Goal: Task Accomplishment & Management: Manage account settings

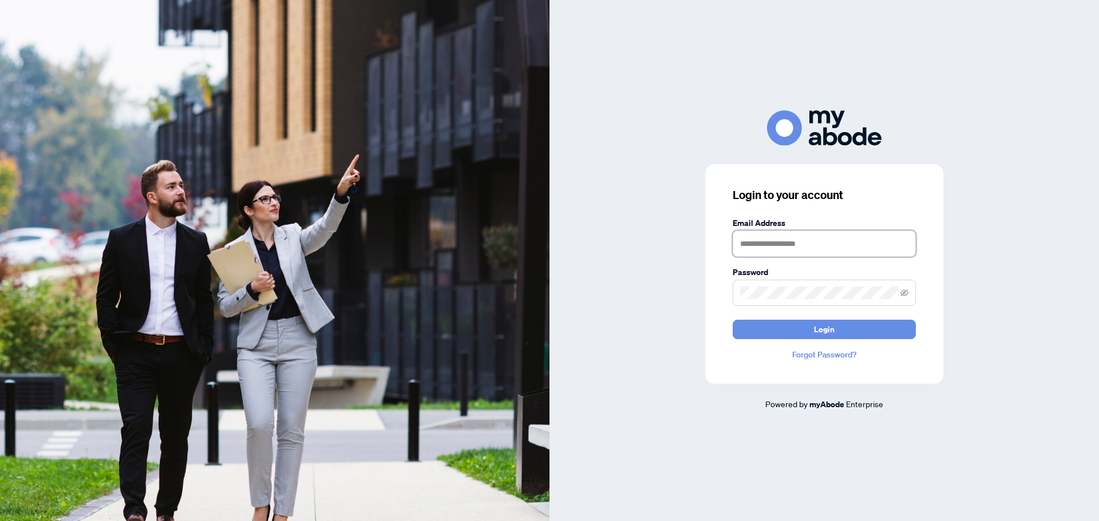
type input "**********"
click at [883, 326] on button "Login" at bounding box center [823, 329] width 183 height 19
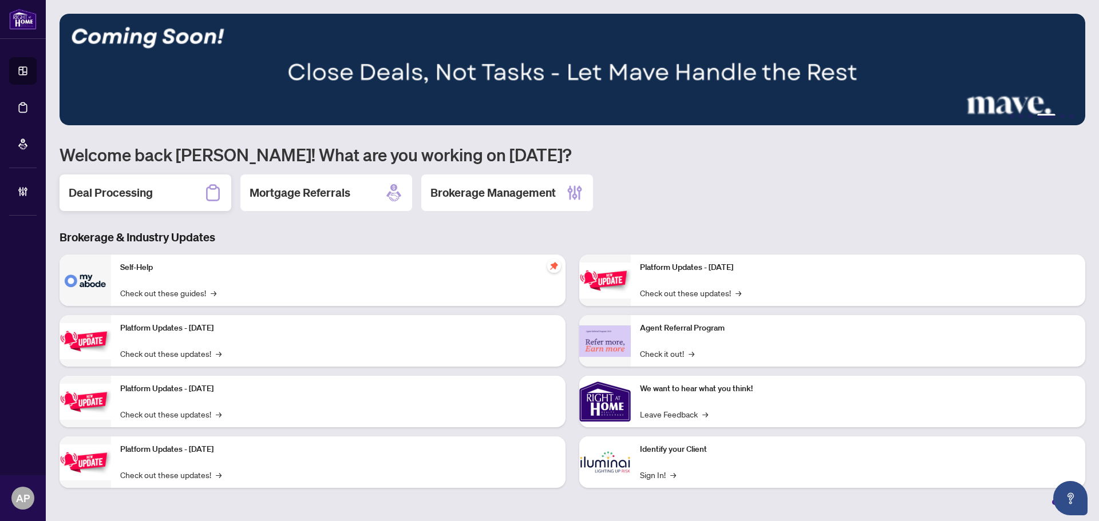
click at [144, 183] on div "Deal Processing" at bounding box center [146, 193] width 172 height 37
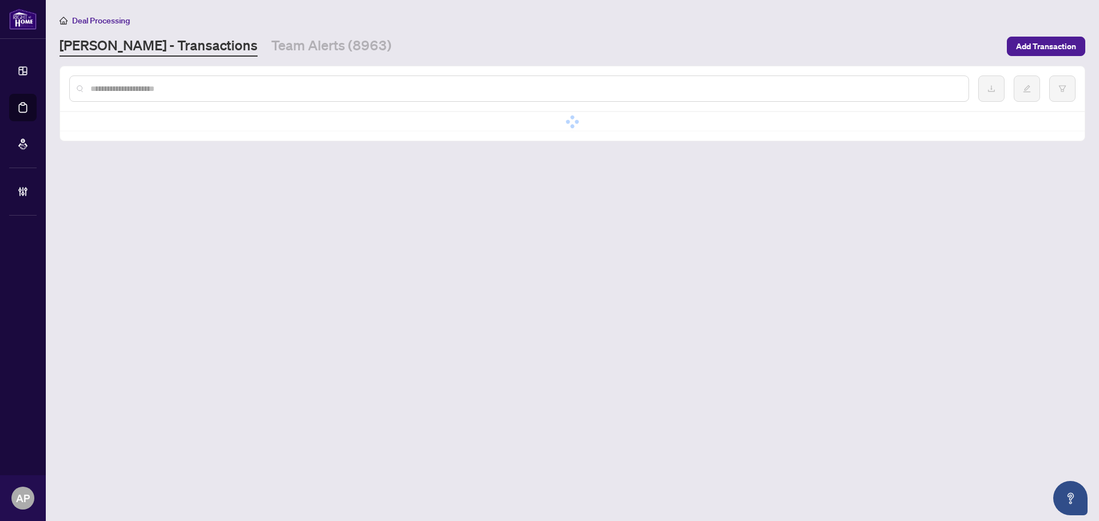
click at [201, 87] on input "text" at bounding box center [524, 88] width 869 height 13
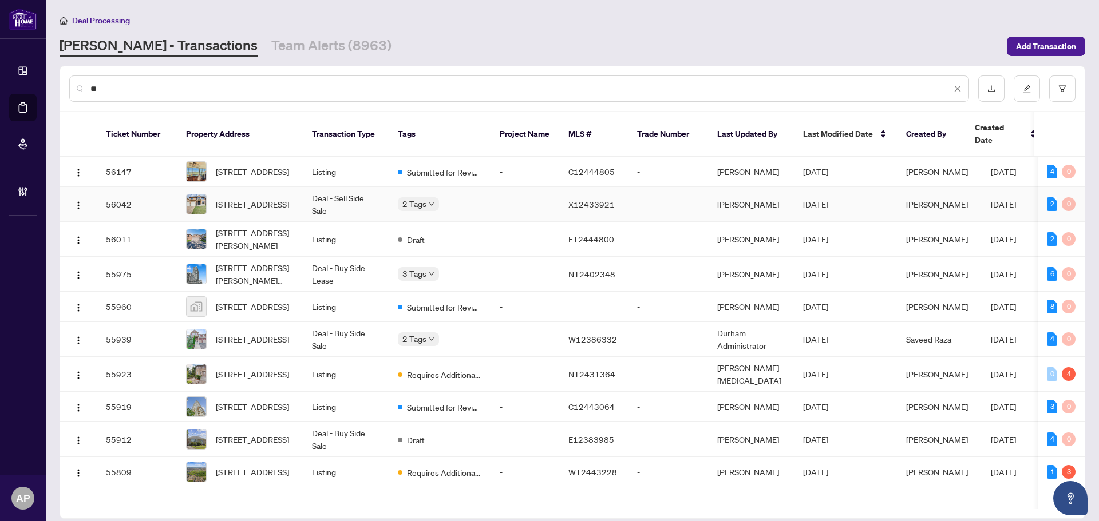
type input "**"
click at [328, 195] on td "Deal - Sell Side Sale" at bounding box center [346, 204] width 86 height 35
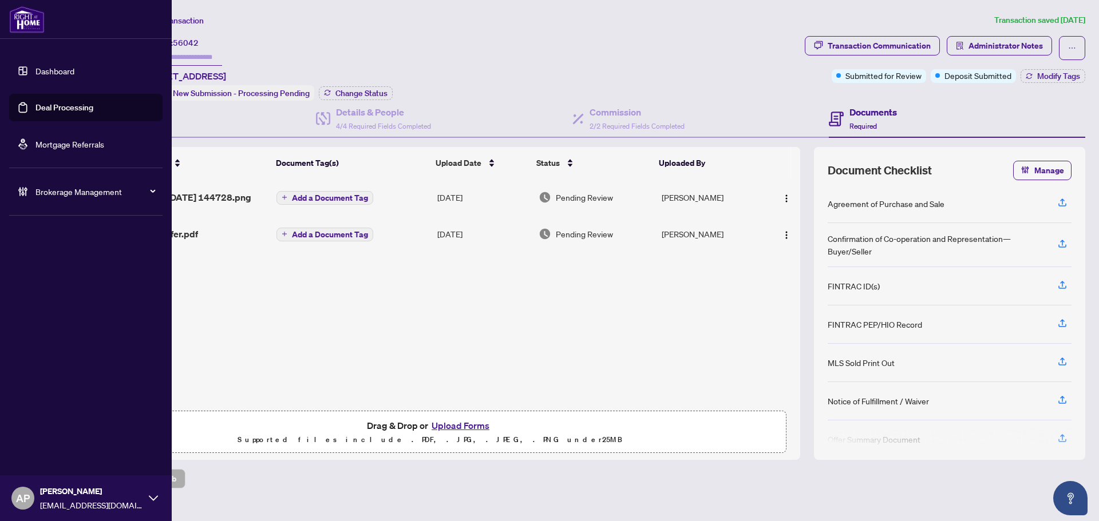
click at [35, 103] on link "Deal Processing" at bounding box center [64, 107] width 58 height 10
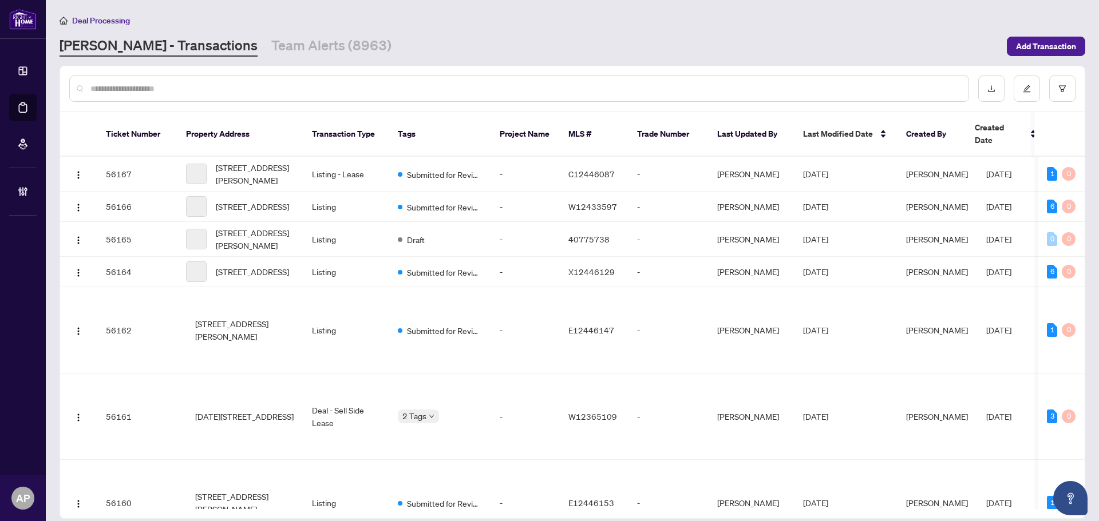
click at [227, 85] on input "text" at bounding box center [524, 88] width 869 height 13
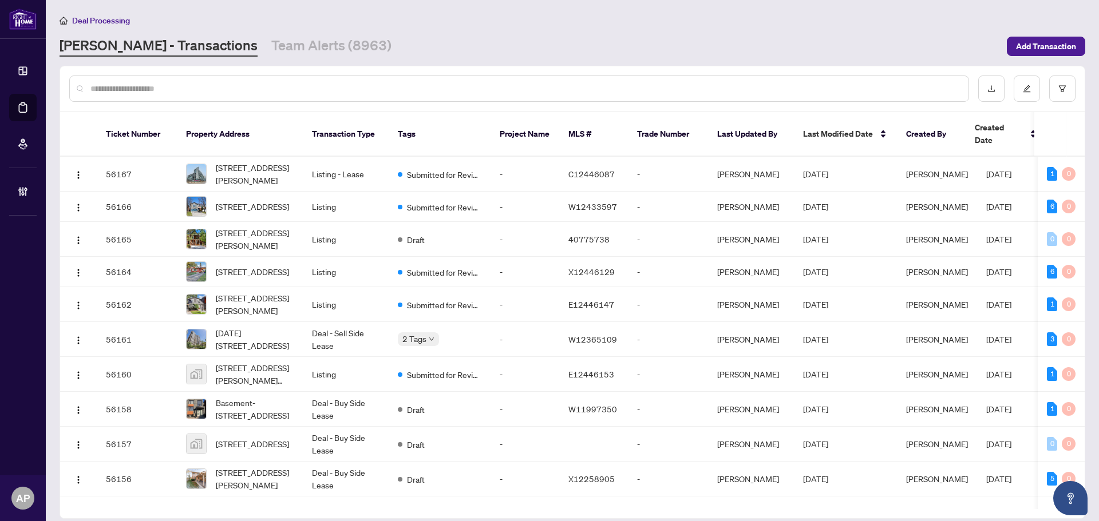
click at [243, 86] on input "text" at bounding box center [524, 88] width 869 height 13
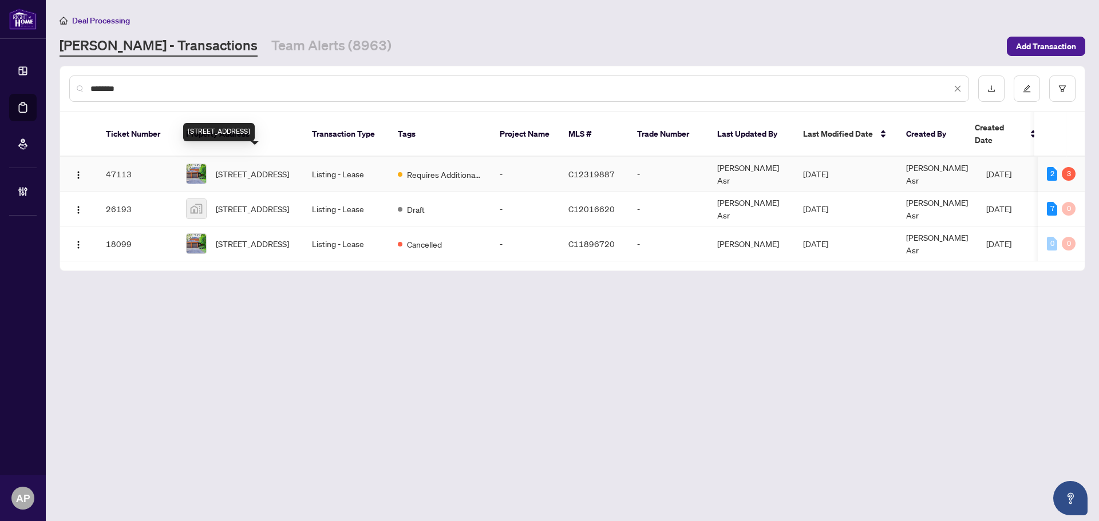
type input "********"
click at [299, 157] on td "89 Yonge Blvd, Toronto, Ontario M5M 3G8, Canada" at bounding box center [240, 174] width 126 height 35
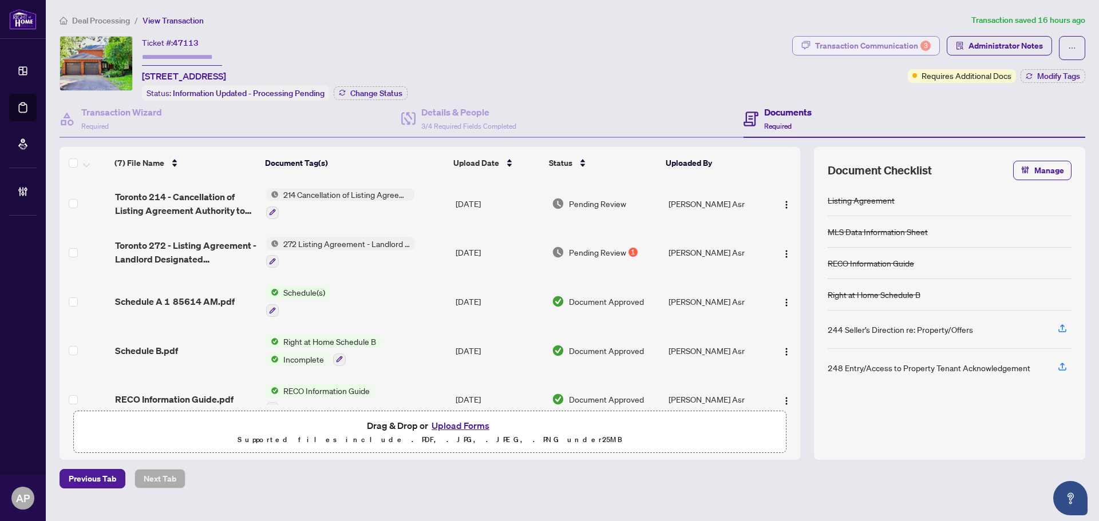
click at [882, 29] on div "Deal Processing / View Transaction Transaction saved 16 hours ago Ticket #: 471…" at bounding box center [572, 251] width 1034 height 475
click at [883, 61] on div "Transaction Communication 3 Administrator Notes Requires Additional Docs Modify…" at bounding box center [938, 59] width 293 height 47
click at [883, 47] on div "Transaction Communication 3" at bounding box center [873, 46] width 116 height 18
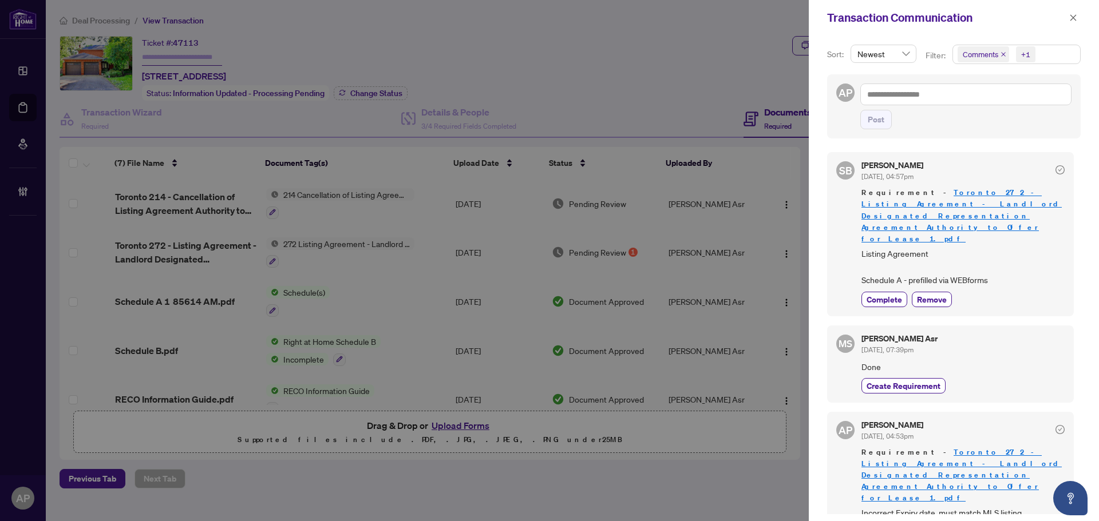
click at [1004, 51] on span "Comments" at bounding box center [982, 54] width 51 height 16
click at [1004, 54] on icon "close" at bounding box center [1003, 54] width 6 height 6
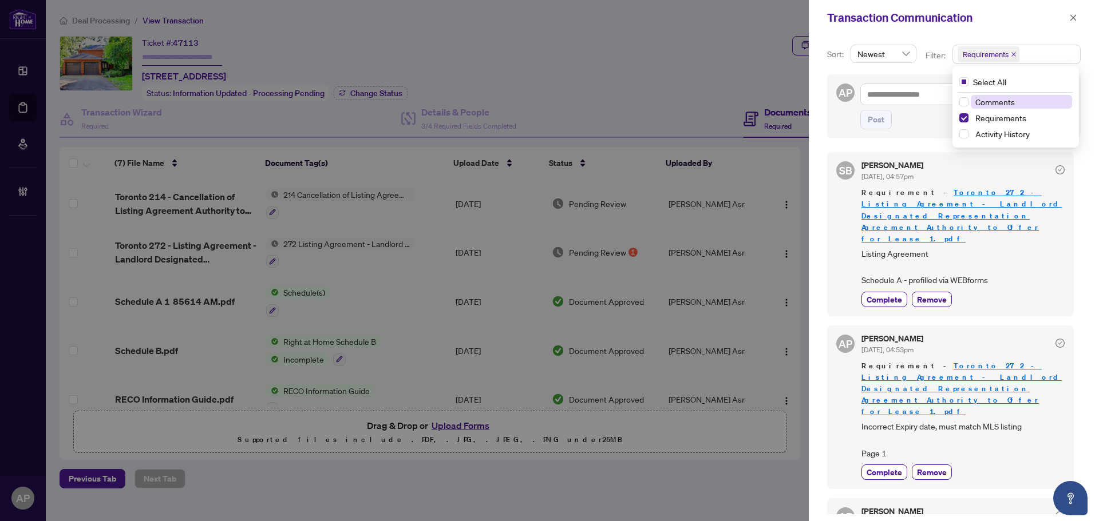
click at [994, 19] on div "Transaction Communication" at bounding box center [946, 17] width 239 height 17
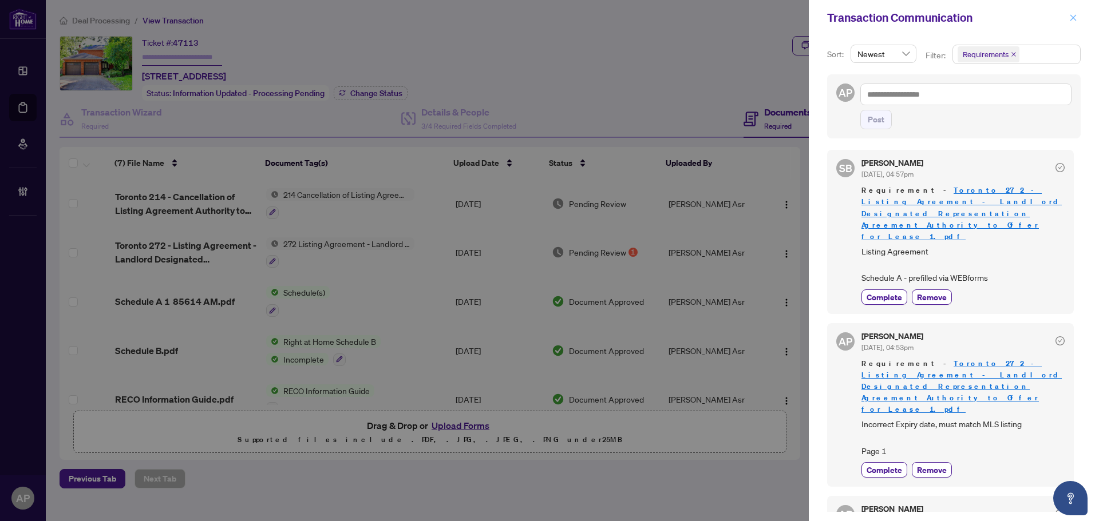
click at [1069, 15] on icon "close" at bounding box center [1073, 18] width 8 height 8
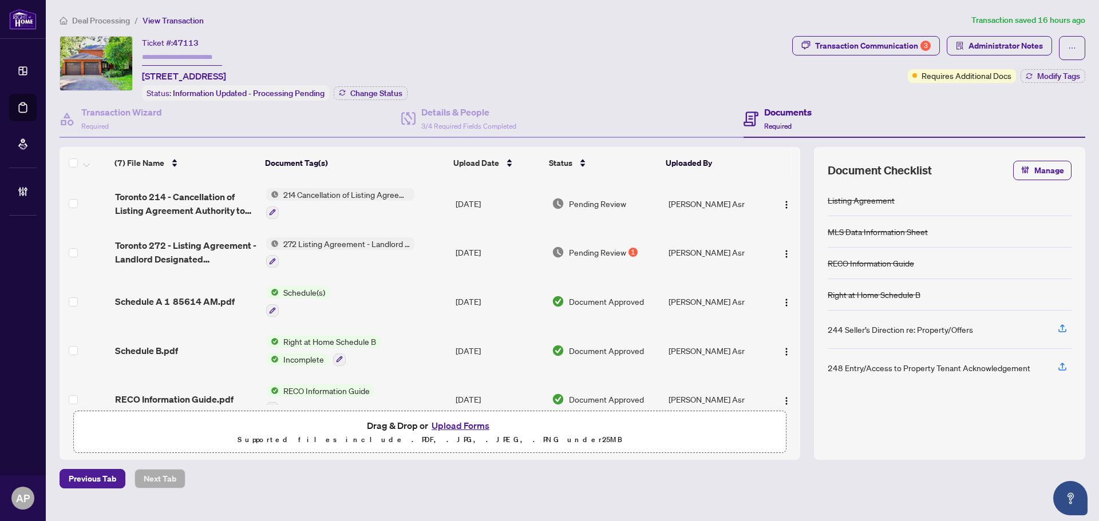
click at [453, 257] on td "Aug/05/2025" at bounding box center [499, 252] width 96 height 49
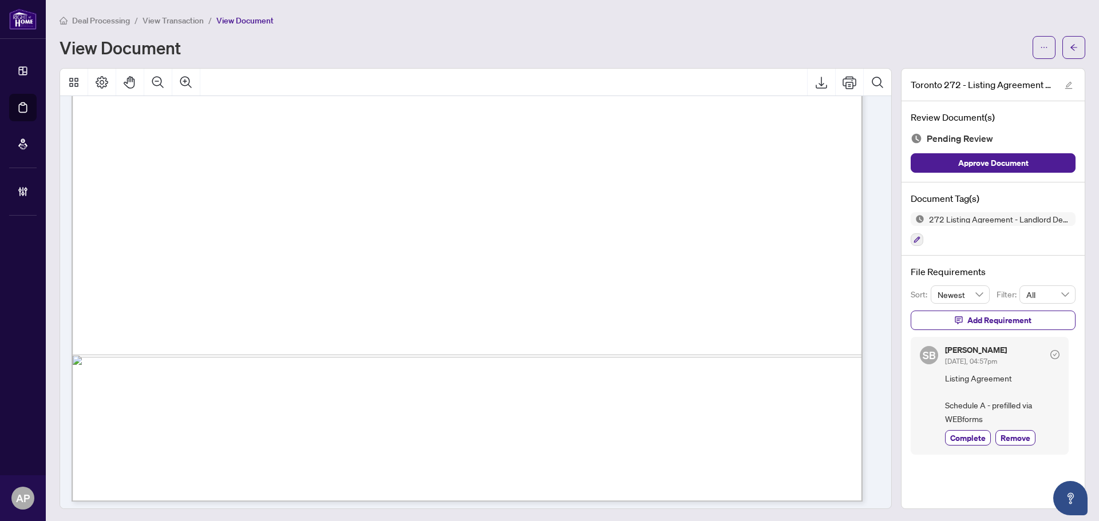
scroll to position [3781, 0]
click at [1069, 50] on icon "arrow-left" at bounding box center [1073, 47] width 8 height 8
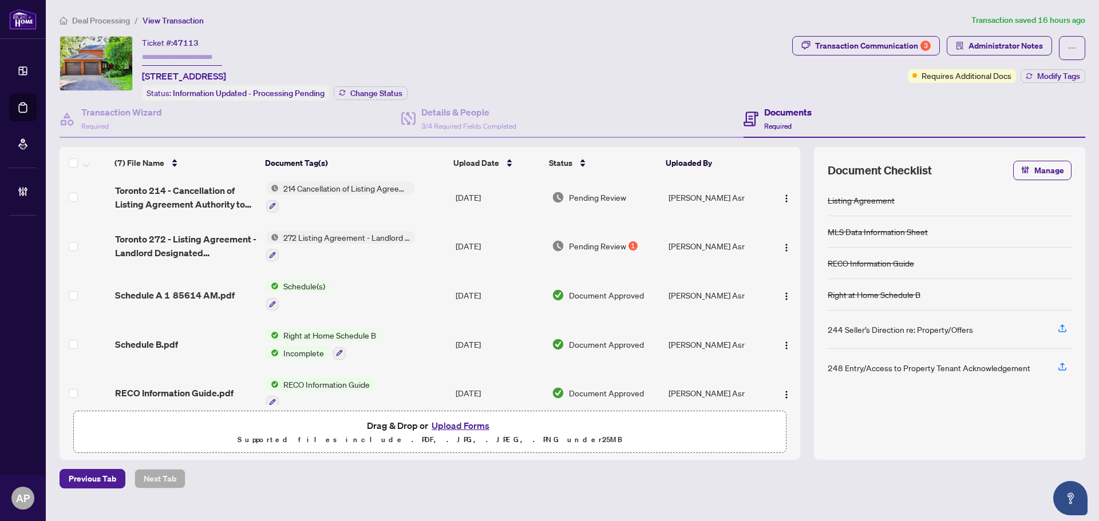
scroll to position [5, 0]
click at [358, 289] on td "Schedule(s)" at bounding box center [355, 296] width 189 height 49
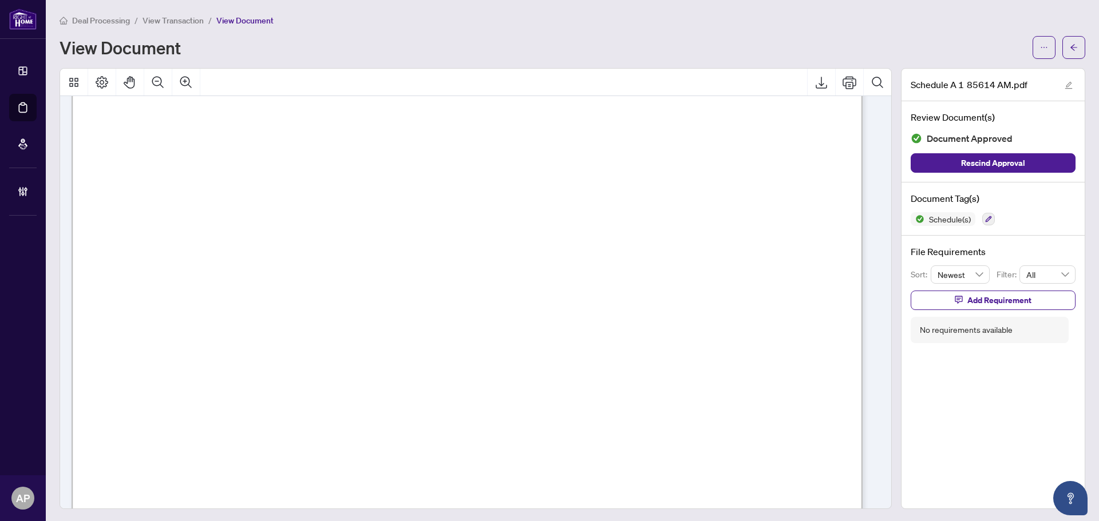
scroll to position [195, 0]
click at [1069, 47] on button "button" at bounding box center [1073, 47] width 23 height 23
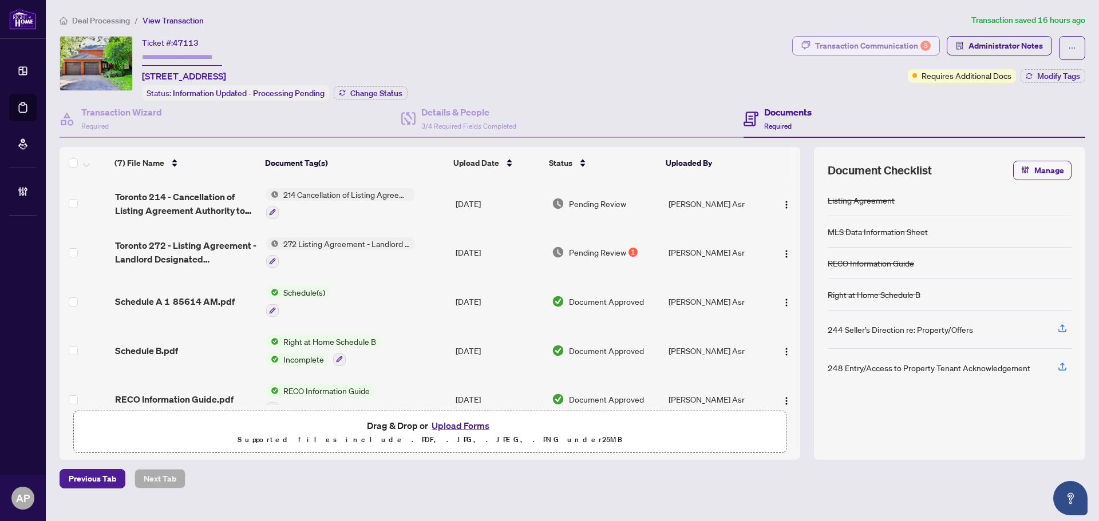
click at [912, 47] on div "Transaction Communication 3" at bounding box center [873, 46] width 116 height 18
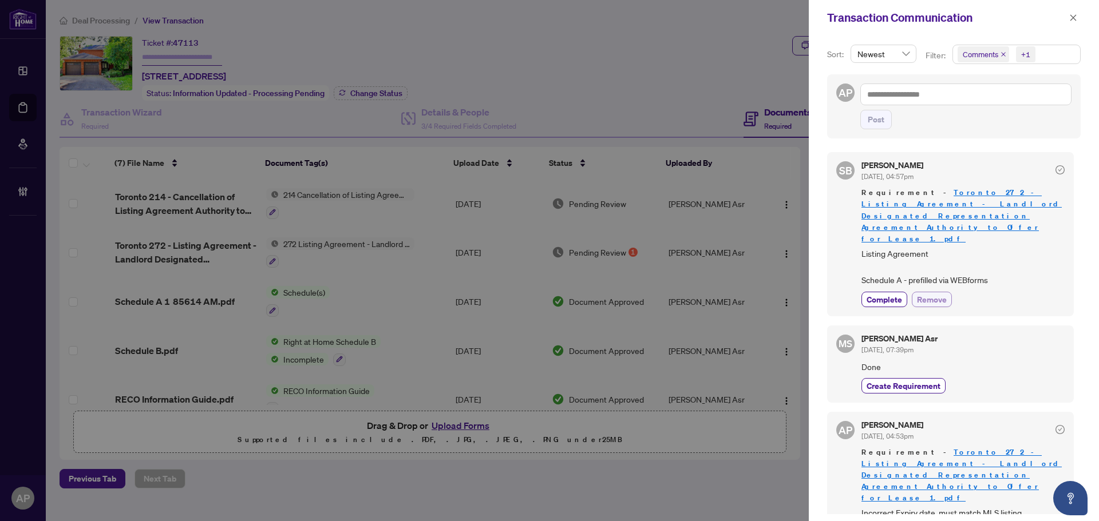
click at [918, 294] on span "Remove" at bounding box center [932, 300] width 30 height 12
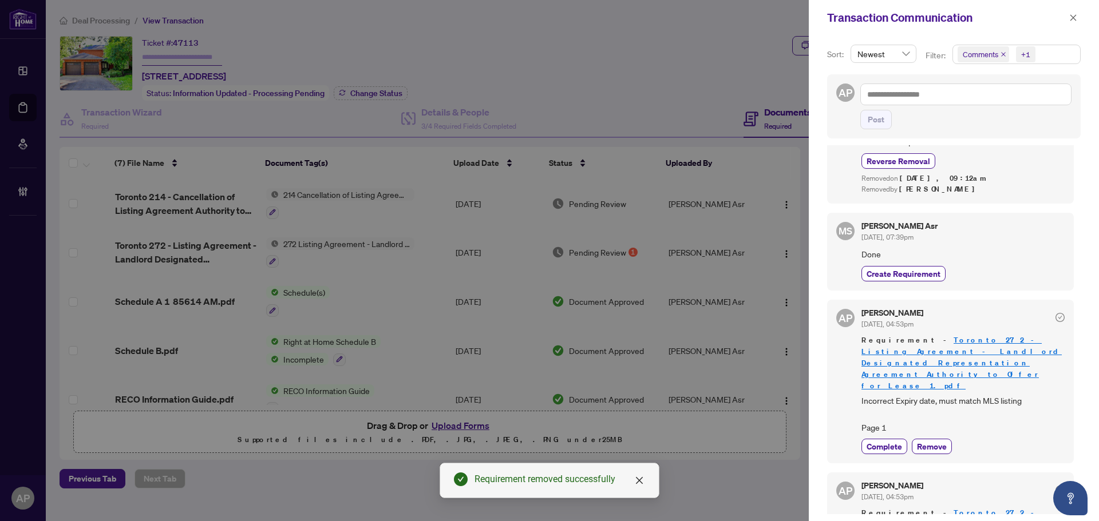
scroll to position [192, 0]
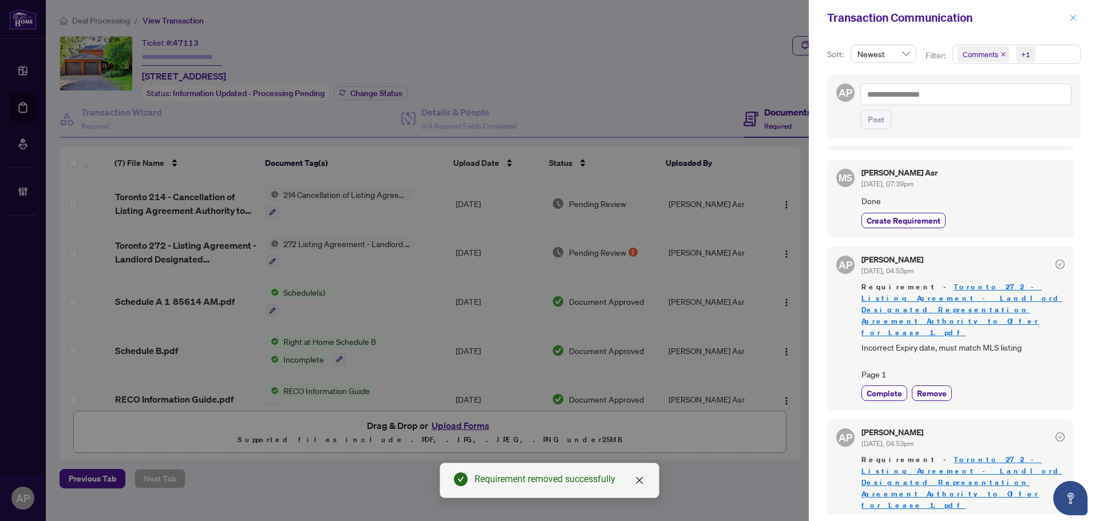
click at [1070, 22] on icon "close" at bounding box center [1073, 18] width 8 height 8
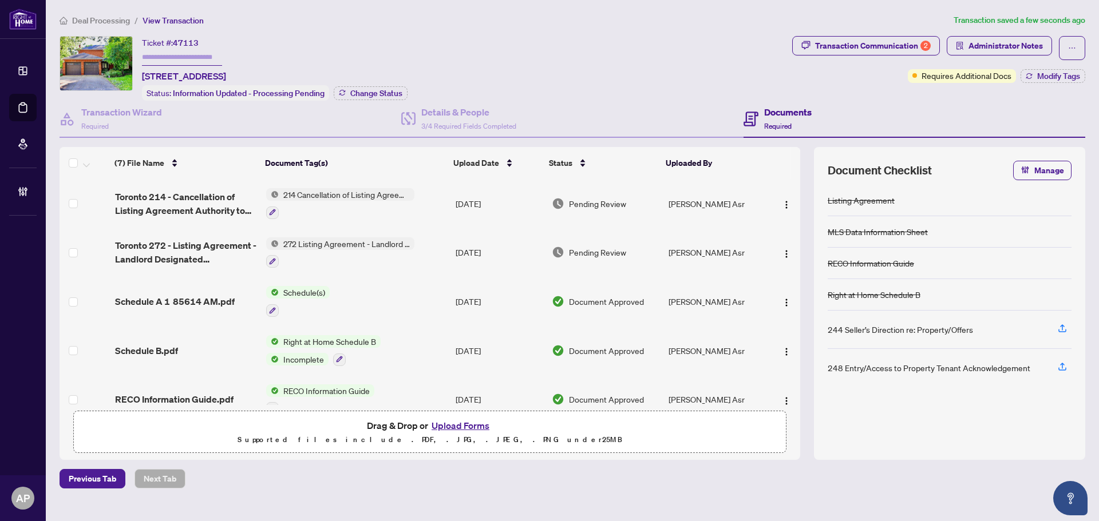
click at [224, 256] on span "Toronto 272 - Listing Agreement - Landlord Designated Representation Agreement …" at bounding box center [186, 252] width 142 height 27
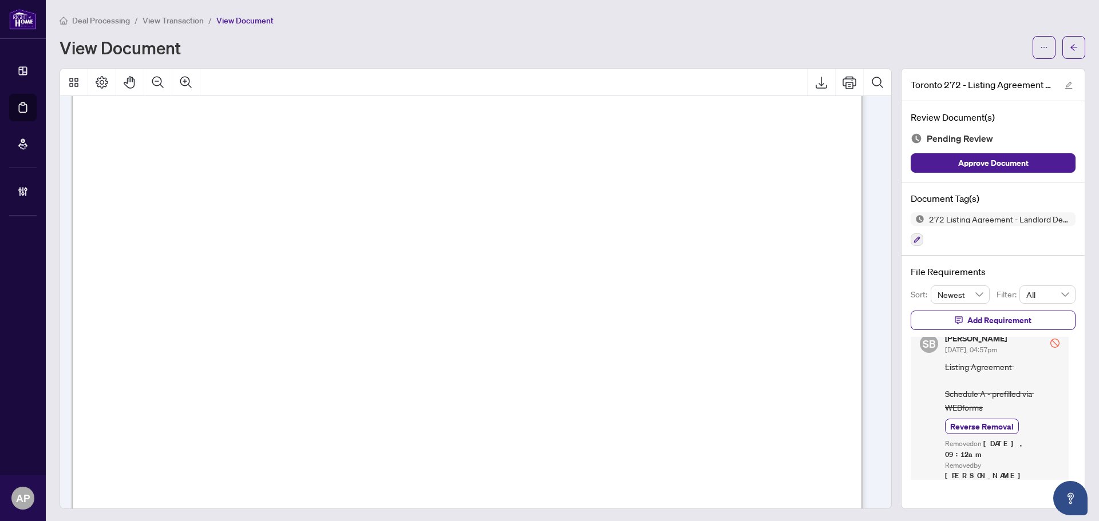
scroll to position [229, 0]
click at [1069, 45] on icon "arrow-left" at bounding box center [1073, 47] width 8 height 8
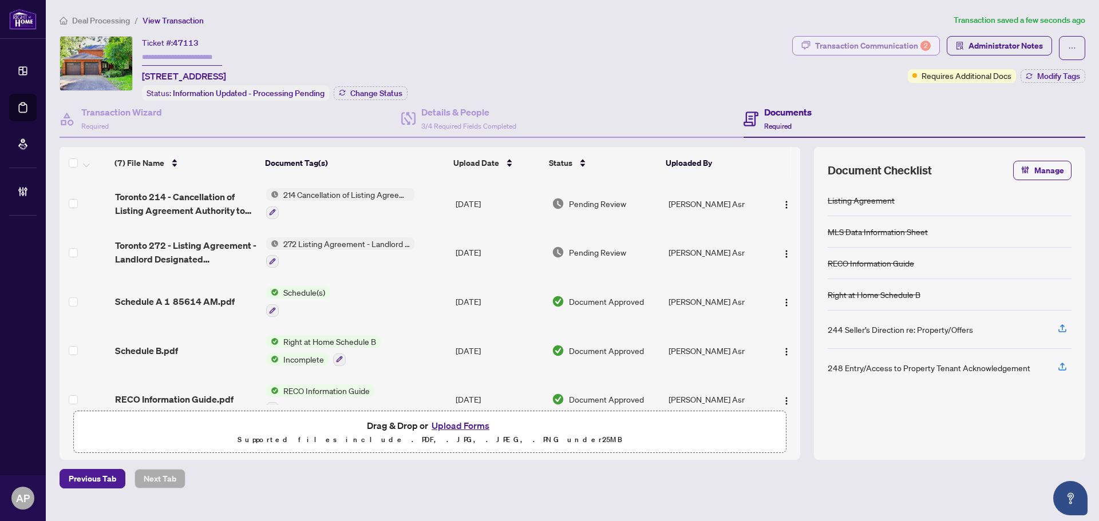
click at [911, 50] on div "Transaction Communication 2" at bounding box center [873, 46] width 116 height 18
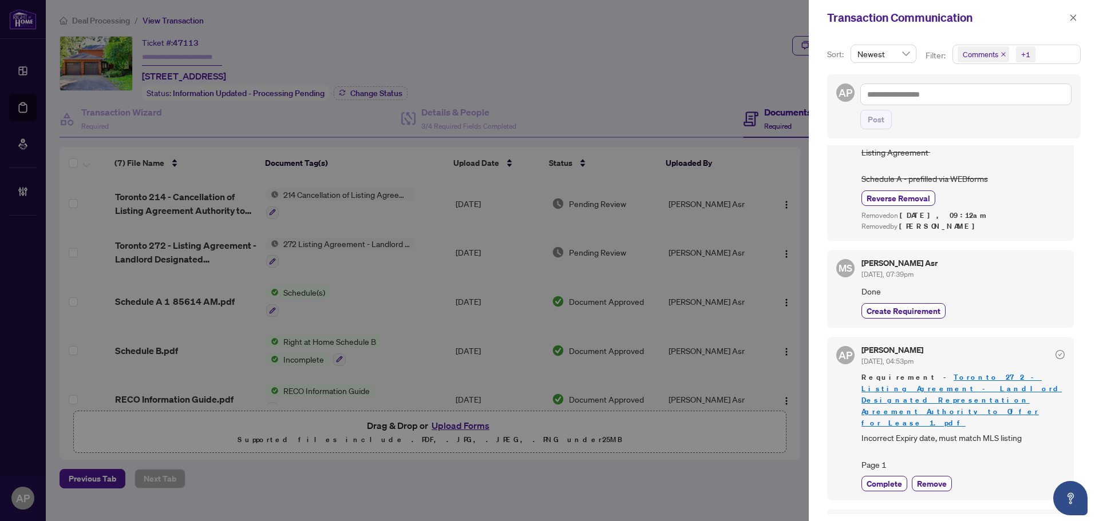
scroll to position [192, 0]
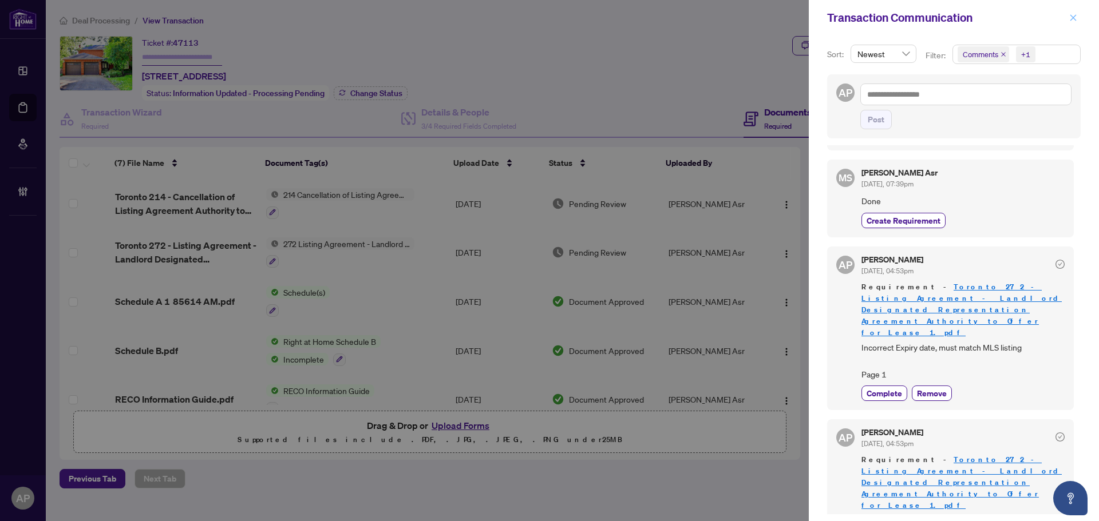
click at [1069, 16] on icon "close" at bounding box center [1073, 18] width 8 height 8
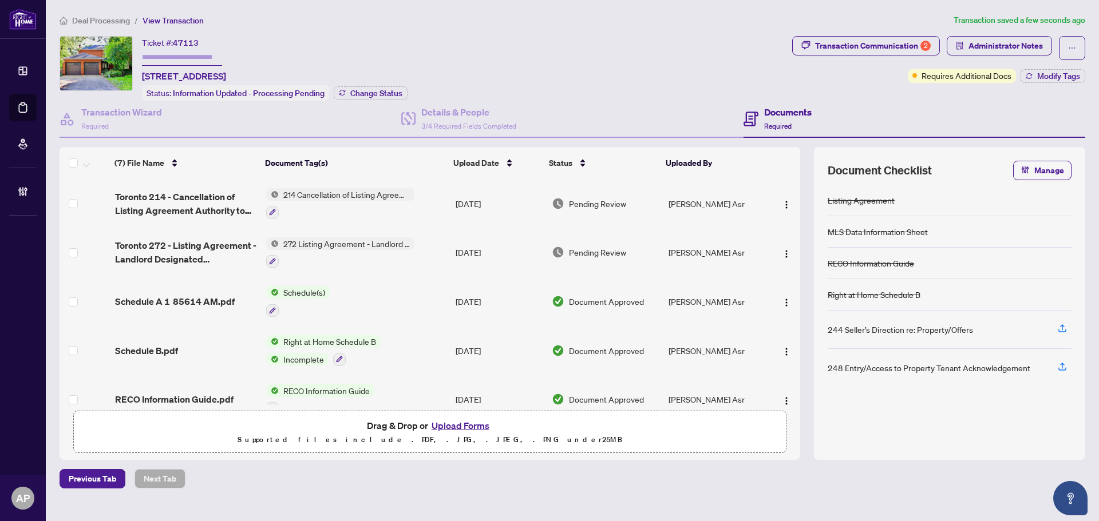
click at [438, 205] on td "214 Cancellation of Listing Agreement - Authority to Offer for Lease" at bounding box center [355, 203] width 189 height 49
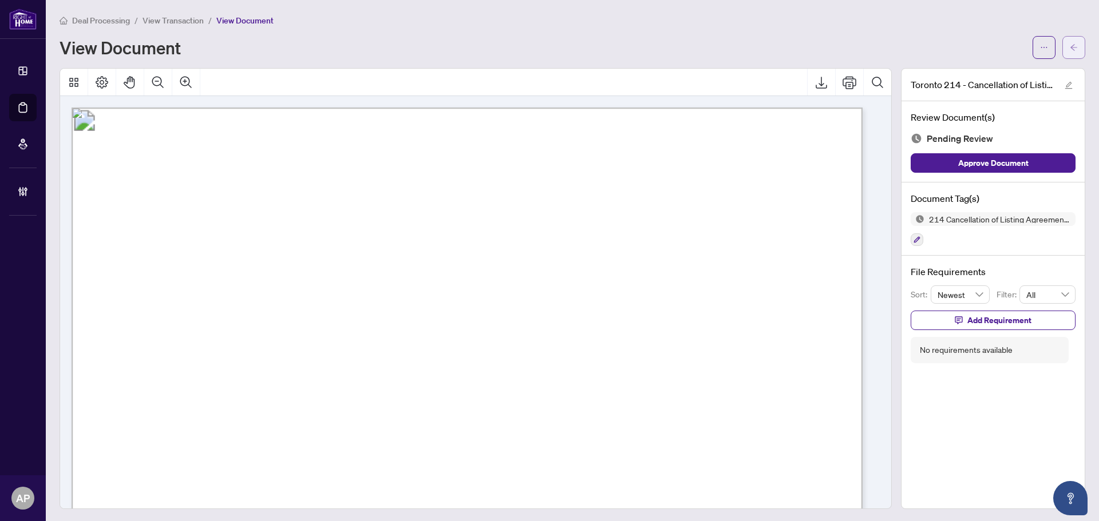
click at [1062, 53] on button "button" at bounding box center [1073, 47] width 23 height 23
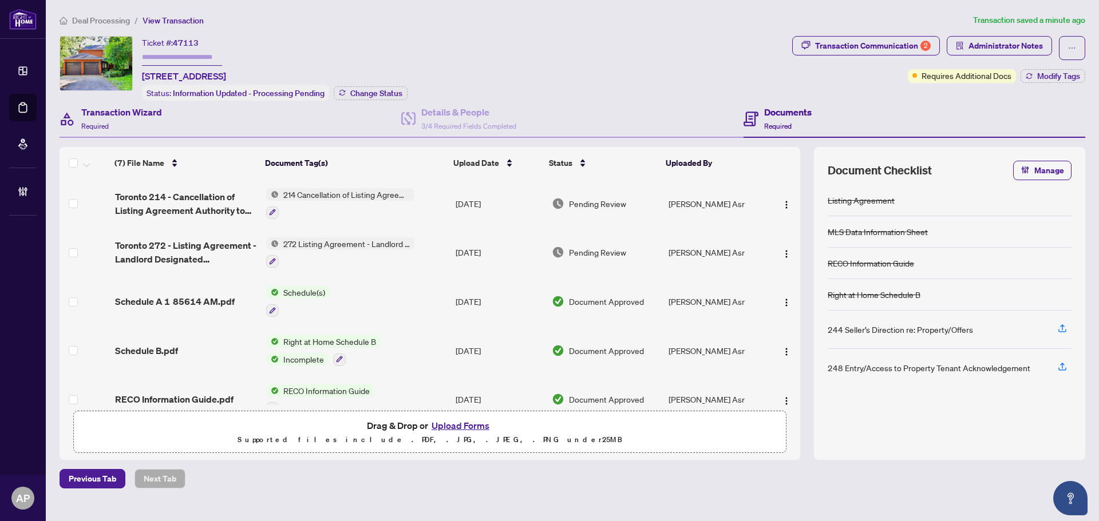
click at [180, 122] on div "Transaction Wizard Required" at bounding box center [231, 119] width 342 height 37
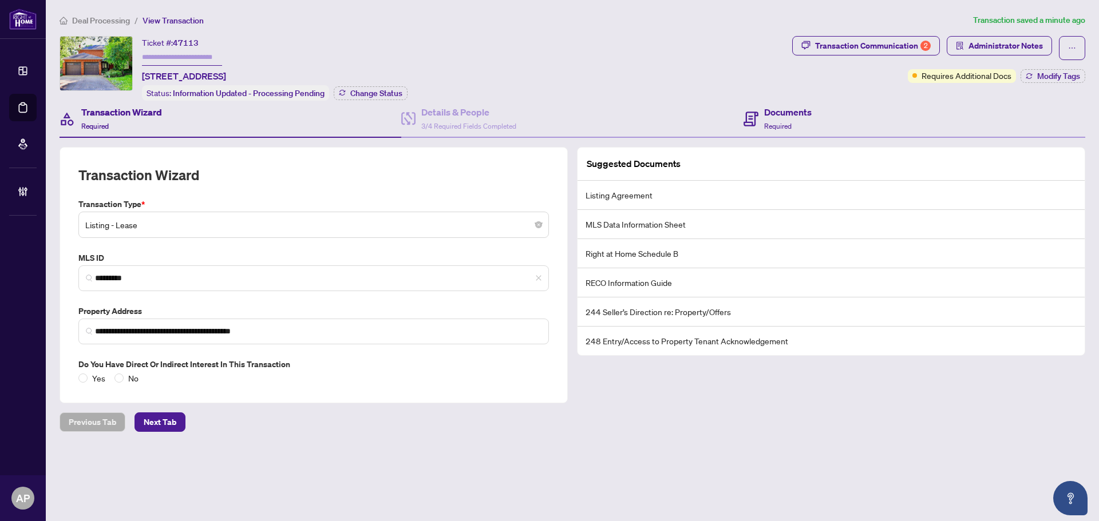
click at [825, 126] on div "Documents Required" at bounding box center [914, 119] width 342 height 37
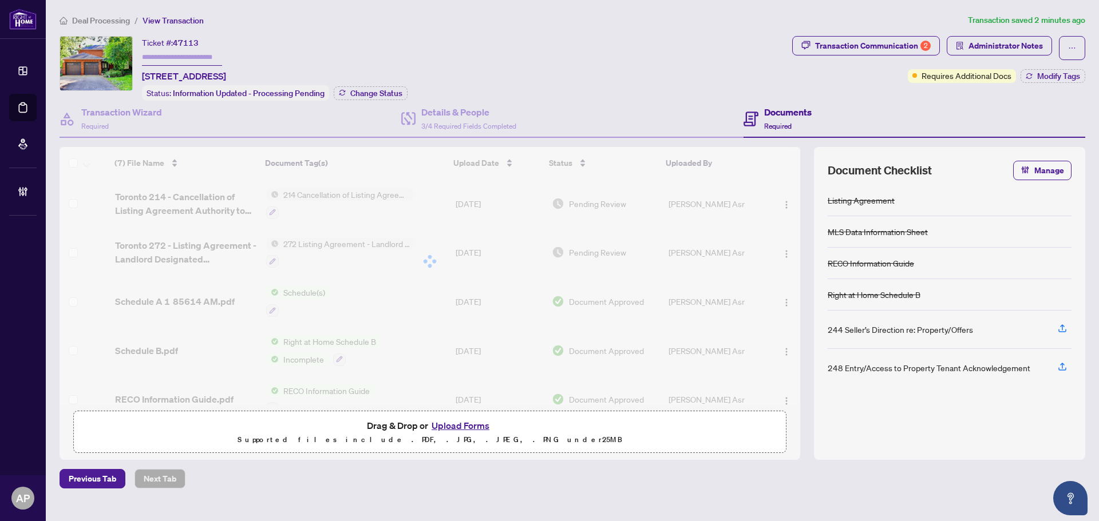
click at [585, 51] on div "Ticket #: 47113 89 Yonge Blvd, Toronto, Ontario M5M 3G8, Canada Status: Informa…" at bounding box center [424, 68] width 728 height 65
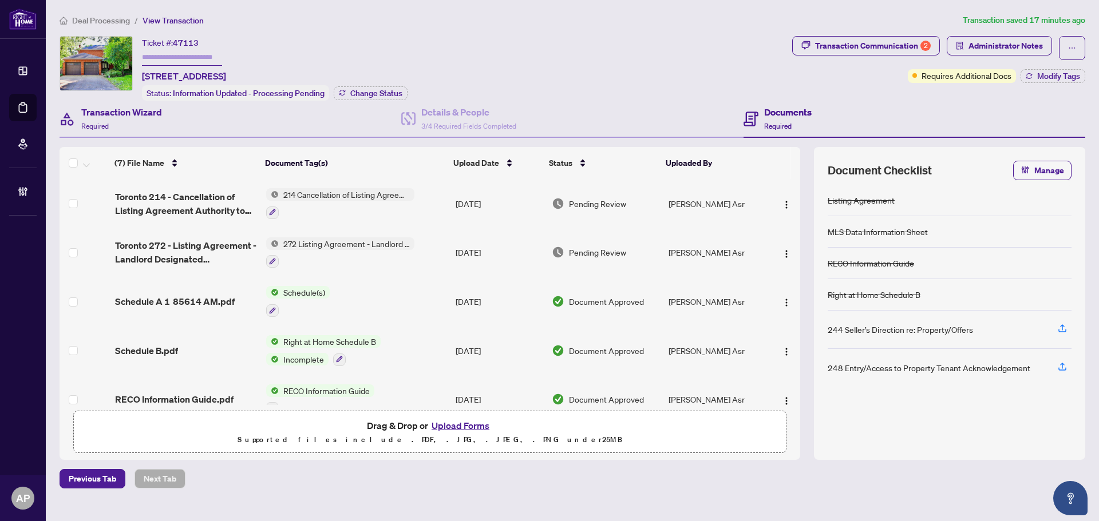
click at [197, 126] on div "Transaction Wizard Required" at bounding box center [231, 119] width 342 height 37
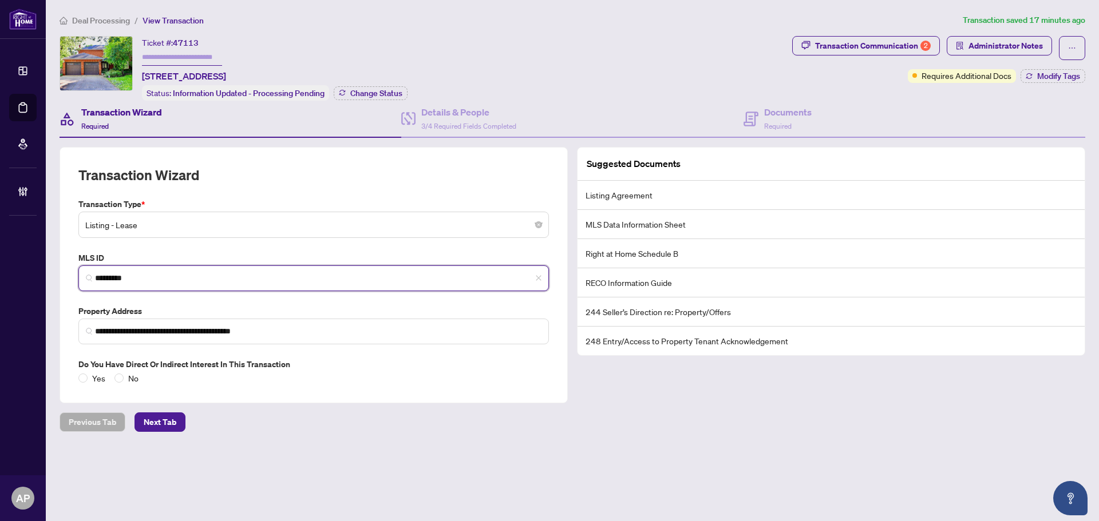
drag, startPoint x: 136, startPoint y: 273, endPoint x: 82, endPoint y: 271, distance: 53.8
click at [82, 271] on span "*********" at bounding box center [313, 278] width 470 height 26
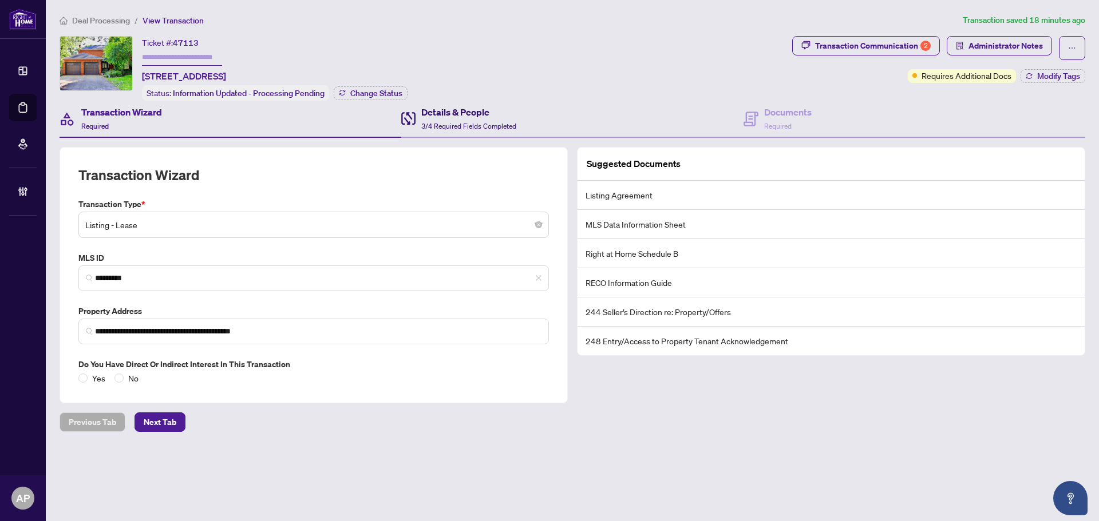
click at [513, 109] on h4 "Details & People" at bounding box center [468, 112] width 95 height 14
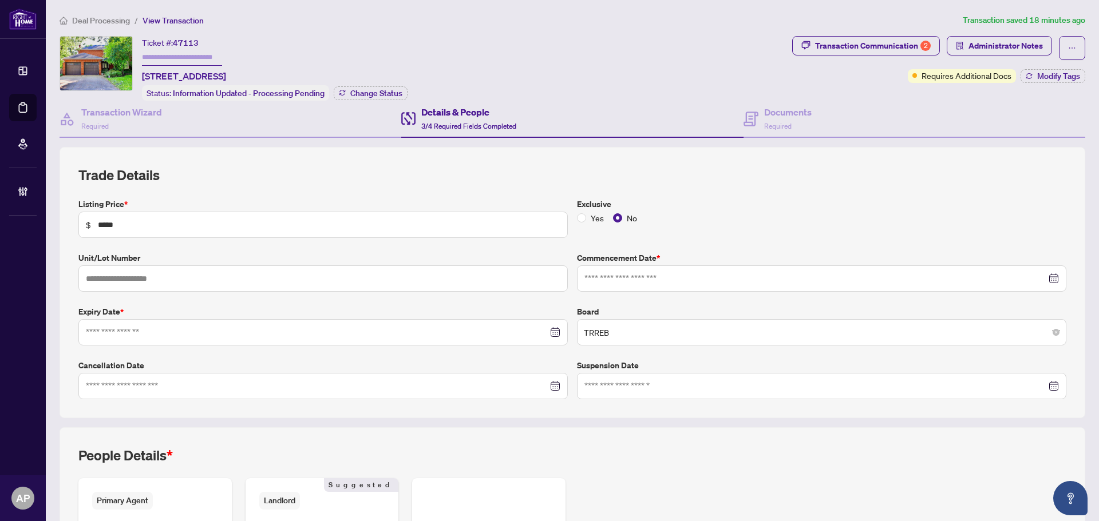
type input "**********"
click at [790, 126] on div "Documents Required" at bounding box center [787, 118] width 47 height 27
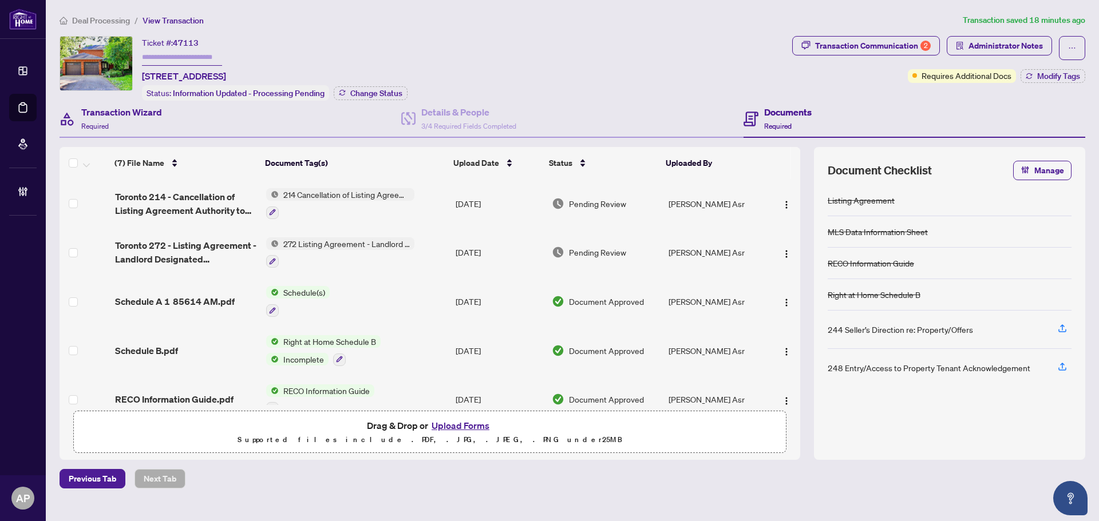
click at [213, 106] on div "Transaction Wizard Required" at bounding box center [231, 119] width 342 height 37
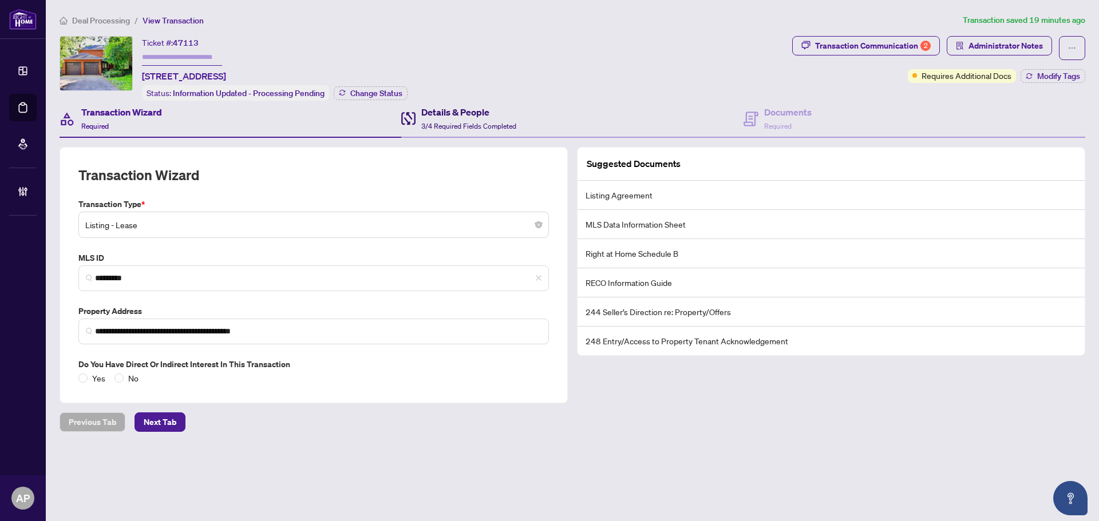
click at [465, 128] on span "3/4 Required Fields Completed" at bounding box center [468, 126] width 95 height 9
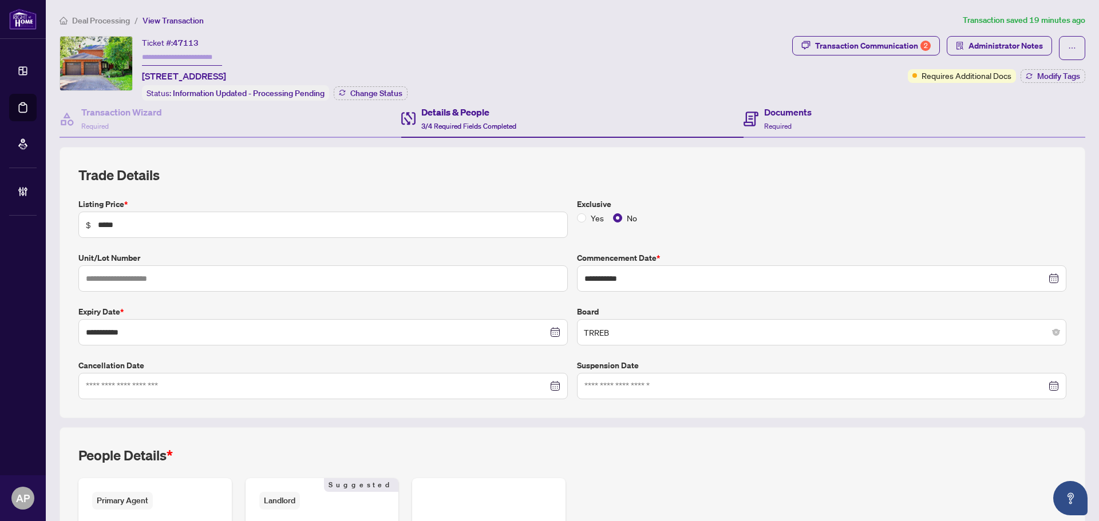
click at [817, 113] on div "Documents Required" at bounding box center [914, 119] width 342 height 37
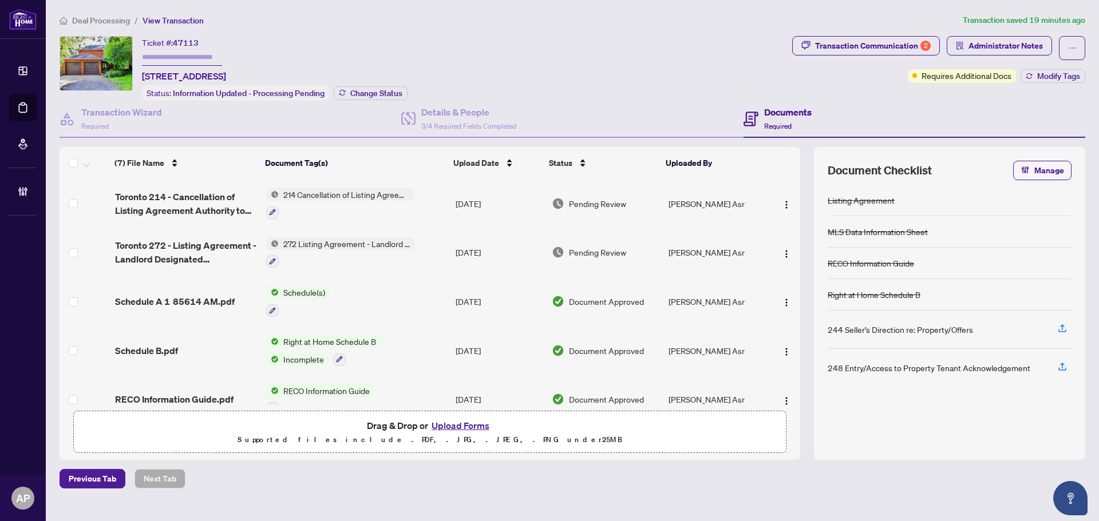
click at [451, 187] on td "Oct/05/2025" at bounding box center [499, 203] width 96 height 49
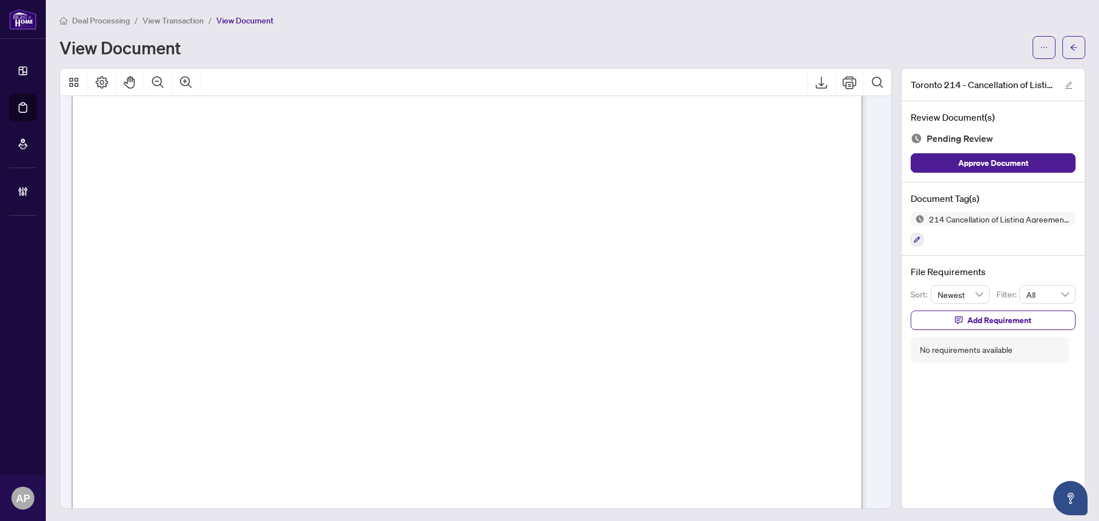
scroll to position [233, 0]
click at [1069, 44] on button "button" at bounding box center [1073, 47] width 23 height 23
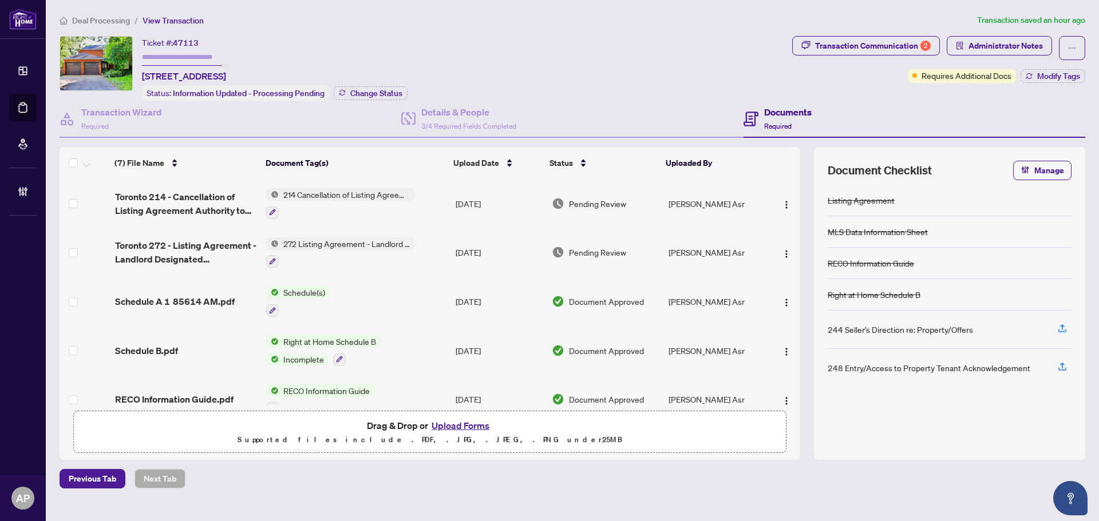
click at [446, 247] on td "272 Listing Agreement - Landlord Designated Representation Agreement Authority …" at bounding box center [355, 252] width 189 height 49
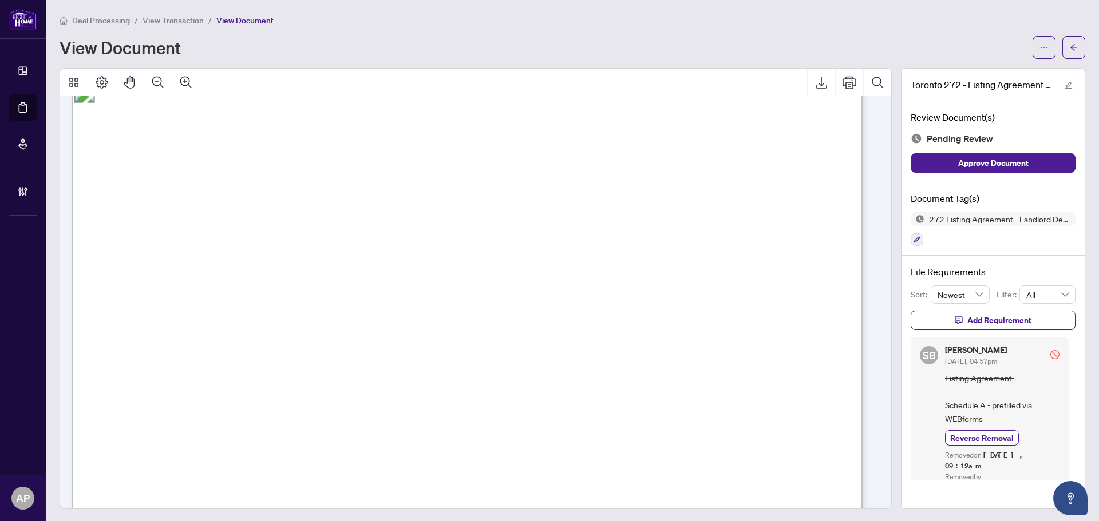
scroll to position [5, 0]
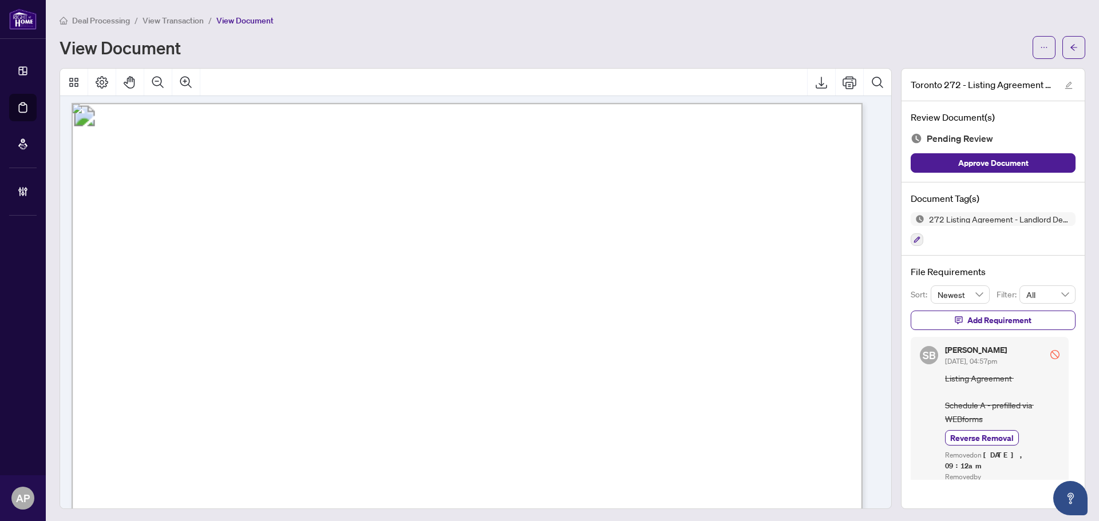
click at [911, 233] on div at bounding box center [916, 240] width 13 height 14
click at [913, 241] on icon "button" at bounding box center [916, 239] width 7 height 7
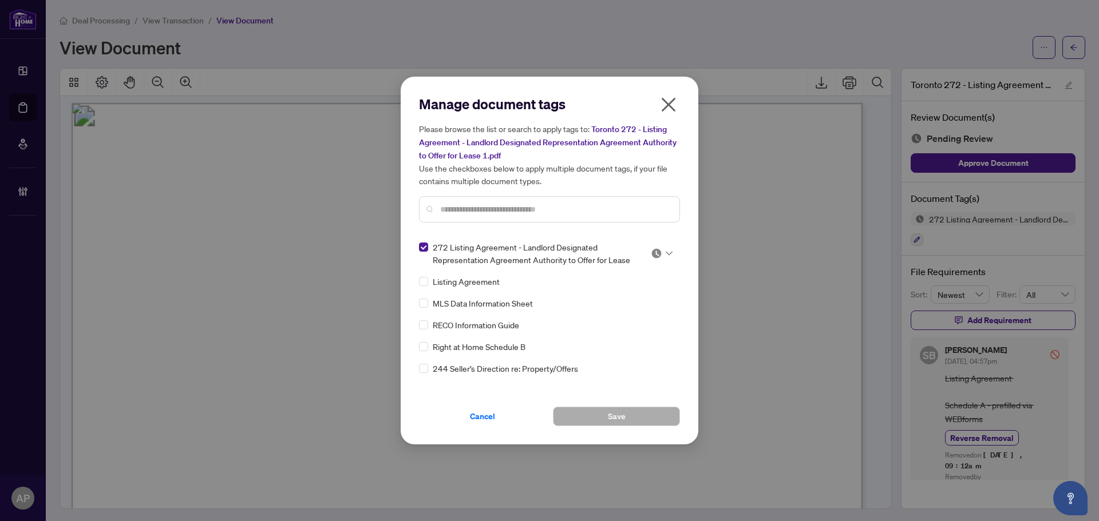
click at [663, 245] on span at bounding box center [662, 253] width 22 height 17
click at [627, 303] on div "Approved" at bounding box center [623, 309] width 73 height 13
click at [631, 418] on button "Save" at bounding box center [616, 416] width 127 height 19
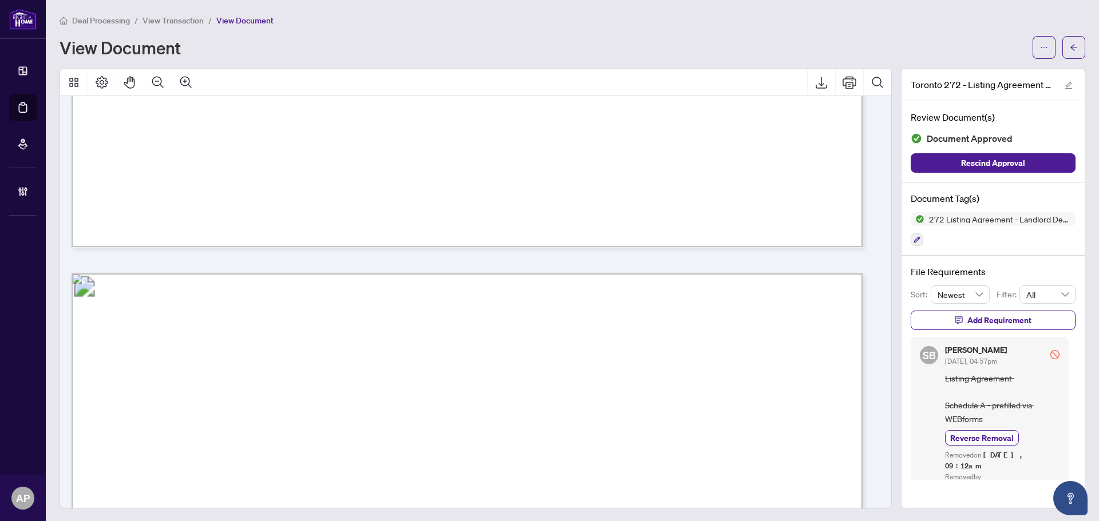
scroll to position [2865, 0]
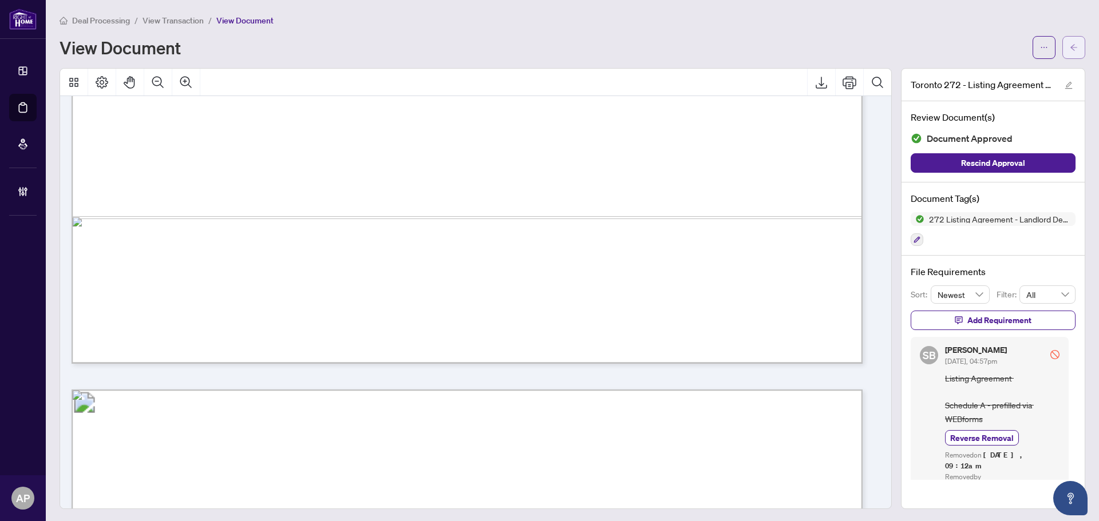
click at [1069, 43] on icon "arrow-left" at bounding box center [1073, 47] width 8 height 8
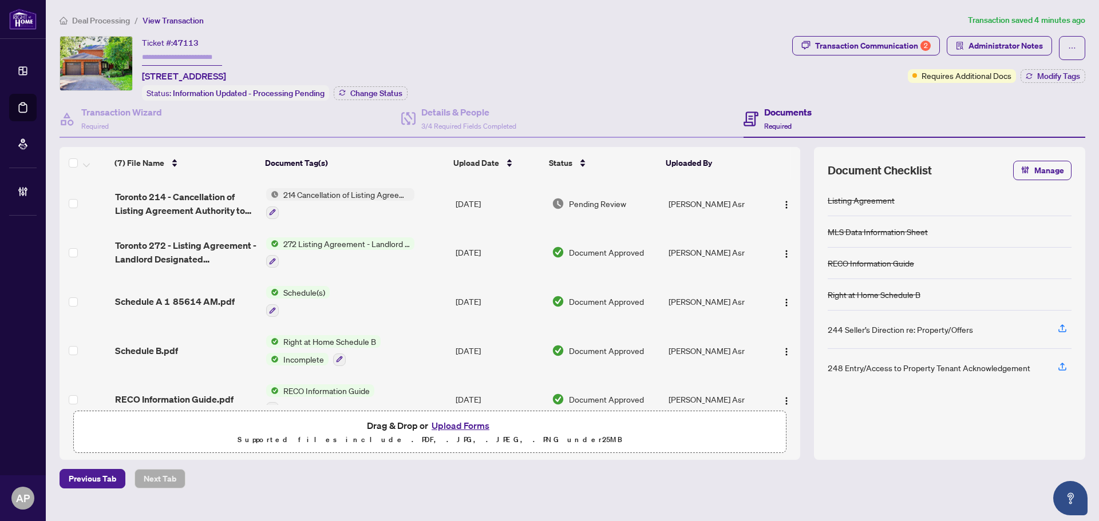
click at [451, 201] on td "Oct/05/2025" at bounding box center [499, 203] width 96 height 49
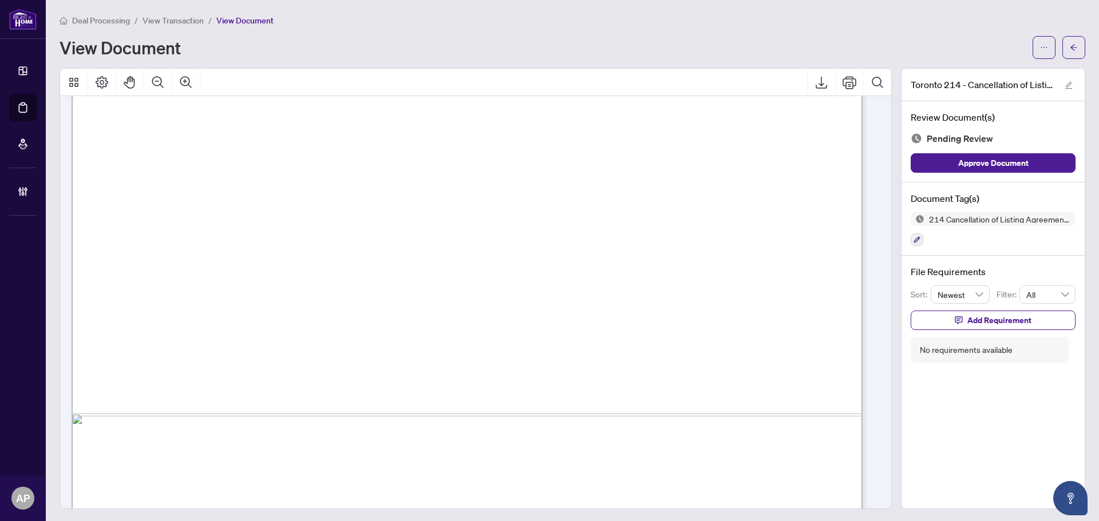
scroll to position [633, 0]
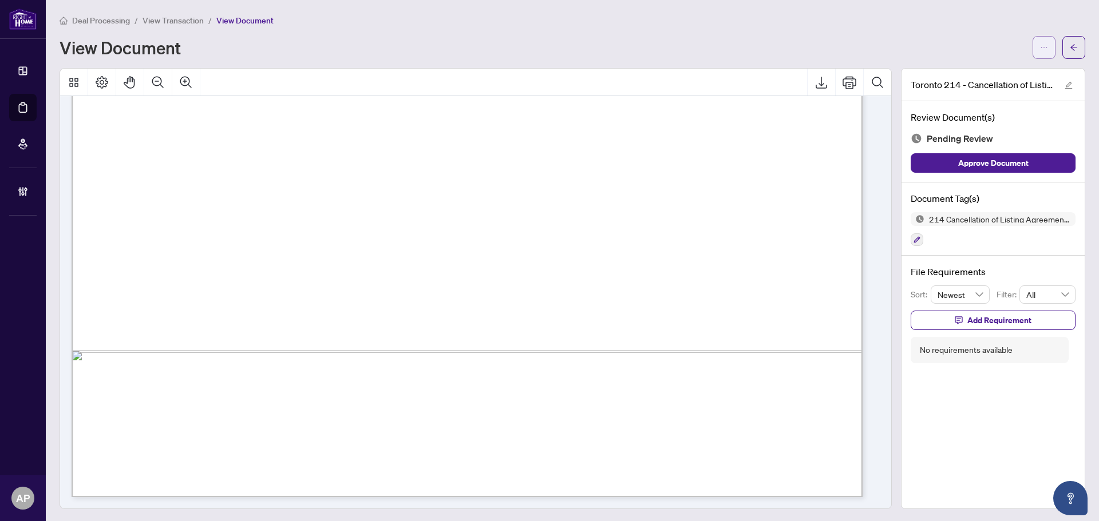
click at [1040, 46] on icon "ellipsis" at bounding box center [1044, 47] width 8 height 8
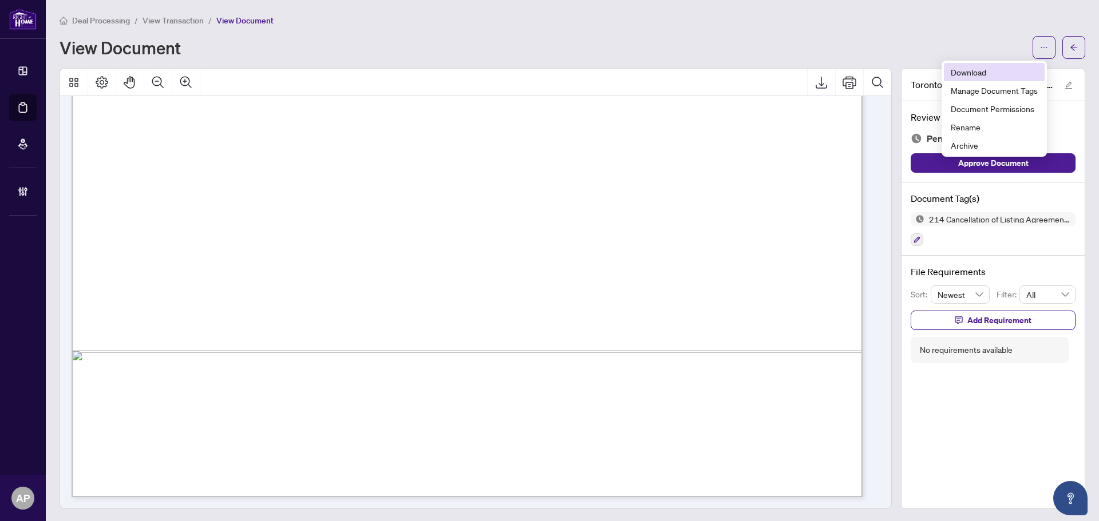
click at [980, 74] on span "Download" at bounding box center [993, 72] width 87 height 13
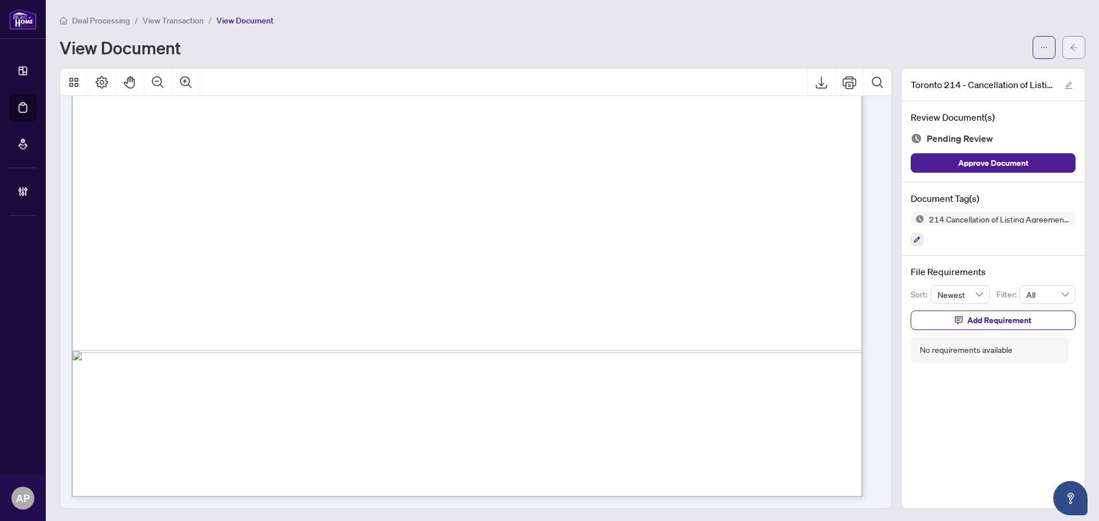
click at [1069, 42] on span "button" at bounding box center [1073, 47] width 8 height 18
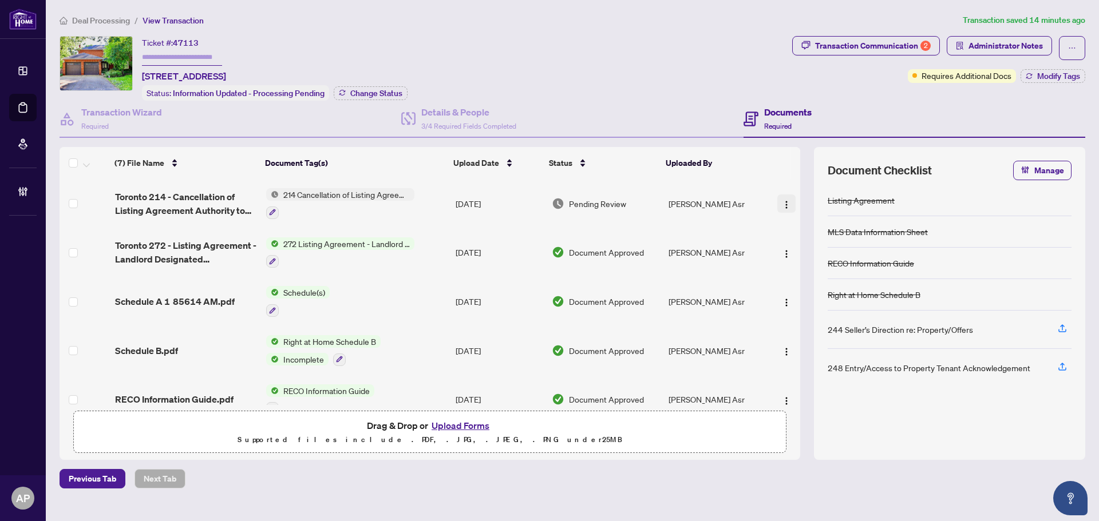
click at [779, 195] on button "button" at bounding box center [786, 204] width 18 height 18
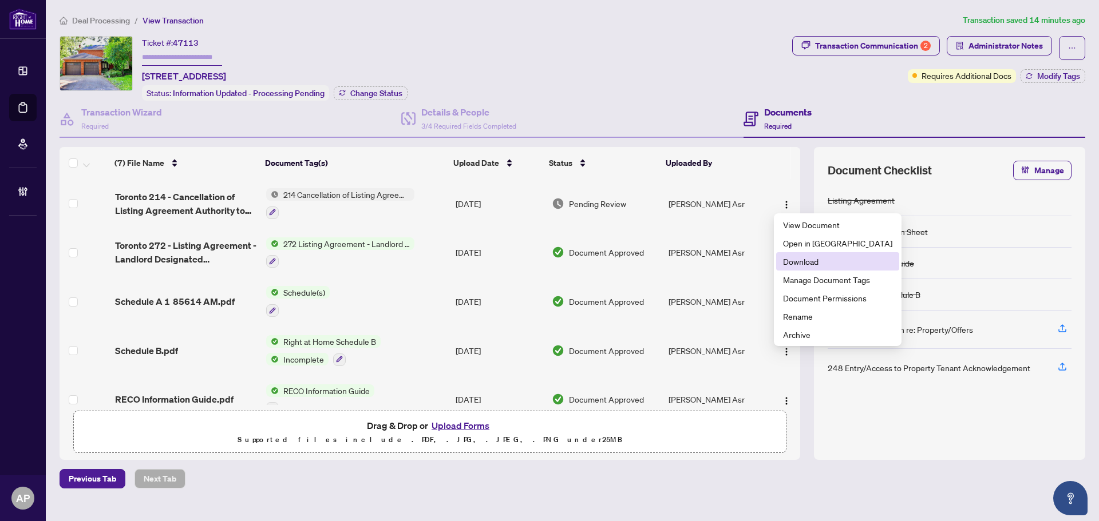
click at [834, 264] on span "Download" at bounding box center [837, 261] width 109 height 13
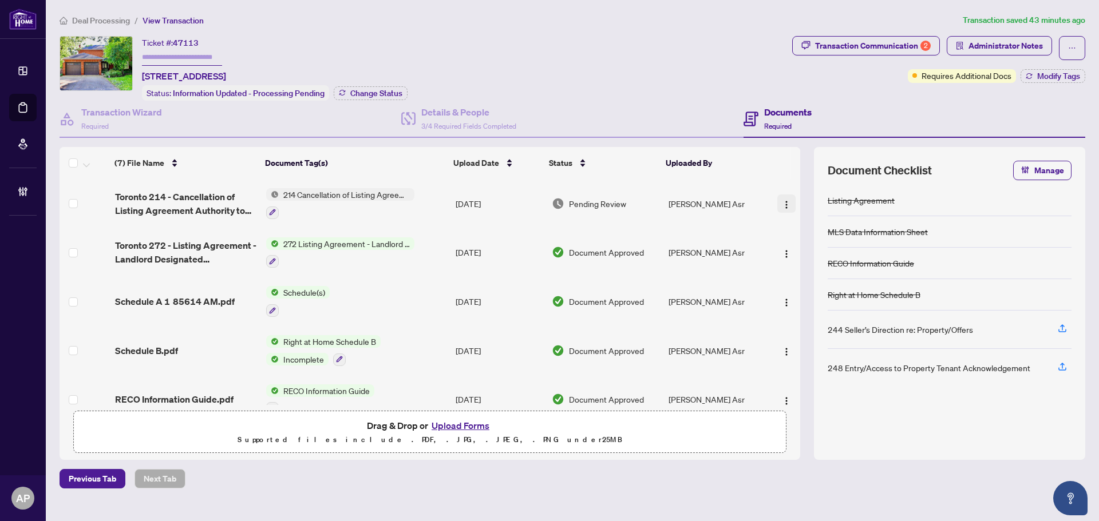
click at [787, 200] on div "(7) File Name Document Tag(s) Upload Date Status Uploaded By (7) File Name Docu…" at bounding box center [430, 276] width 740 height 258
click at [782, 201] on img "button" at bounding box center [786, 204] width 9 height 9
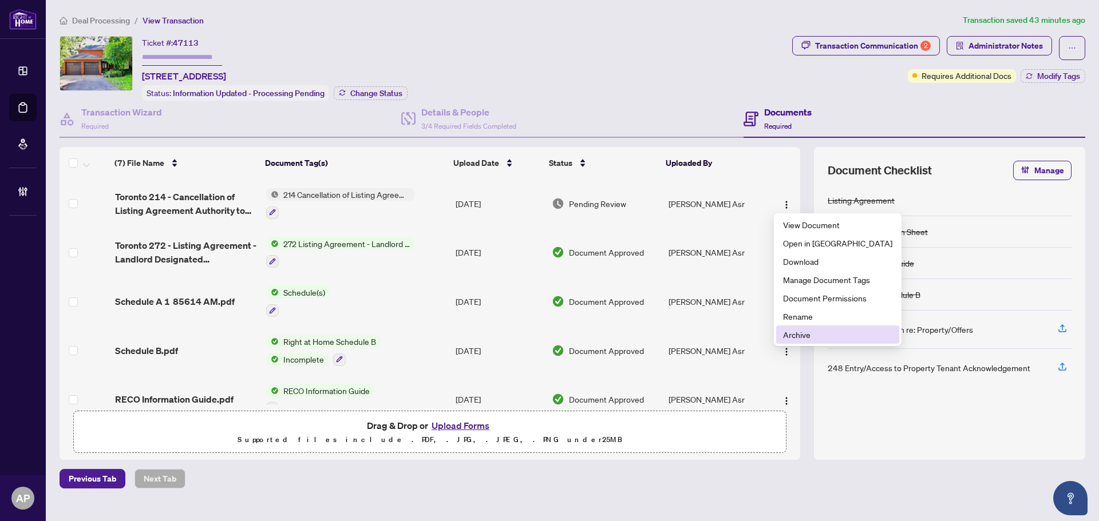
click at [806, 336] on span "Archive" at bounding box center [837, 334] width 109 height 13
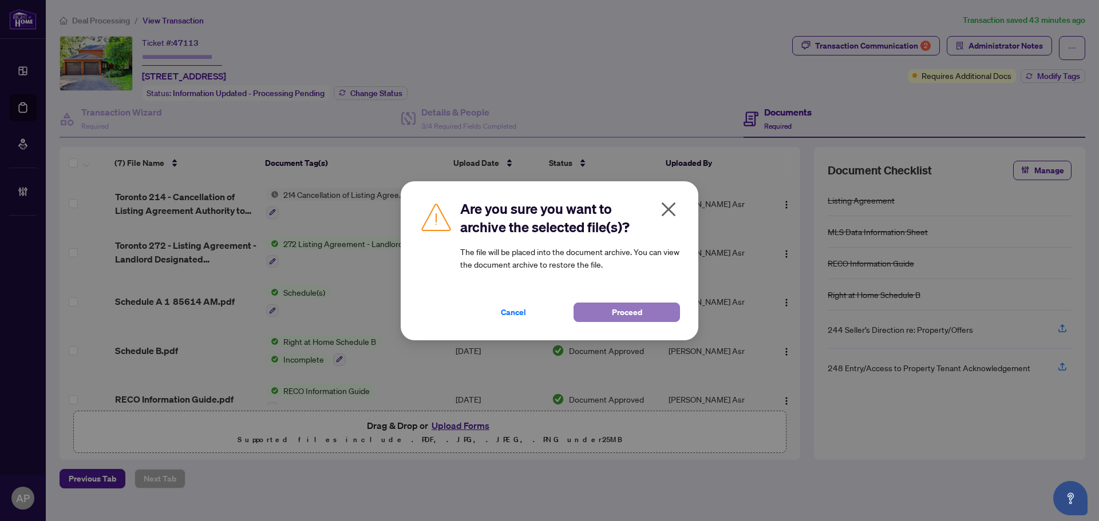
click at [655, 312] on button "Proceed" at bounding box center [626, 312] width 106 height 19
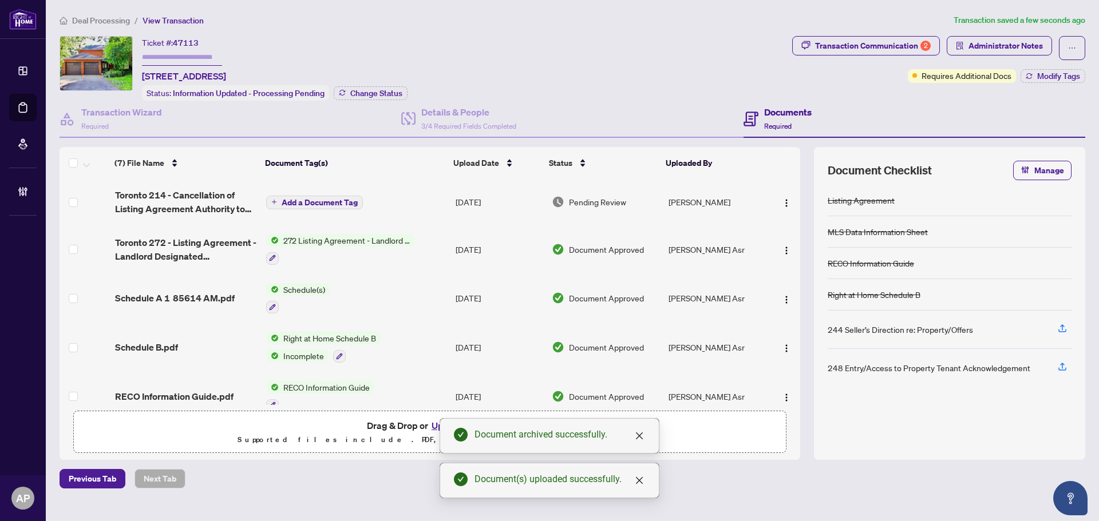
click at [342, 203] on span "Add a Document Tag" at bounding box center [319, 203] width 76 height 8
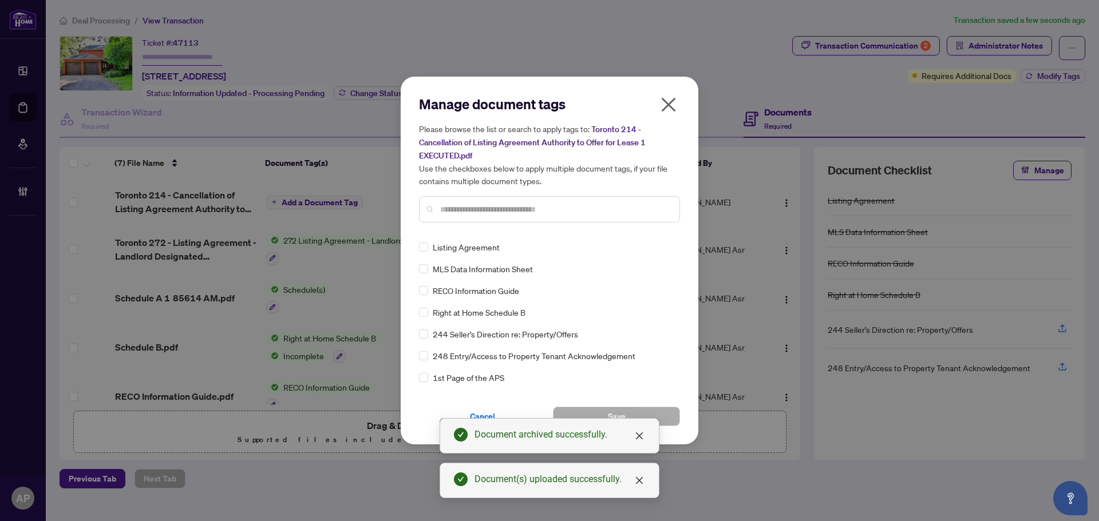
click at [510, 203] on input "text" at bounding box center [555, 209] width 230 height 13
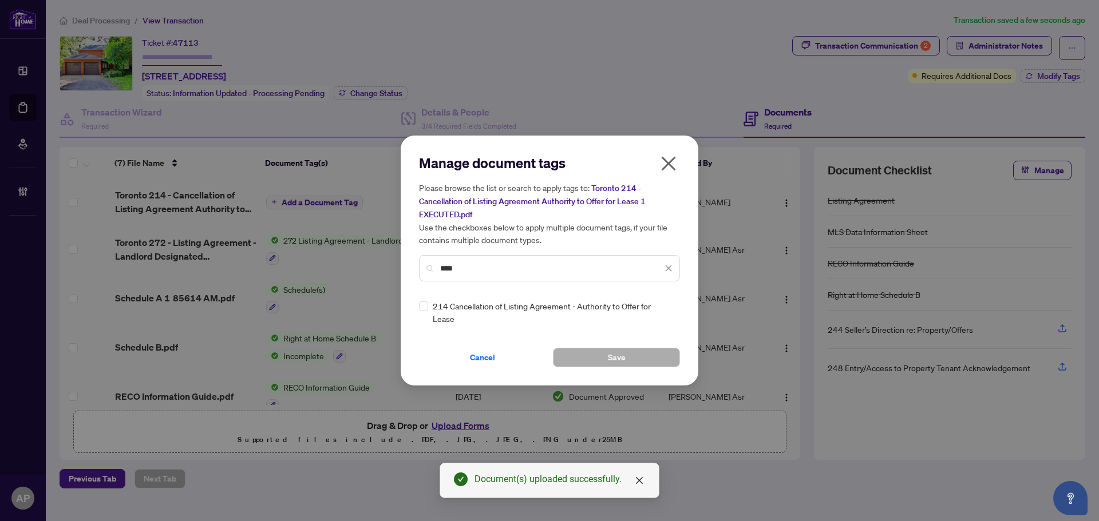
type input "***"
click at [667, 311] on icon at bounding box center [668, 313] width 7 height 4
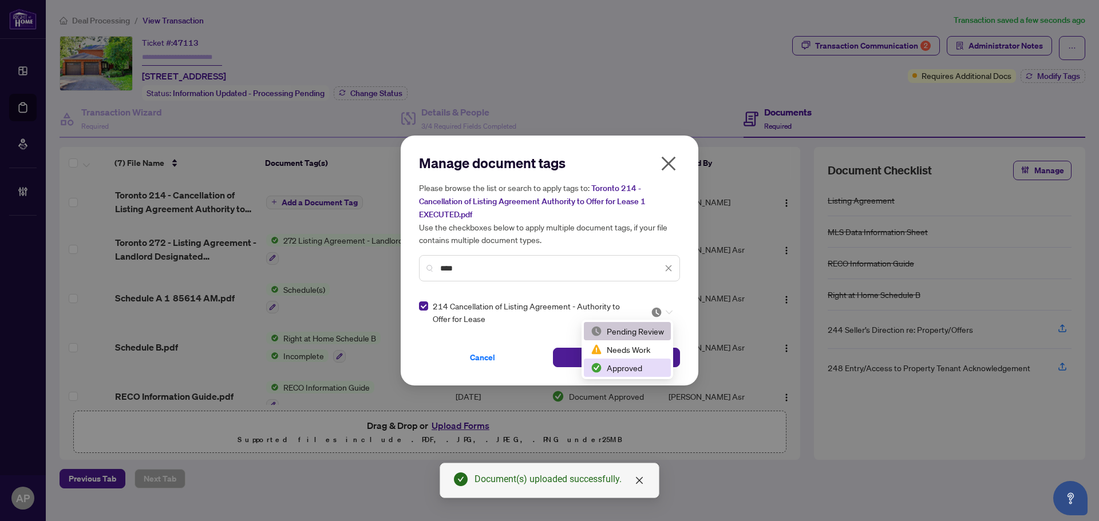
click at [643, 371] on div "Approved" at bounding box center [626, 368] width 73 height 13
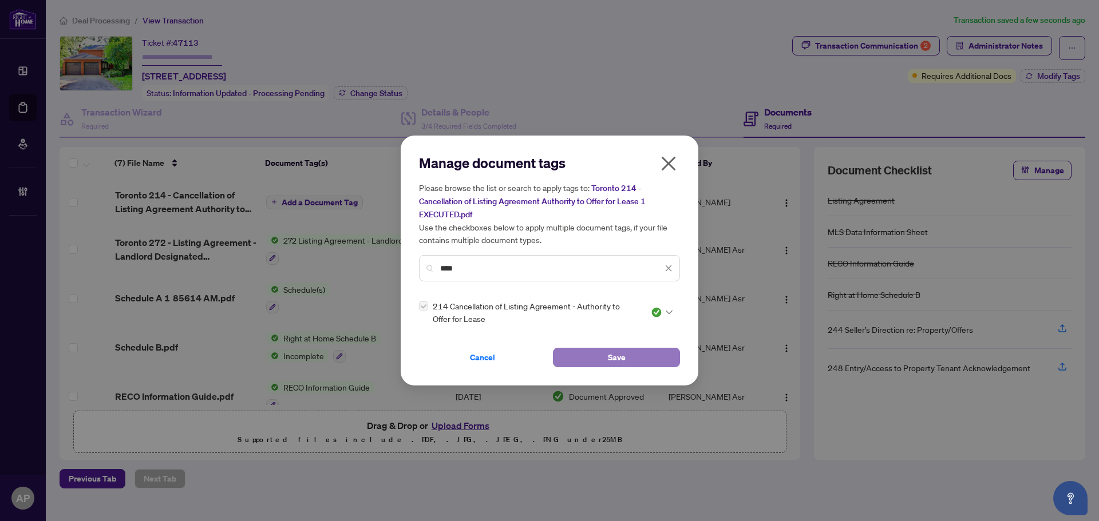
click at [644, 351] on button "Save" at bounding box center [616, 357] width 127 height 19
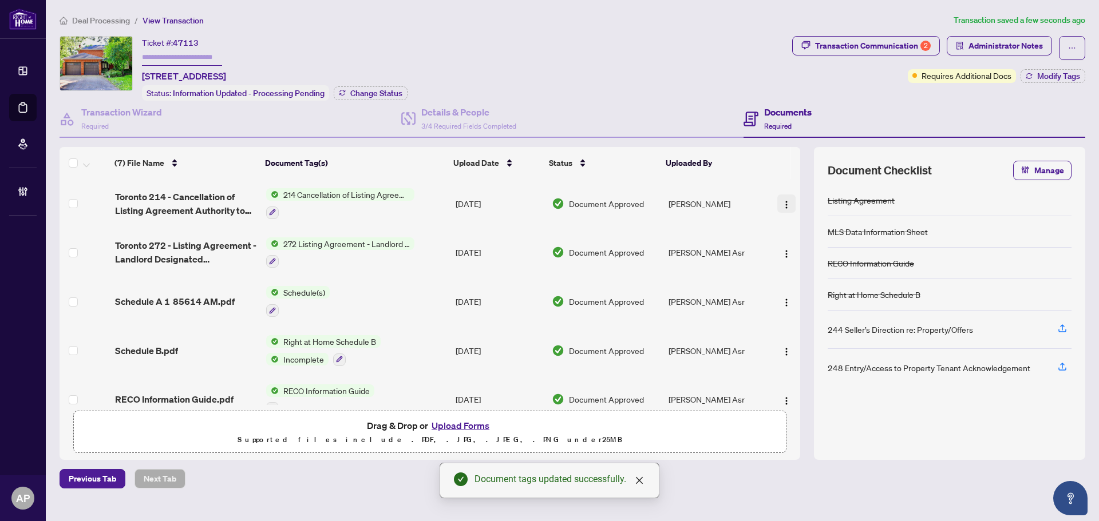
click at [785, 205] on img "button" at bounding box center [786, 204] width 9 height 9
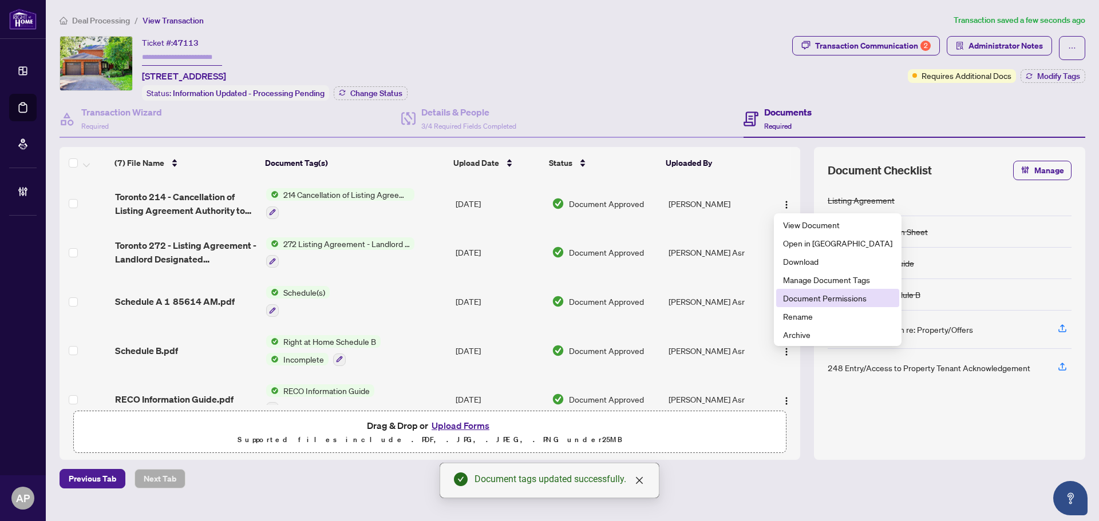
click at [823, 296] on span "Document Permissions" at bounding box center [837, 298] width 109 height 13
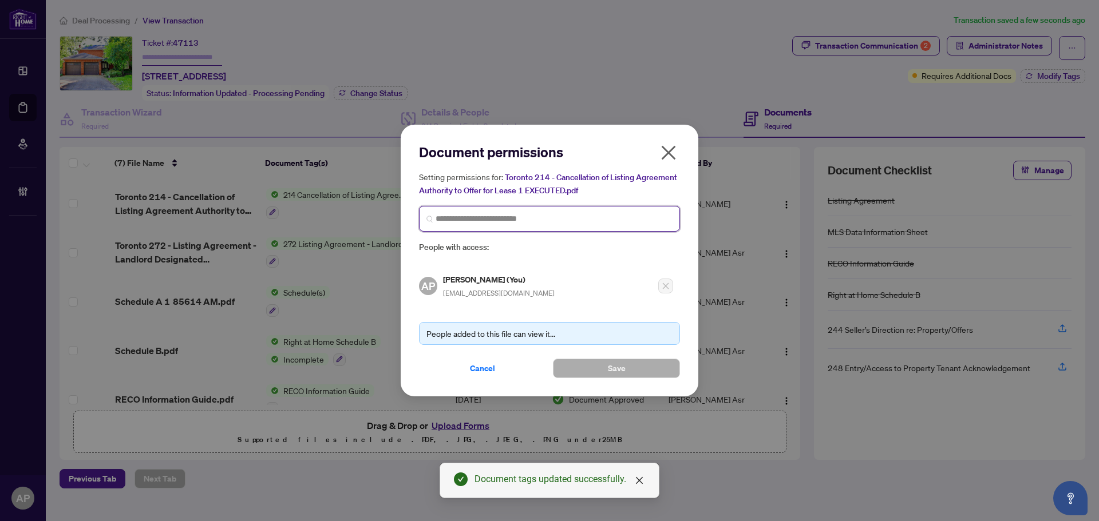
click at [568, 215] on input "search" at bounding box center [553, 219] width 237 height 12
type input "**********"
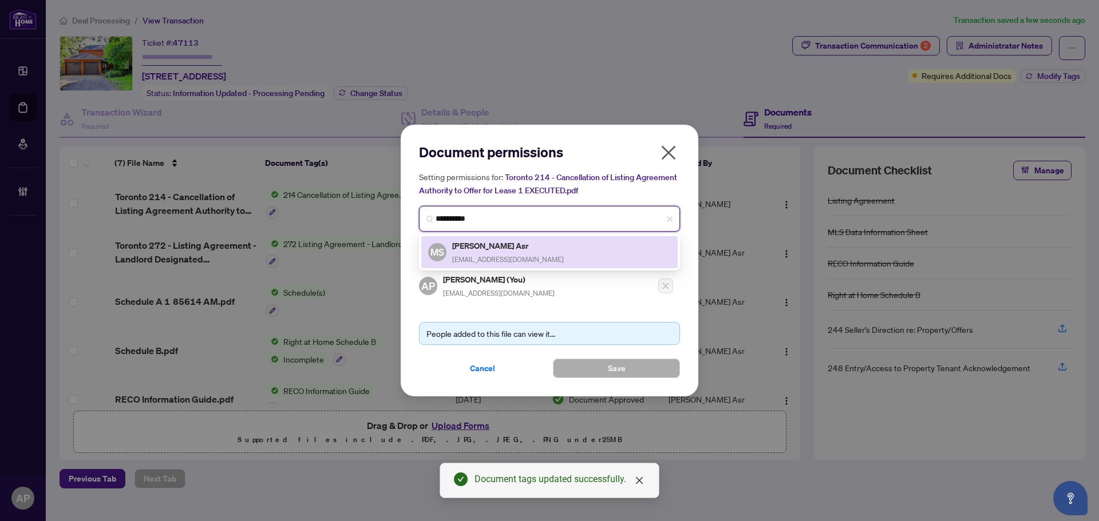
click at [554, 244] on div "MS Manaz Shahrzad Asr homes@manaz.ca" at bounding box center [549, 252] width 243 height 26
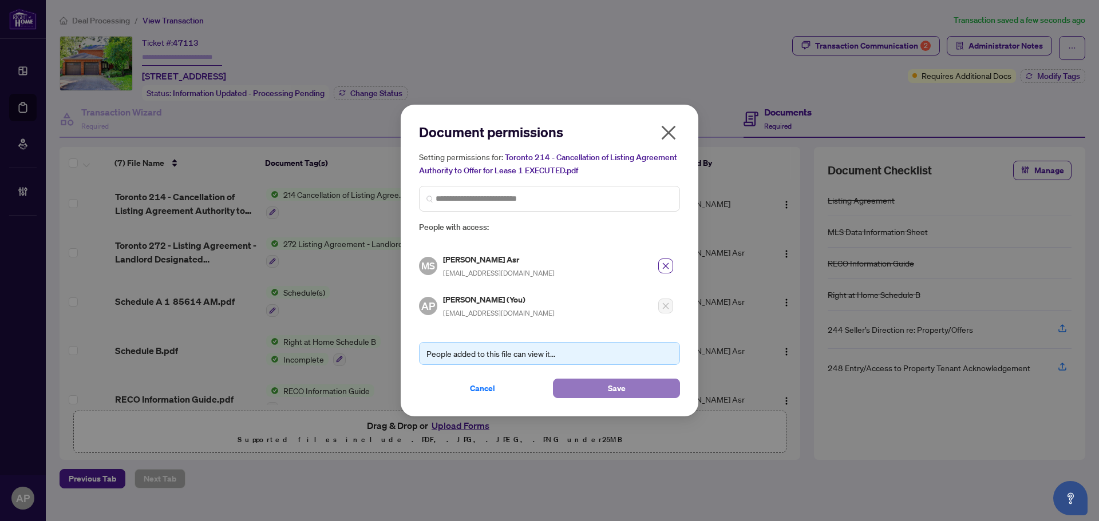
click at [655, 387] on button "Save" at bounding box center [616, 388] width 127 height 19
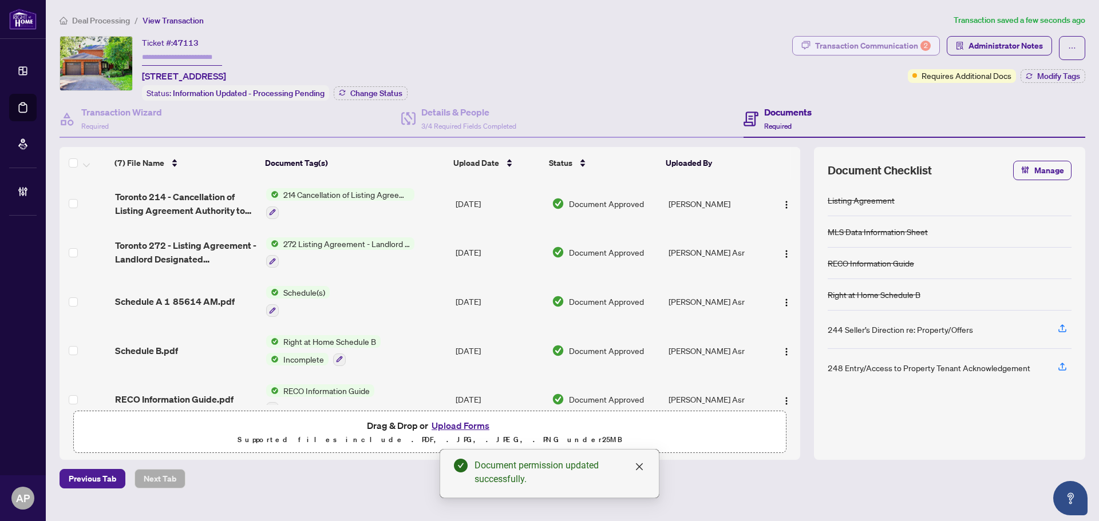
click at [891, 54] on button "Transaction Communication 2" at bounding box center [866, 45] width 148 height 19
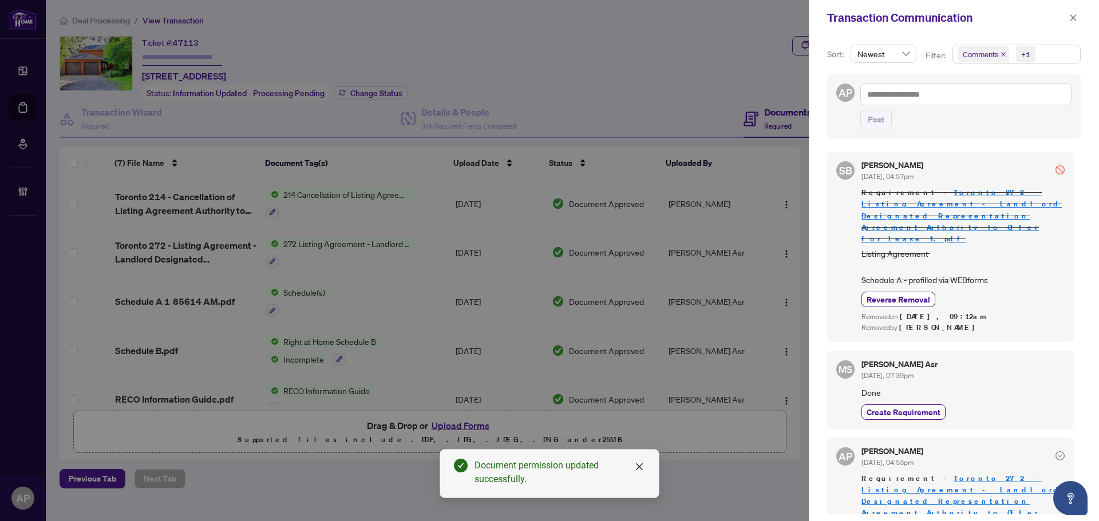
click at [1001, 52] on icon "close" at bounding box center [1003, 54] width 6 height 6
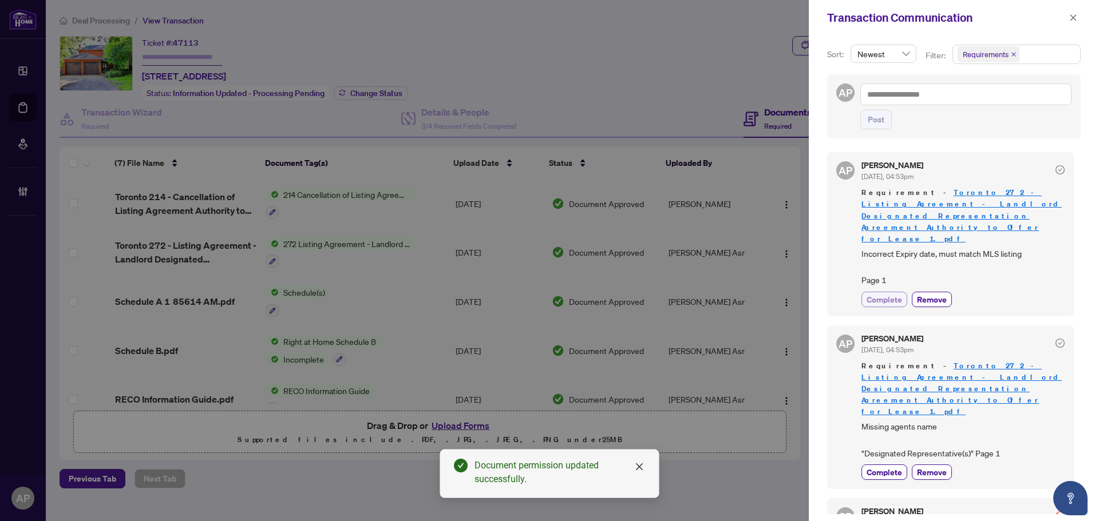
click at [897, 294] on span "Complete" at bounding box center [883, 300] width 35 height 12
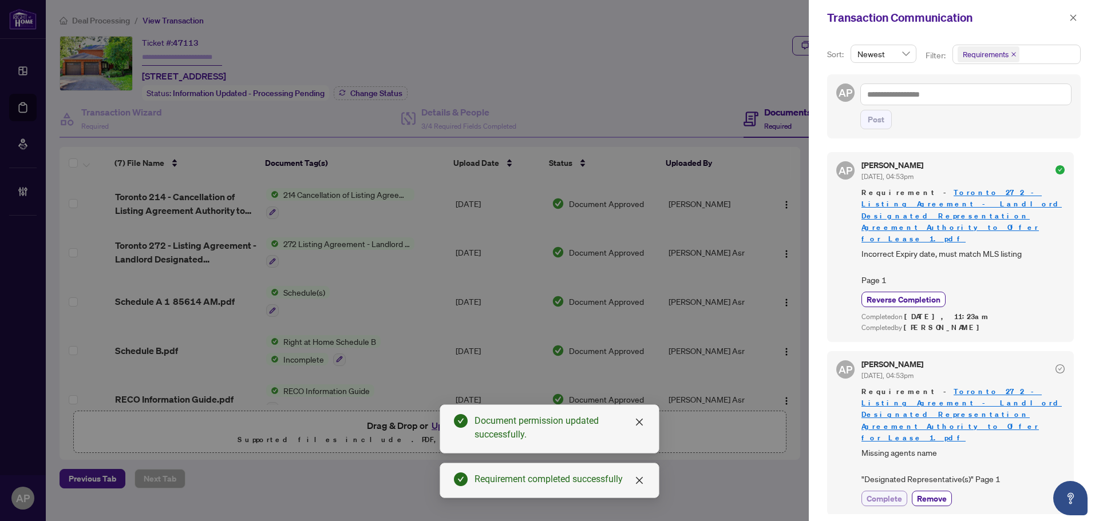
click at [895, 493] on span "Complete" at bounding box center [883, 499] width 35 height 12
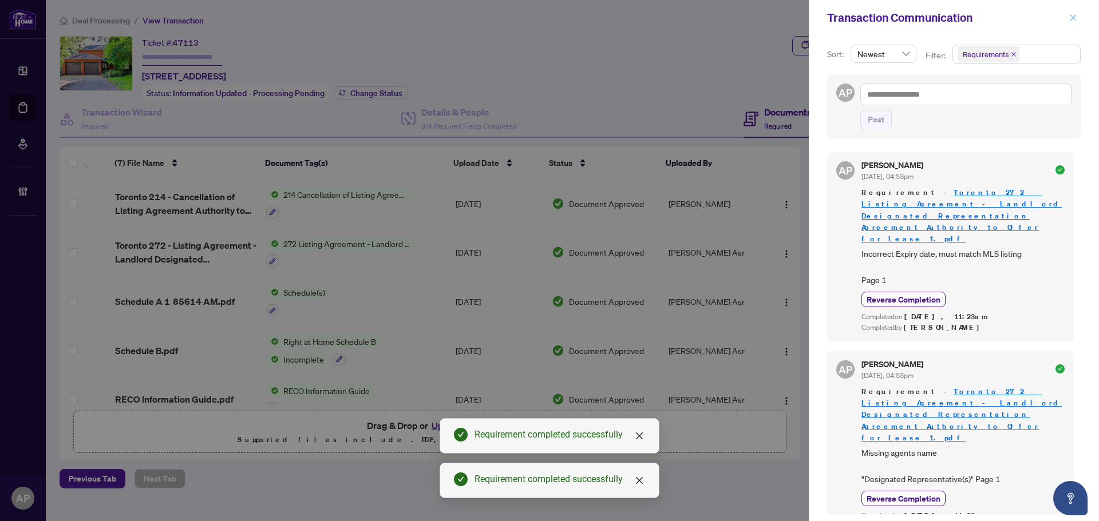
click at [1069, 15] on icon "close" at bounding box center [1073, 18] width 8 height 8
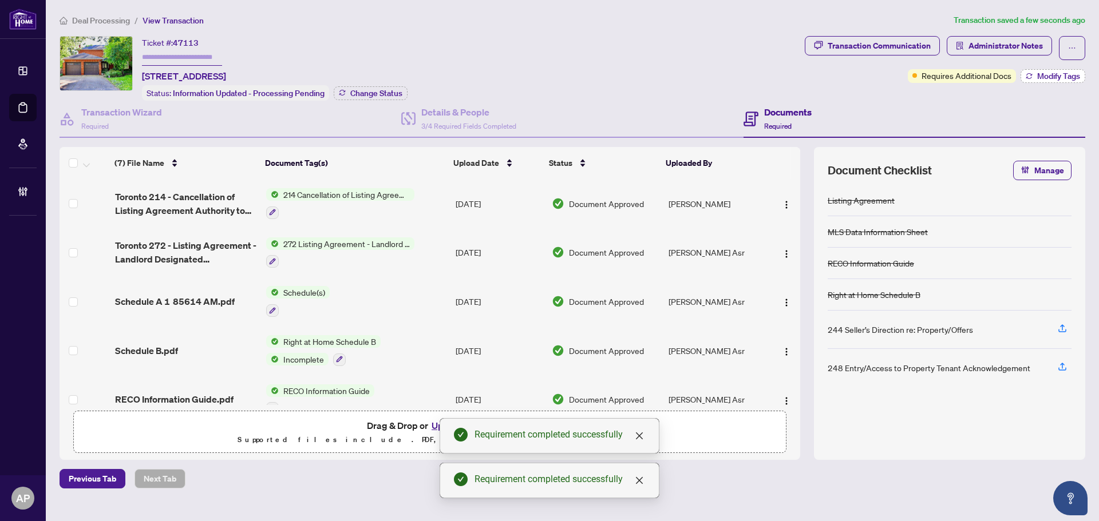
click at [1029, 74] on icon "button" at bounding box center [1028, 76] width 7 height 7
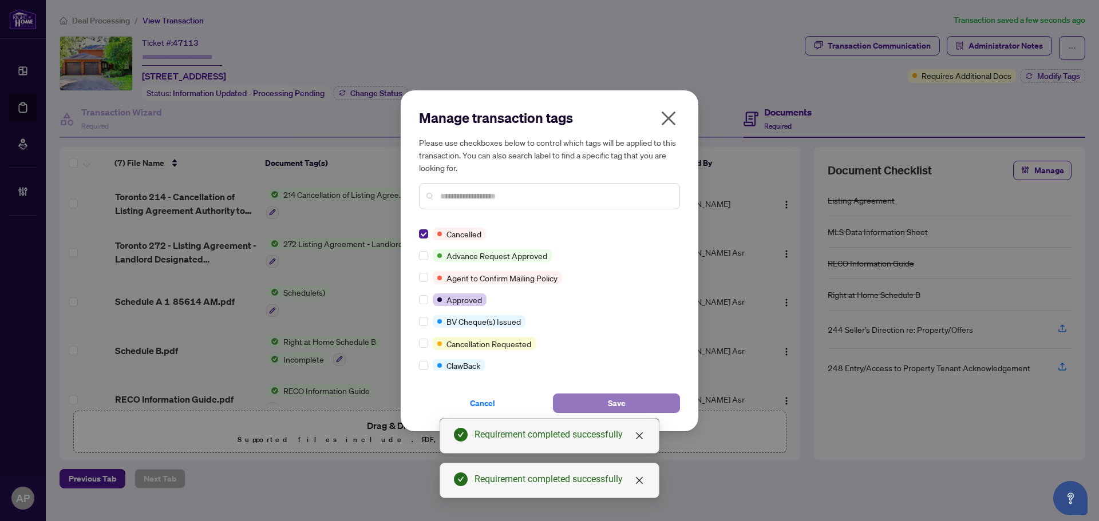
click at [603, 397] on button "Save" at bounding box center [616, 403] width 127 height 19
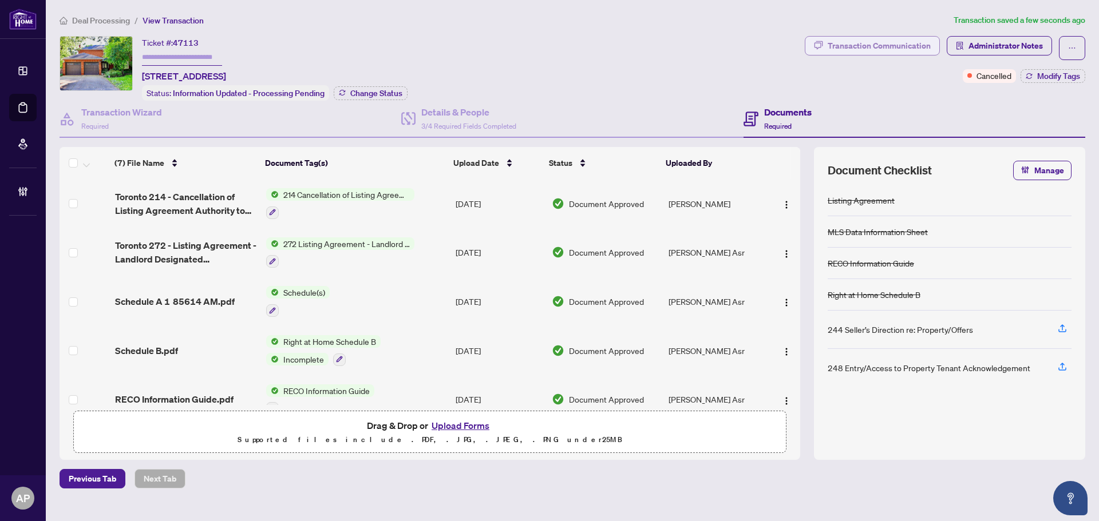
click at [893, 45] on div "Transaction Communication" at bounding box center [878, 46] width 103 height 18
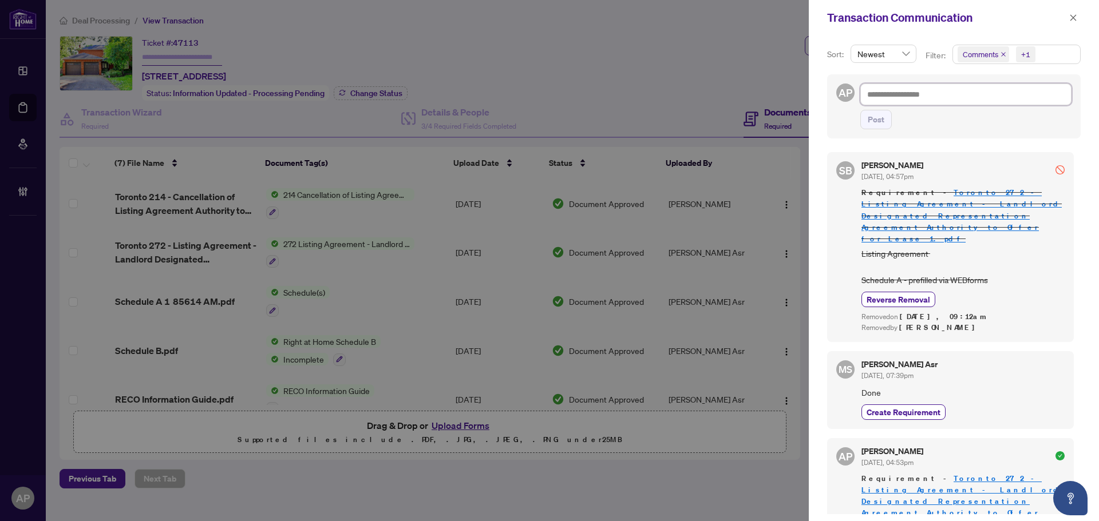
click at [895, 98] on textarea at bounding box center [965, 95] width 211 height 22
paste textarea "**********"
type textarea "**********"
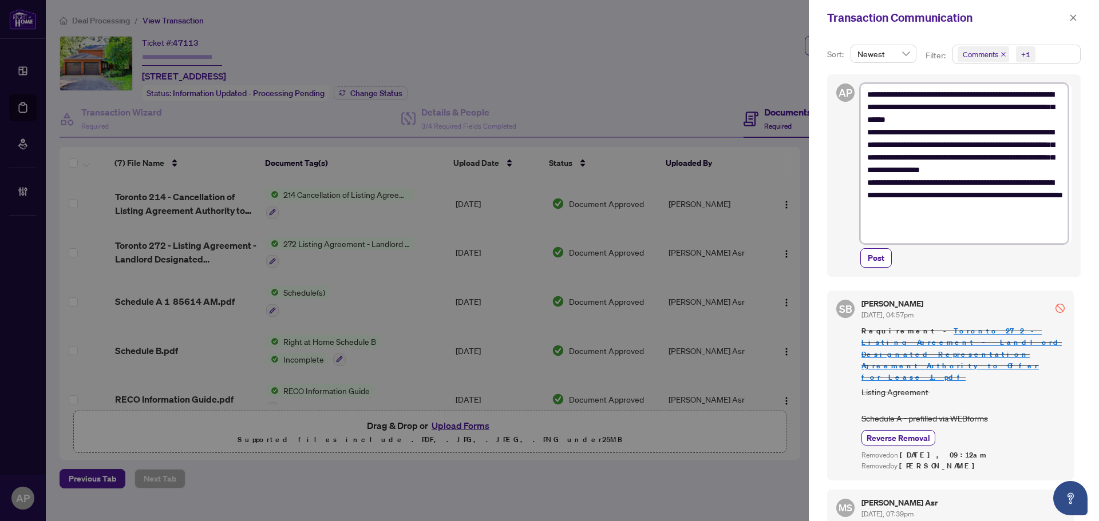
type textarea "**********"
click at [892, 258] on div "Post" at bounding box center [965, 257] width 211 height 19
click at [885, 258] on button "Post" at bounding box center [875, 257] width 31 height 19
type textarea "**********"
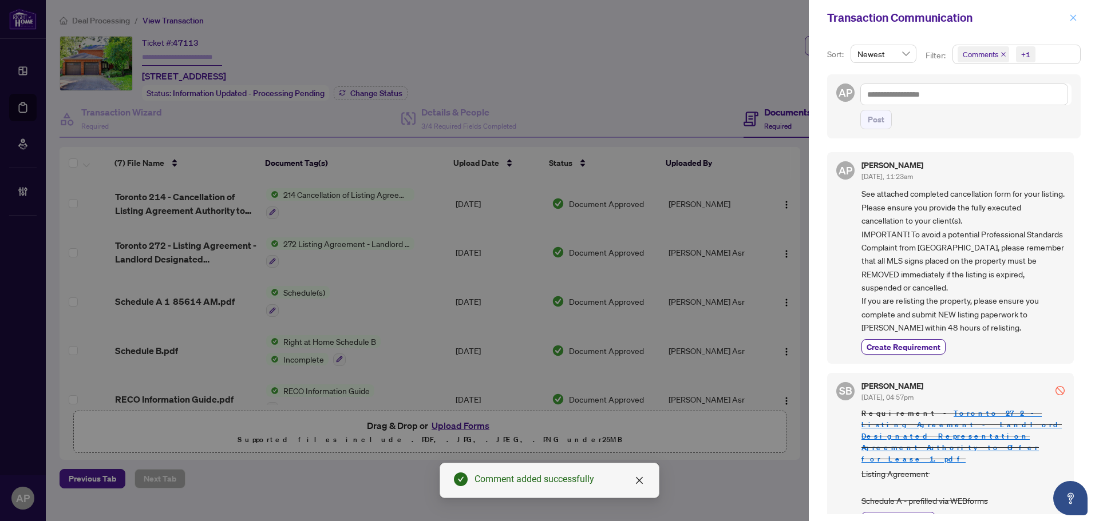
click at [1072, 19] on icon "close" at bounding box center [1073, 17] width 6 height 6
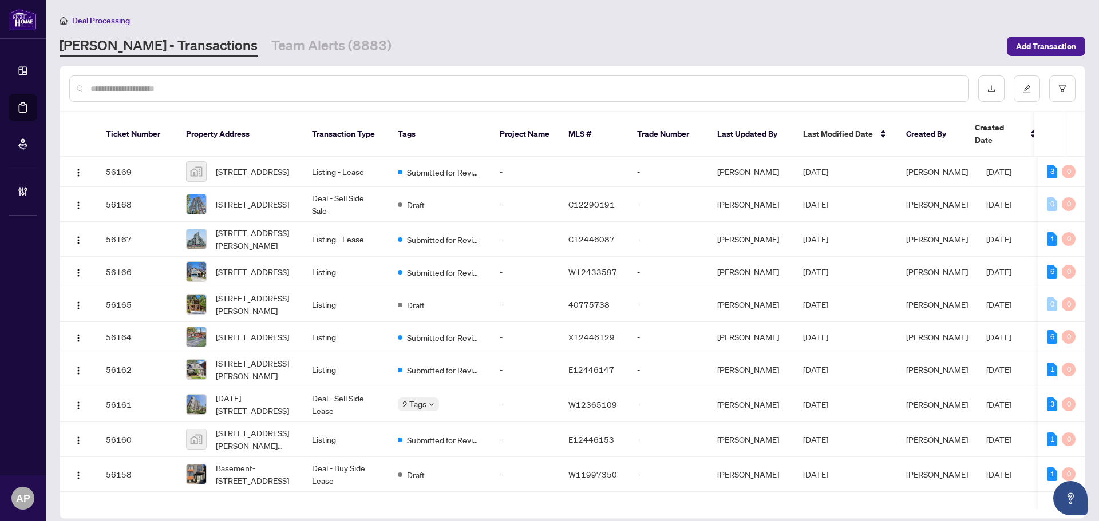
click at [98, 88] on input "text" at bounding box center [524, 88] width 869 height 13
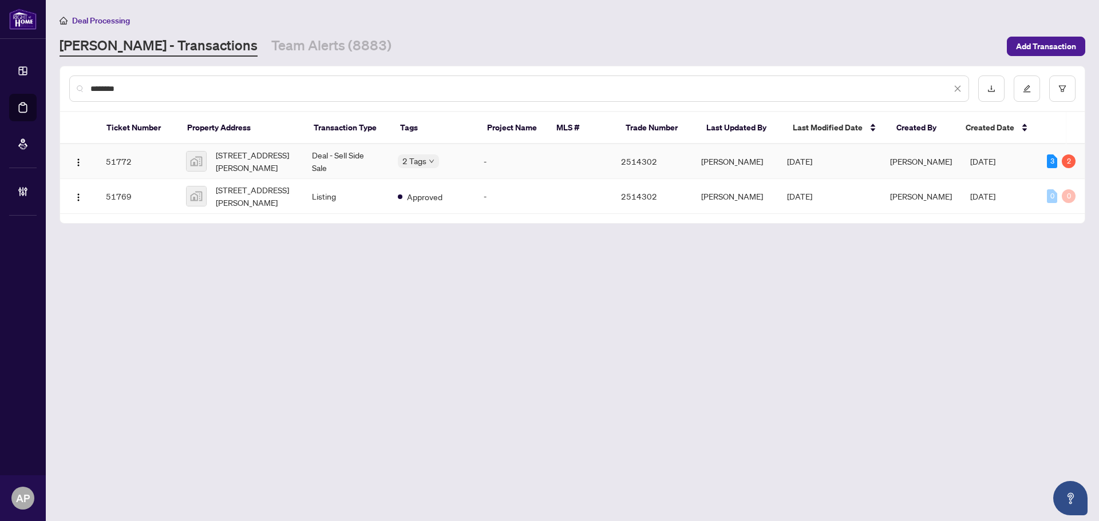
type input "********"
click at [317, 157] on td "Deal - Sell Side Sale" at bounding box center [346, 161] width 86 height 35
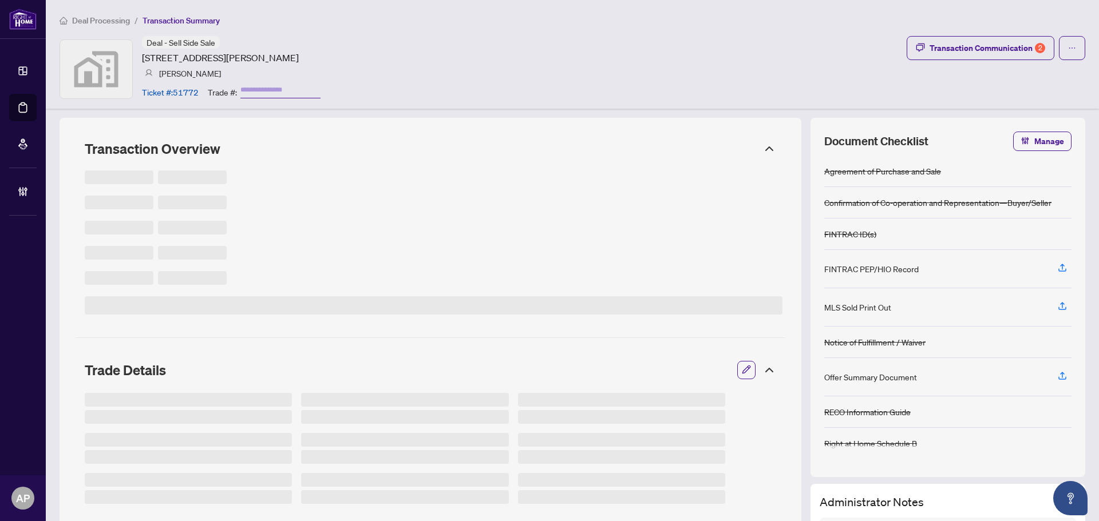
type input "*******"
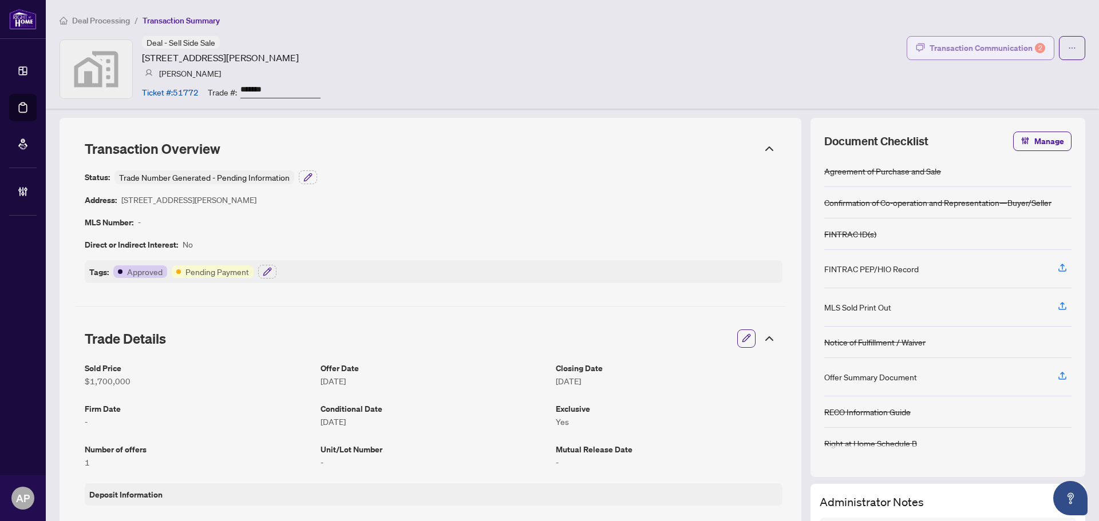
click at [985, 44] on div "Transaction Communication 2" at bounding box center [987, 48] width 116 height 18
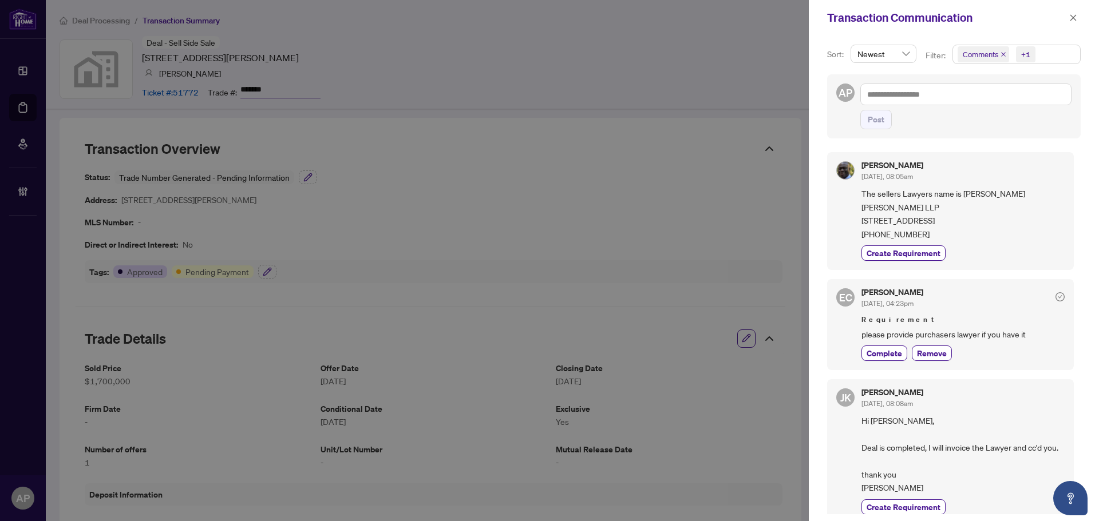
click at [1001, 53] on icon "close" at bounding box center [1003, 54] width 5 height 5
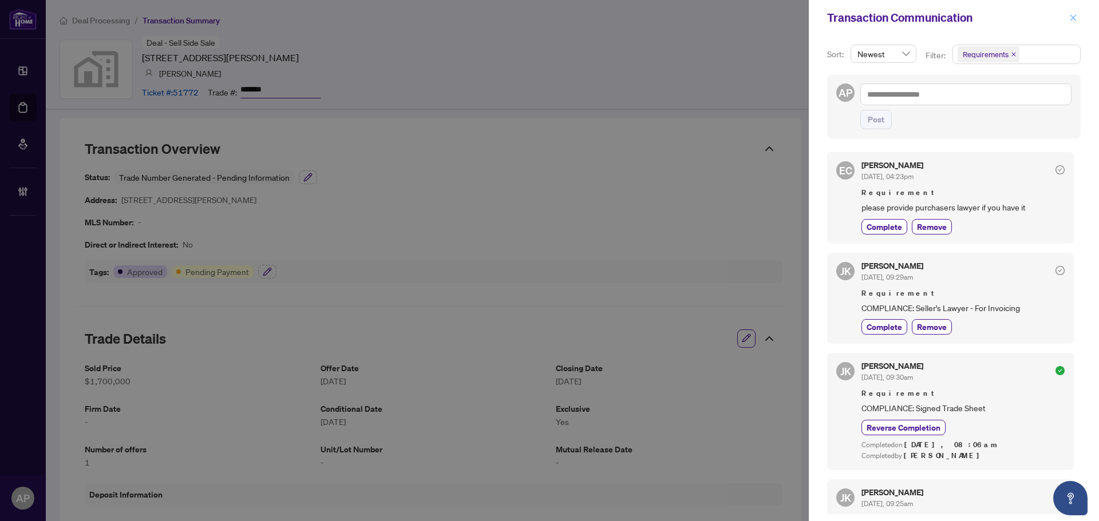
click at [1075, 15] on icon "close" at bounding box center [1073, 18] width 8 height 8
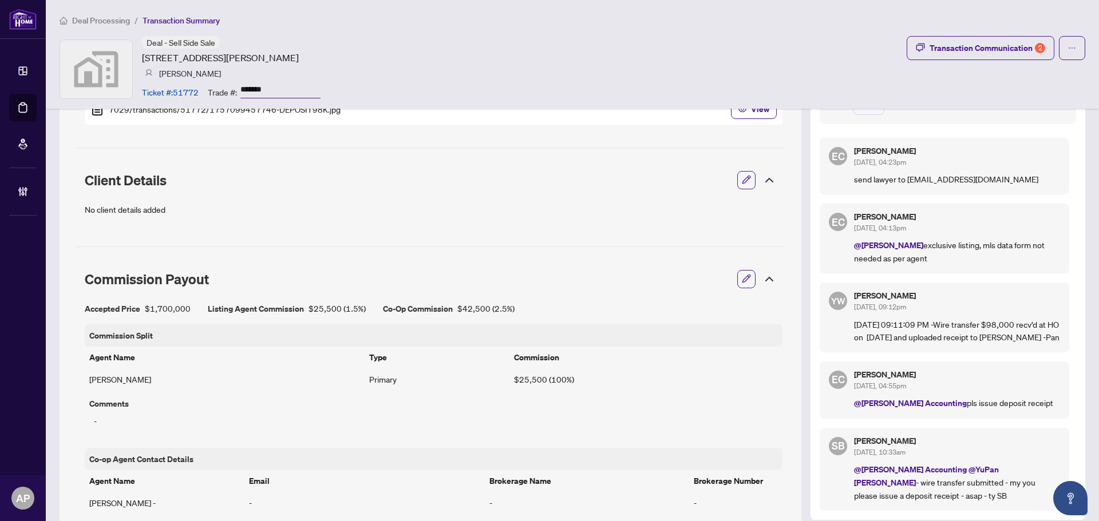
scroll to position [858, 0]
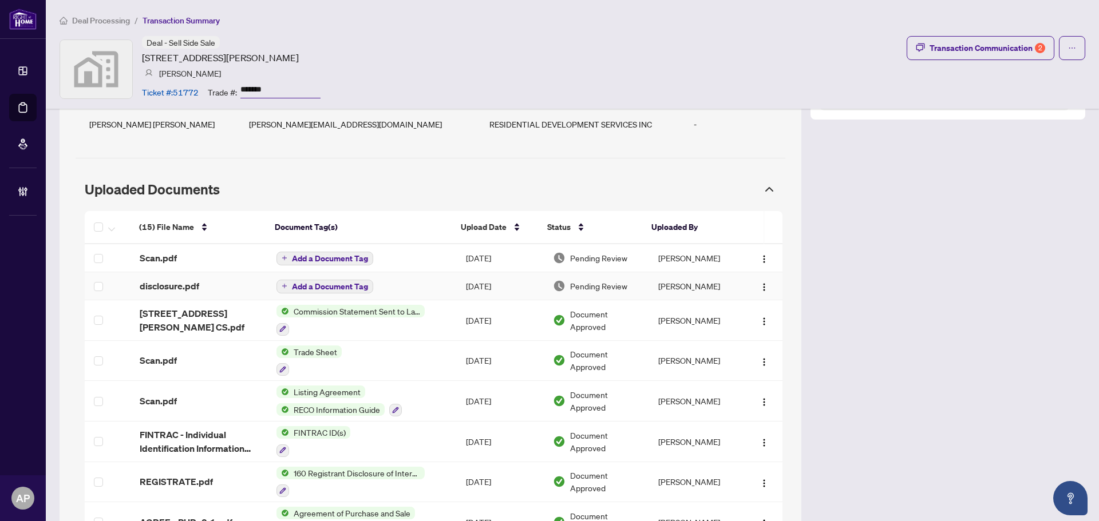
click at [213, 288] on div "disclosure.pdf" at bounding box center [199, 286] width 118 height 14
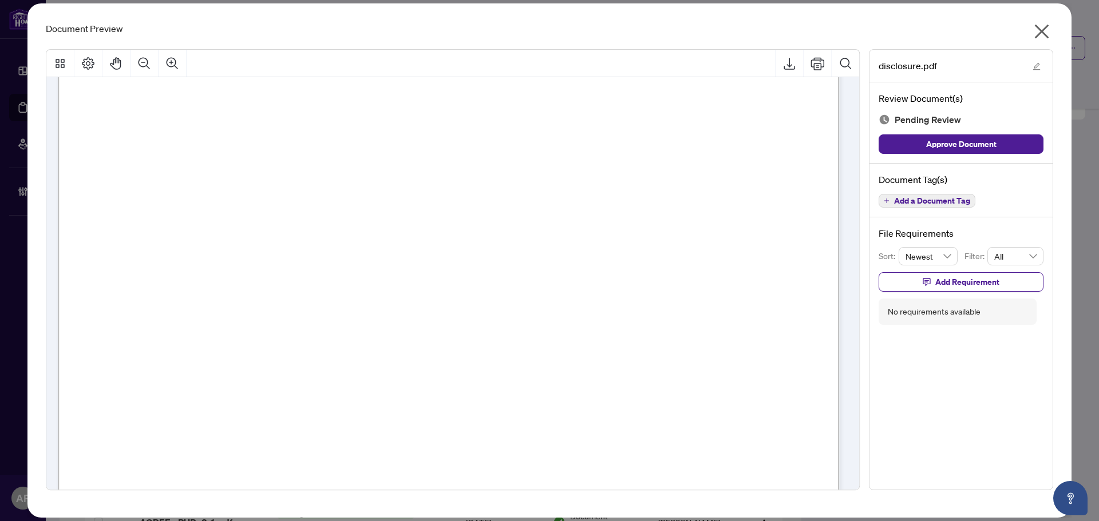
scroll to position [0, 0]
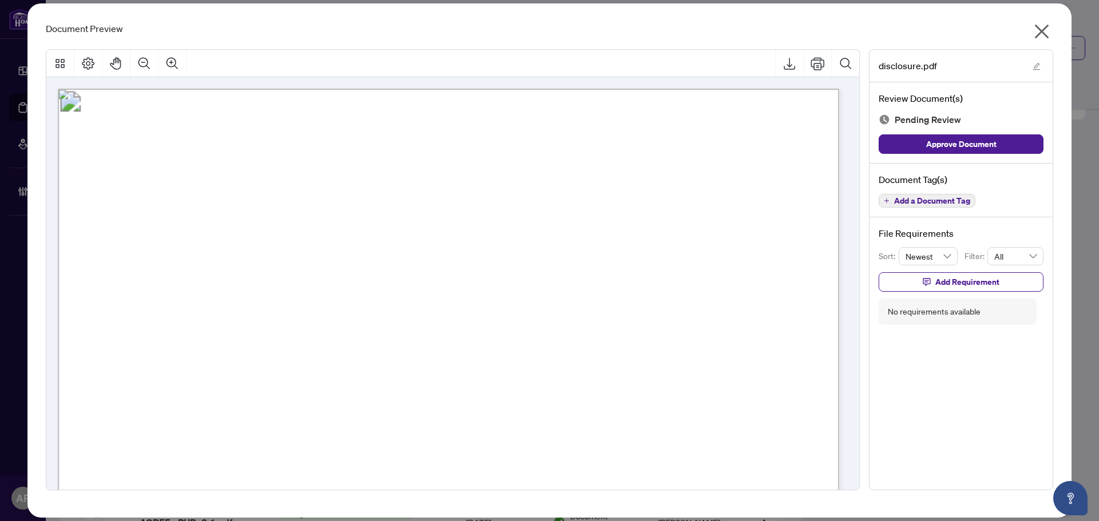
click at [1042, 35] on icon "close" at bounding box center [1041, 31] width 18 height 18
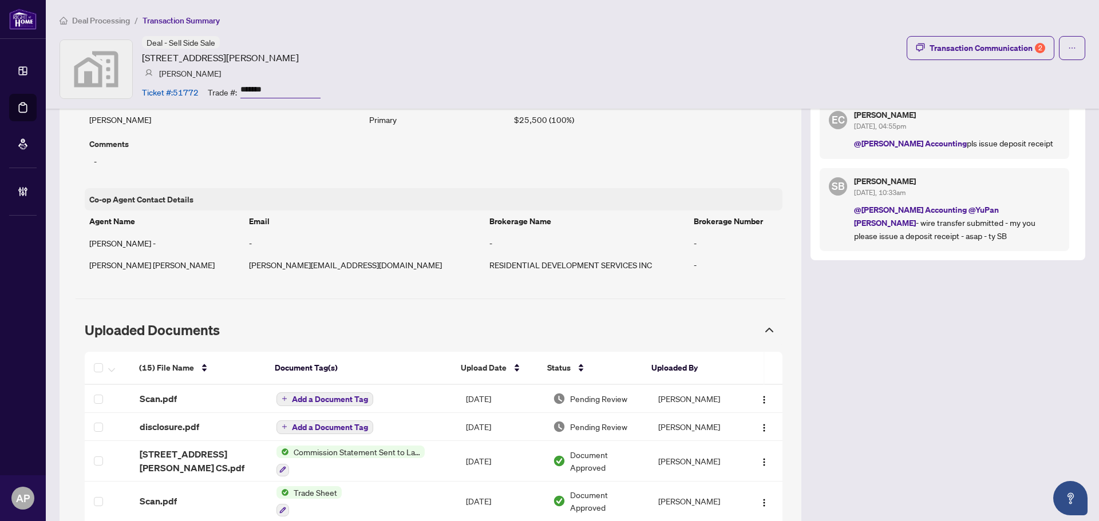
scroll to position [858, 0]
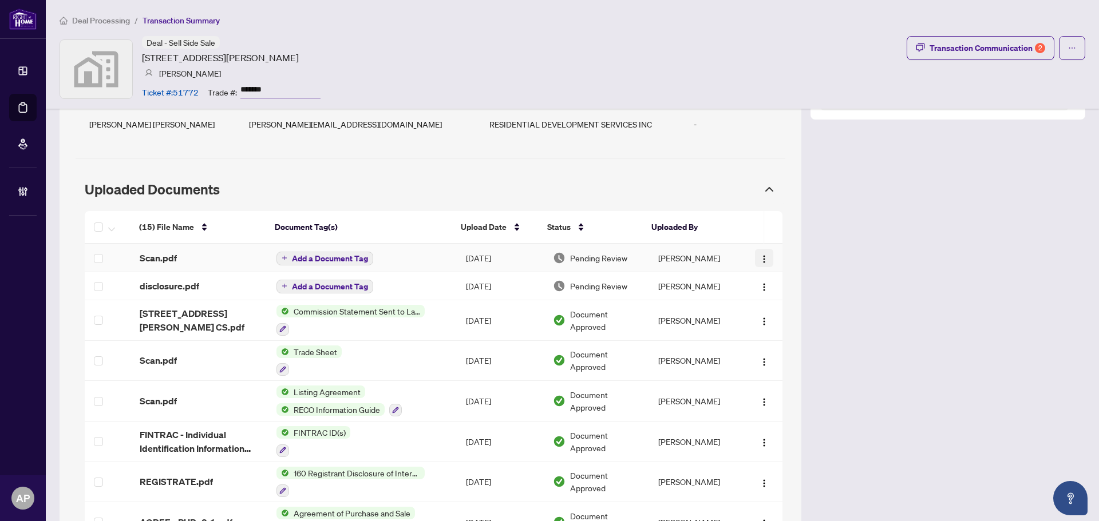
click at [759, 261] on img "button" at bounding box center [763, 259] width 9 height 9
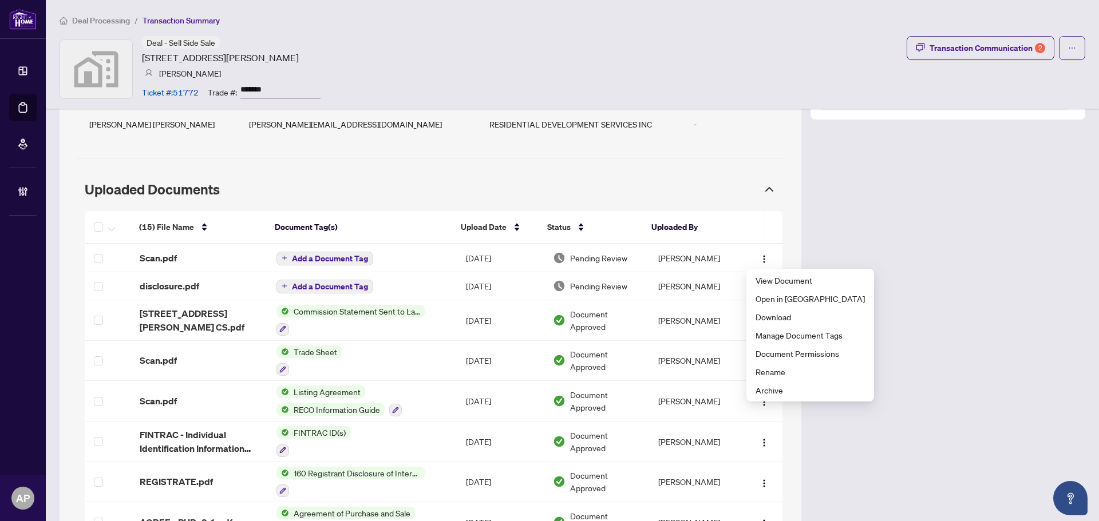
click at [847, 226] on div "Transaction Overview Status: Trade Number Generated - Pending Information Addre…" at bounding box center [572, 79] width 1025 height 1638
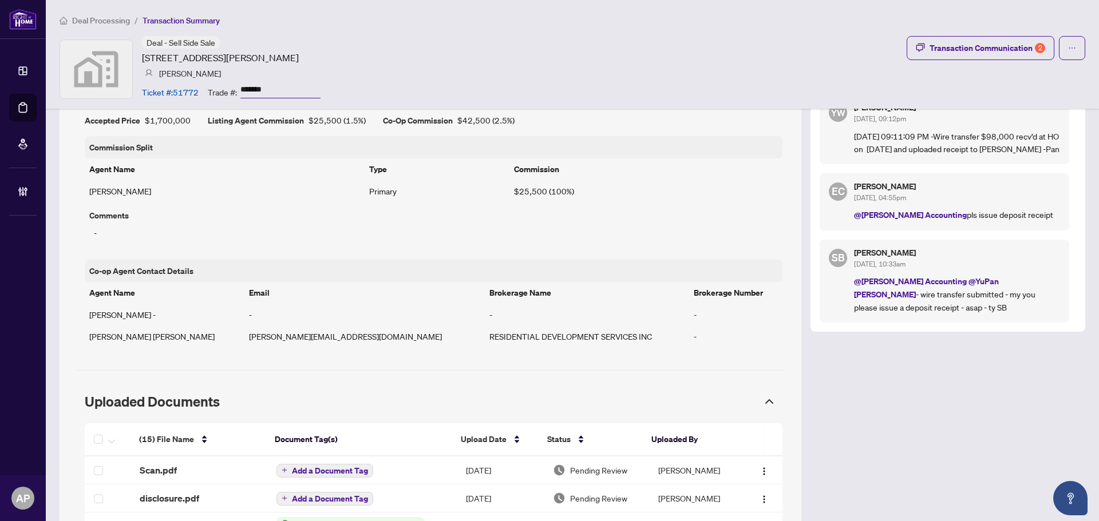
scroll to position [629, 0]
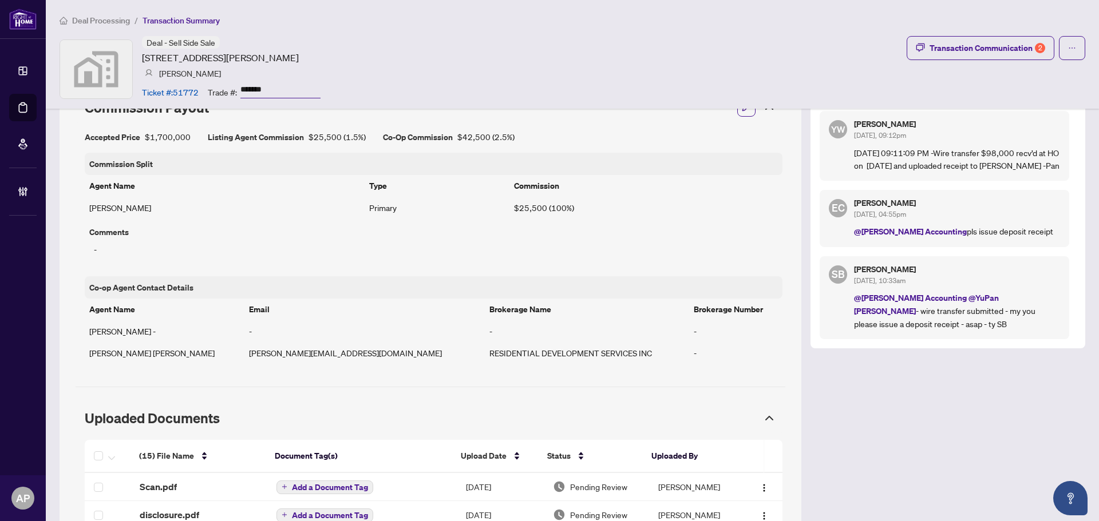
drag, startPoint x: 809, startPoint y: 264, endPoint x: 747, endPoint y: 67, distance: 206.3
click at [747, 67] on div "Deal - Sell Side Sale 124 Crawford Street, Toronto, ON, Canada Steve Curtis Tic…" at bounding box center [572, 69] width 1025 height 66
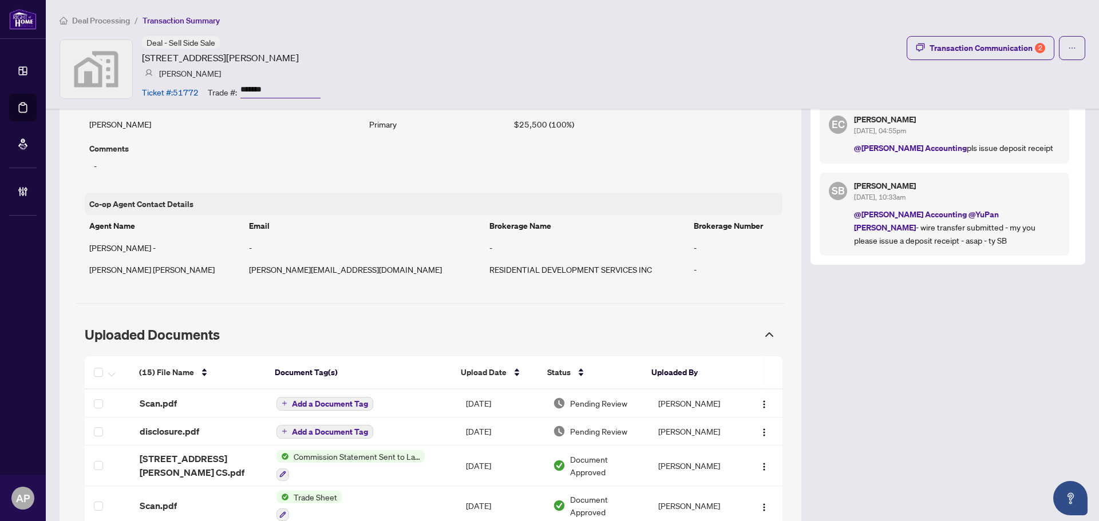
scroll to position [801, 0]
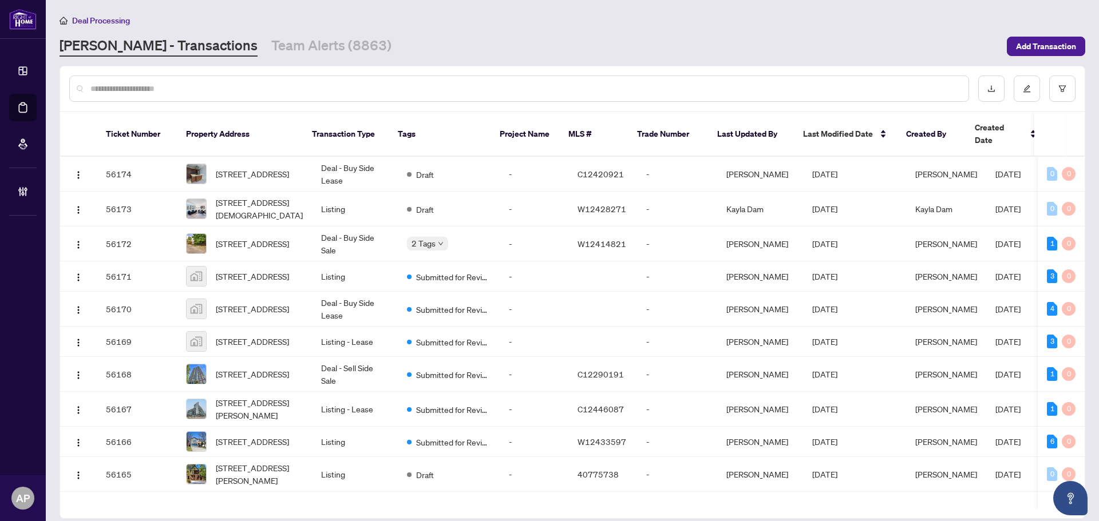
click at [294, 85] on input "text" at bounding box center [524, 88] width 869 height 13
click at [327, 87] on input "text" at bounding box center [524, 88] width 869 height 13
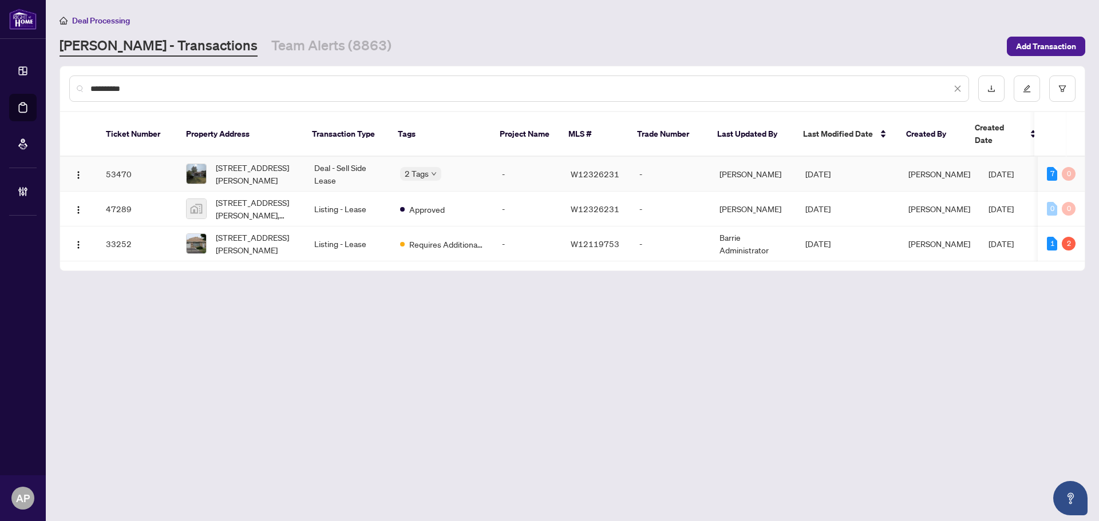
type input "*********"
click at [318, 166] on td "Deal - Sell Side Lease" at bounding box center [348, 174] width 86 height 35
click at [109, 88] on input "*********" at bounding box center [520, 88] width 861 height 13
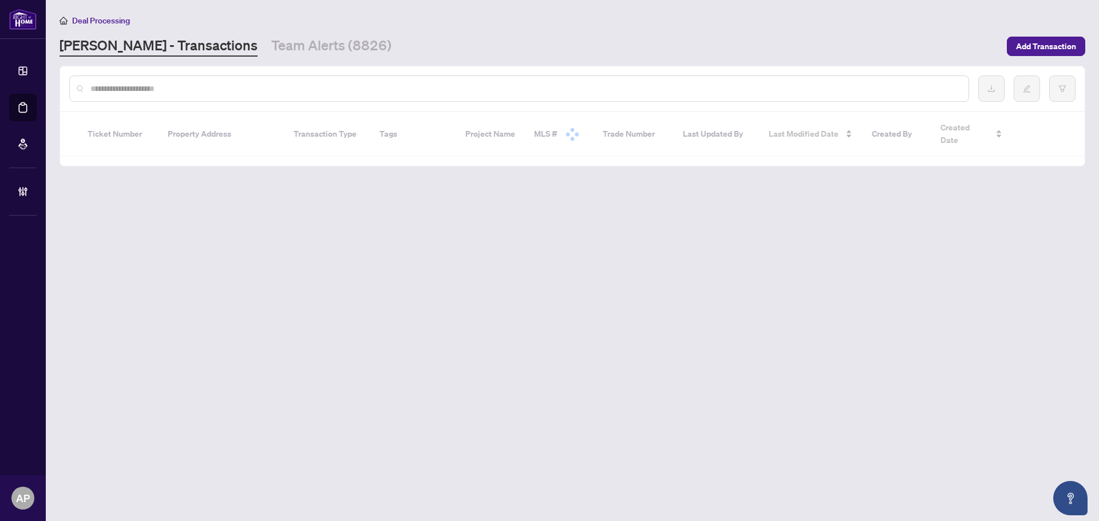
click at [227, 94] on input "text" at bounding box center [524, 88] width 869 height 13
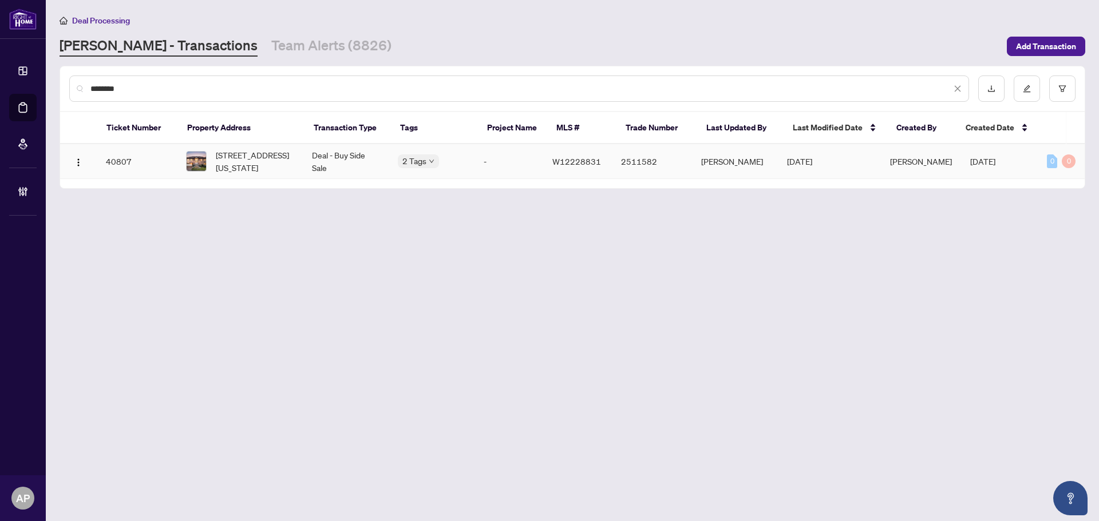
click at [298, 166] on td "[STREET_ADDRESS][US_STATE]" at bounding box center [240, 161] width 126 height 35
click at [107, 86] on input "********" at bounding box center [520, 88] width 861 height 13
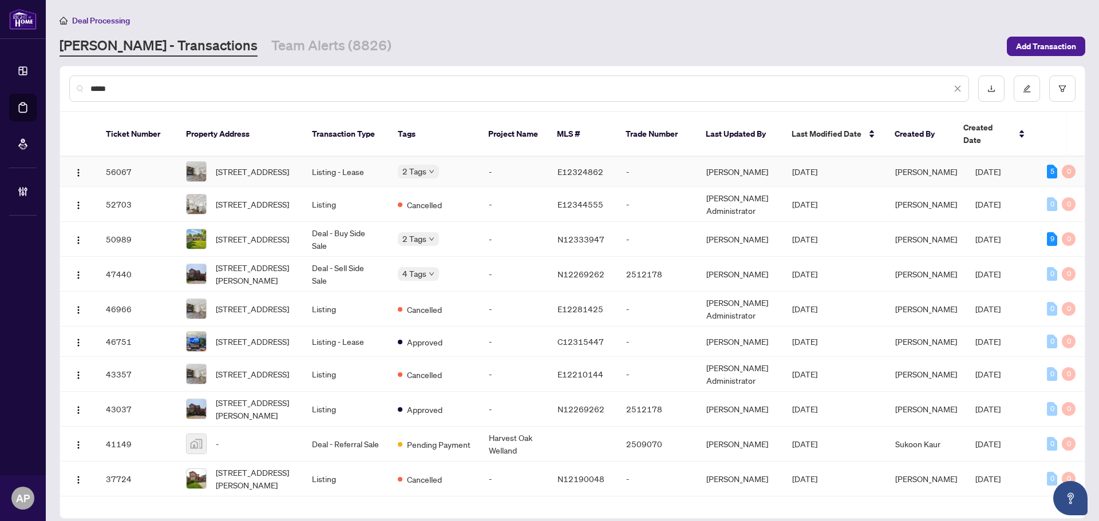
type input "****"
click at [294, 165] on td "1183 Southdale Ave, Oshawa, Ontario L1H 7Z1, Canada" at bounding box center [240, 172] width 126 height 30
click at [271, 49] on link "Team Alerts (8826)" at bounding box center [331, 46] width 120 height 21
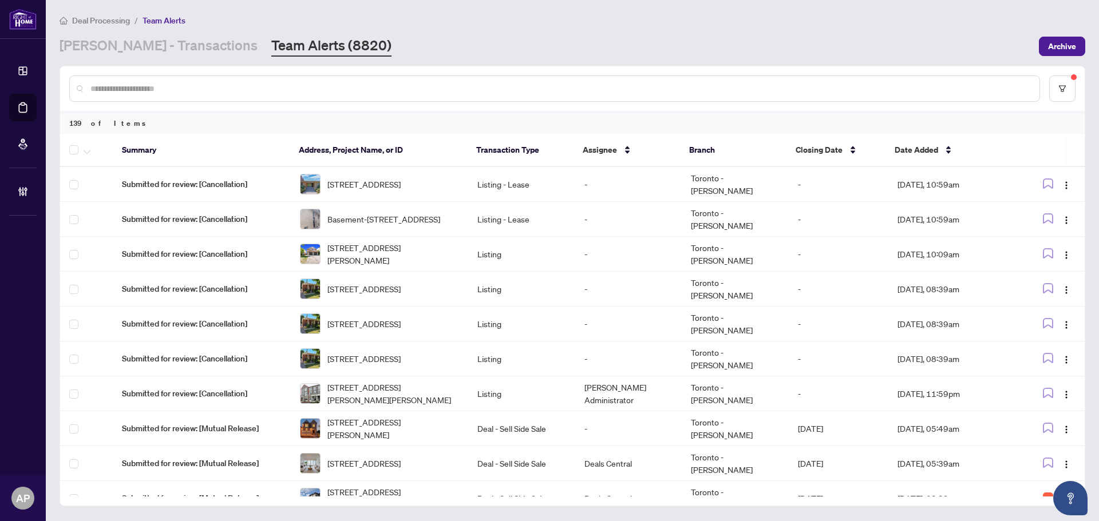
click at [282, 89] on input "text" at bounding box center [559, 88] width 939 height 13
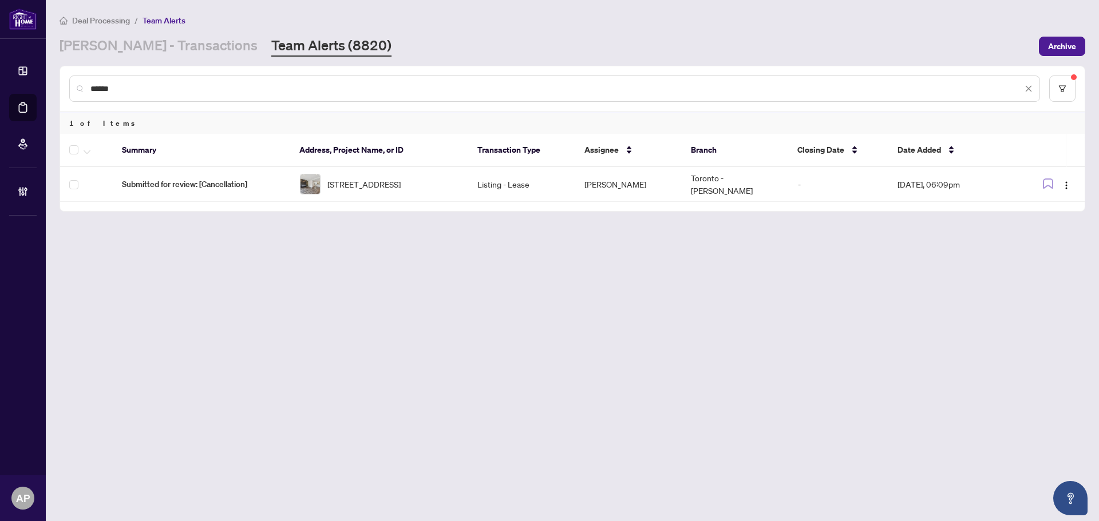
click at [101, 87] on input "******" at bounding box center [555, 88] width 931 height 13
click at [401, 185] on span "285 Dufferin Street #1006, Toronto, ON, Canada" at bounding box center [363, 184] width 73 height 13
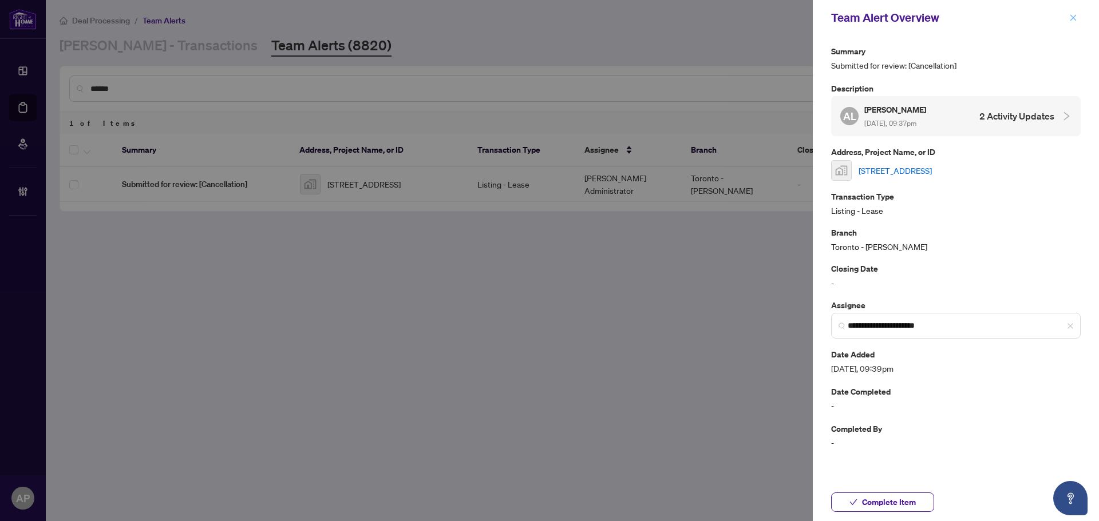
click at [1077, 18] on button "button" at bounding box center [1072, 18] width 15 height 14
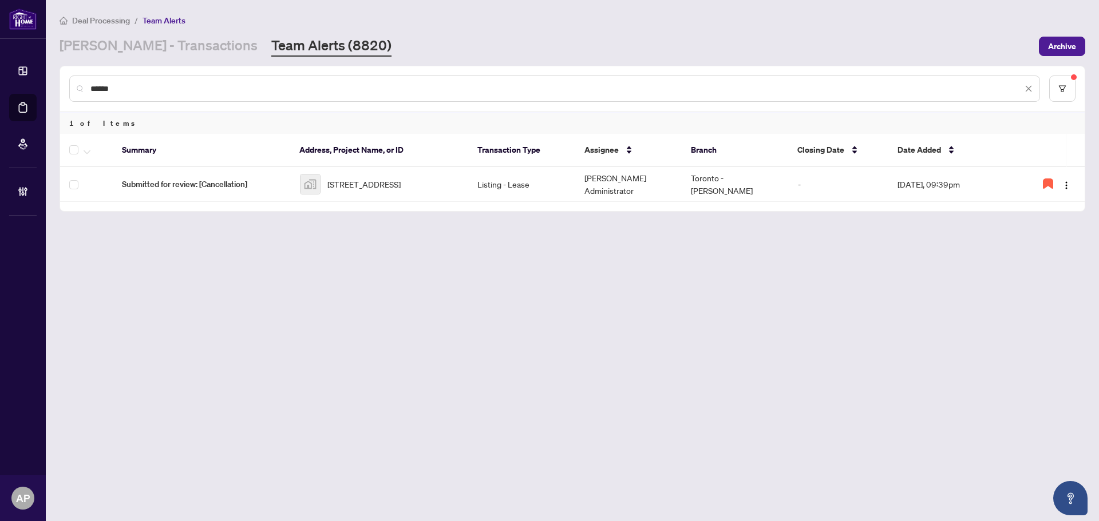
click at [237, 84] on input "******" at bounding box center [555, 88] width 931 height 13
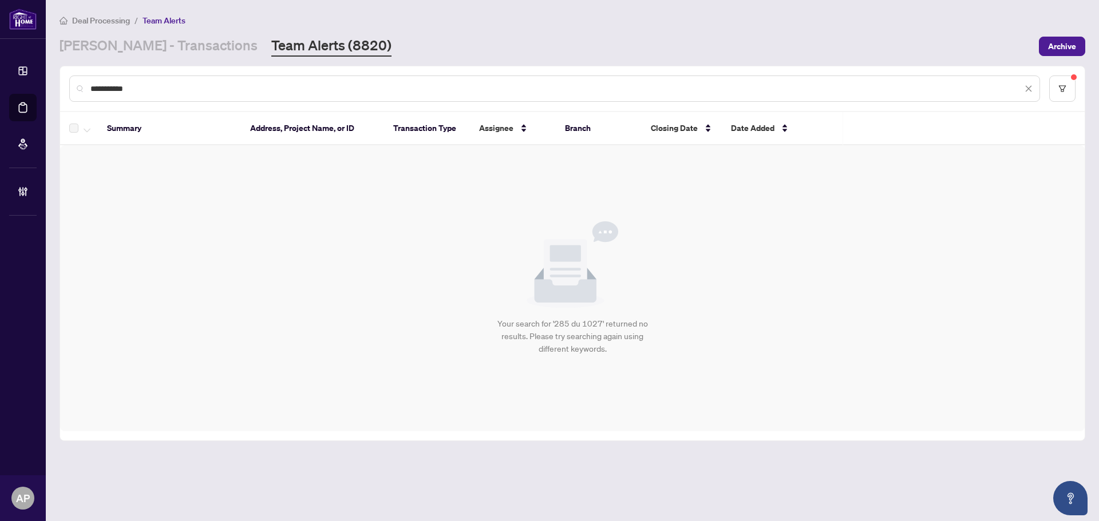
drag, startPoint x: 138, startPoint y: 88, endPoint x: 87, endPoint y: 88, distance: 50.9
click at [87, 88] on div "**********" at bounding box center [554, 89] width 970 height 26
type input "**********"
click at [126, 53] on link "RAHR - Transactions" at bounding box center [159, 46] width 198 height 21
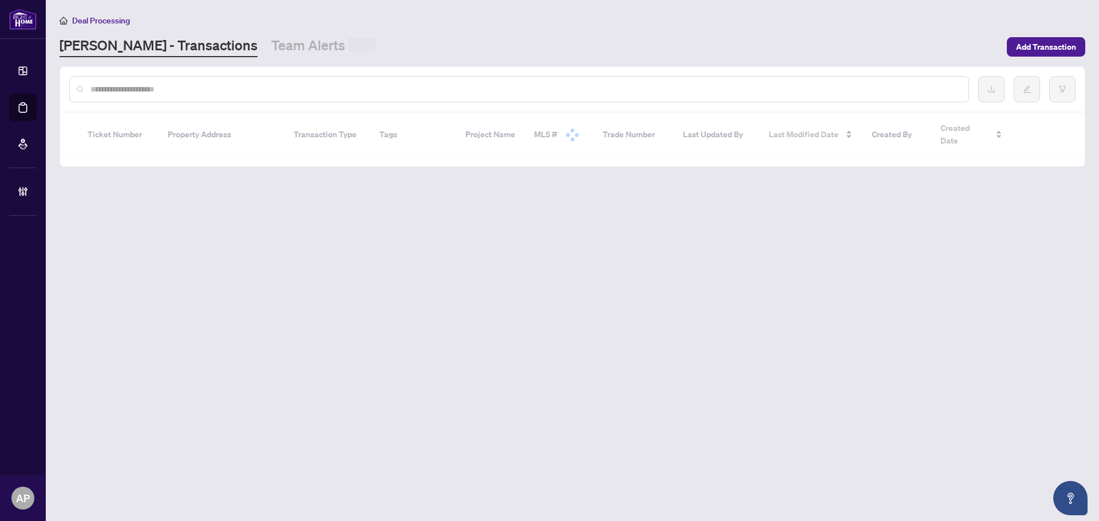
click at [140, 88] on input "text" at bounding box center [524, 89] width 869 height 13
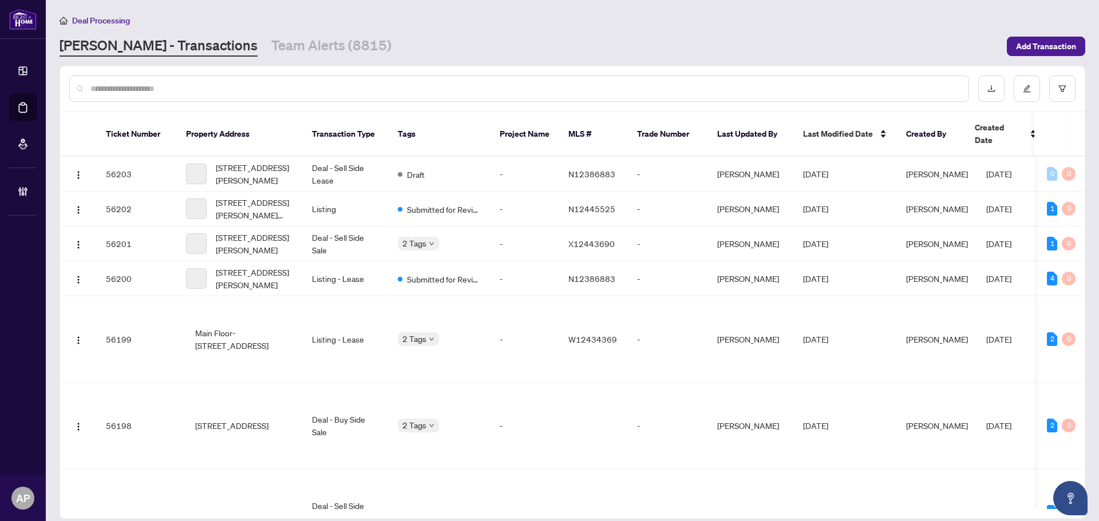
paste input "**********"
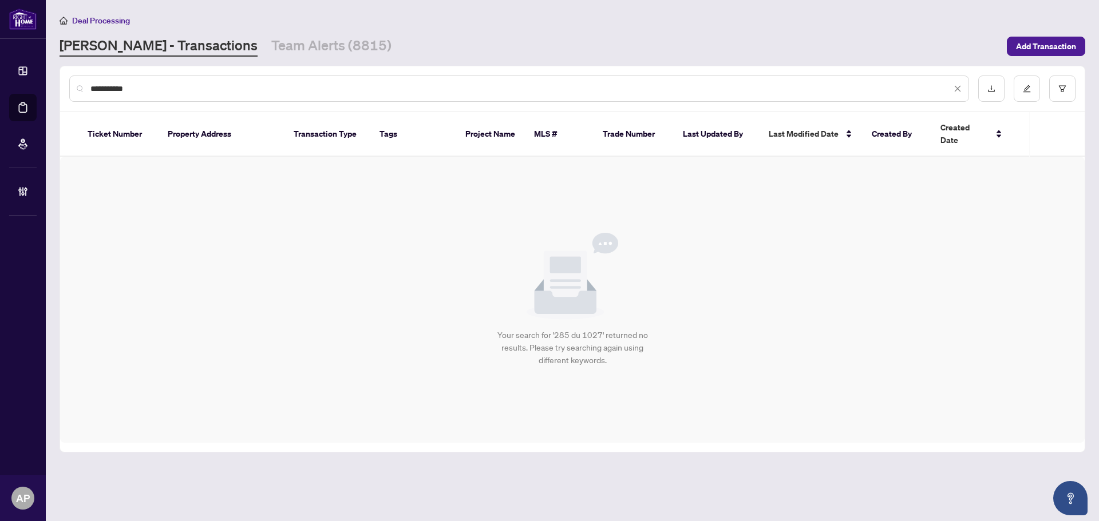
click at [122, 86] on input "**********" at bounding box center [520, 88] width 861 height 13
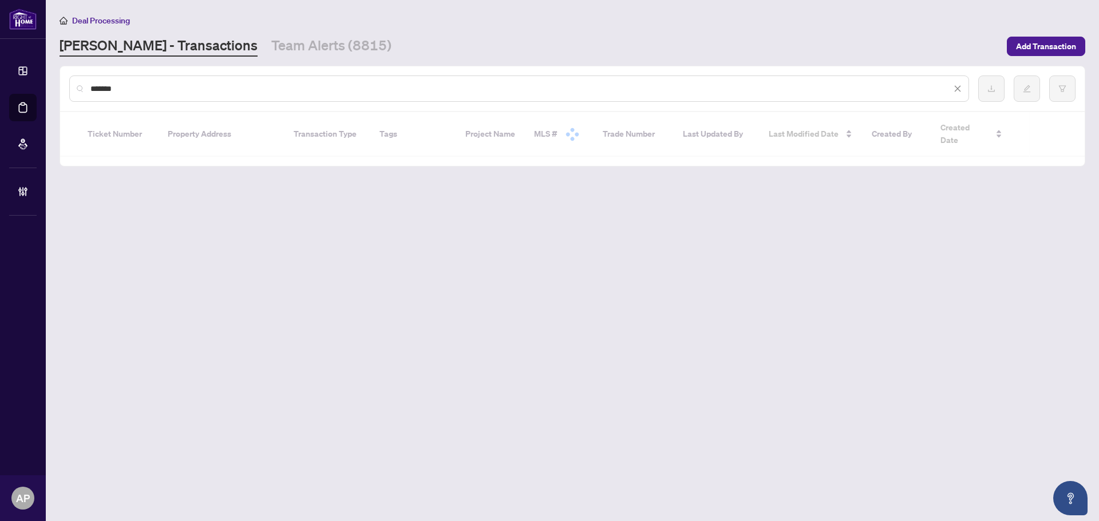
click at [90, 89] on input "******" at bounding box center [520, 88] width 861 height 13
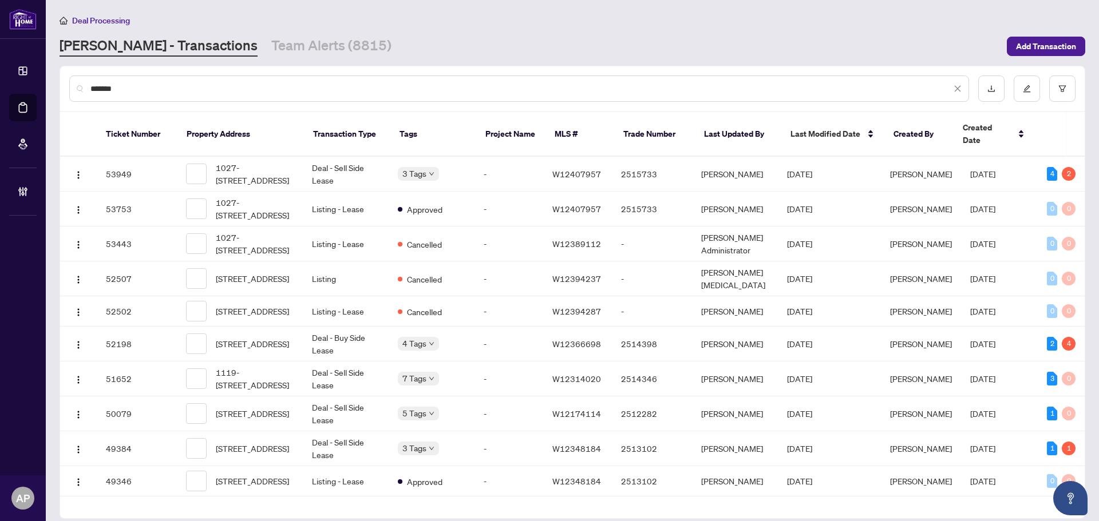
paste input "****"
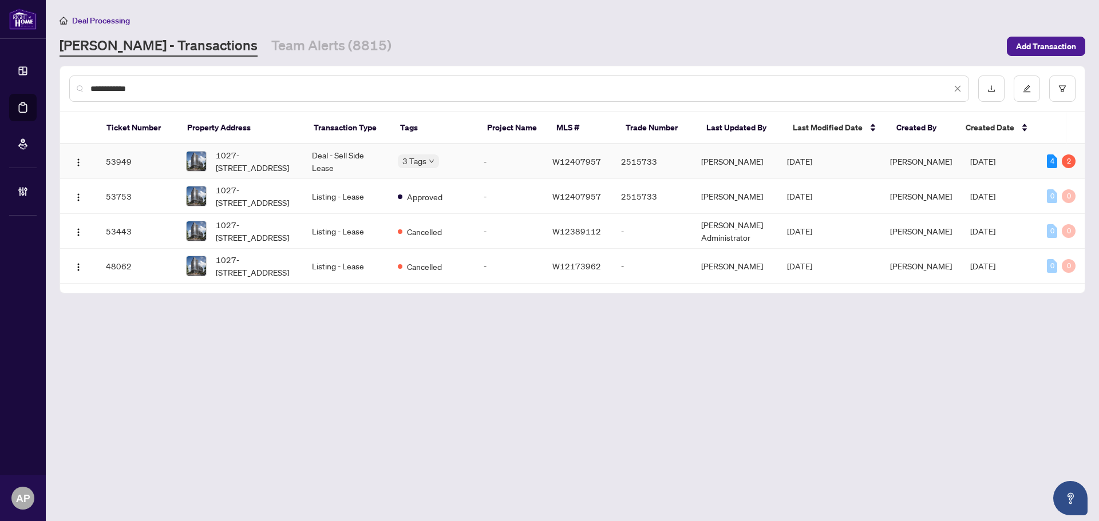
type input "**********"
click at [348, 165] on td "Deal - Sell Side Lease" at bounding box center [346, 161] width 86 height 35
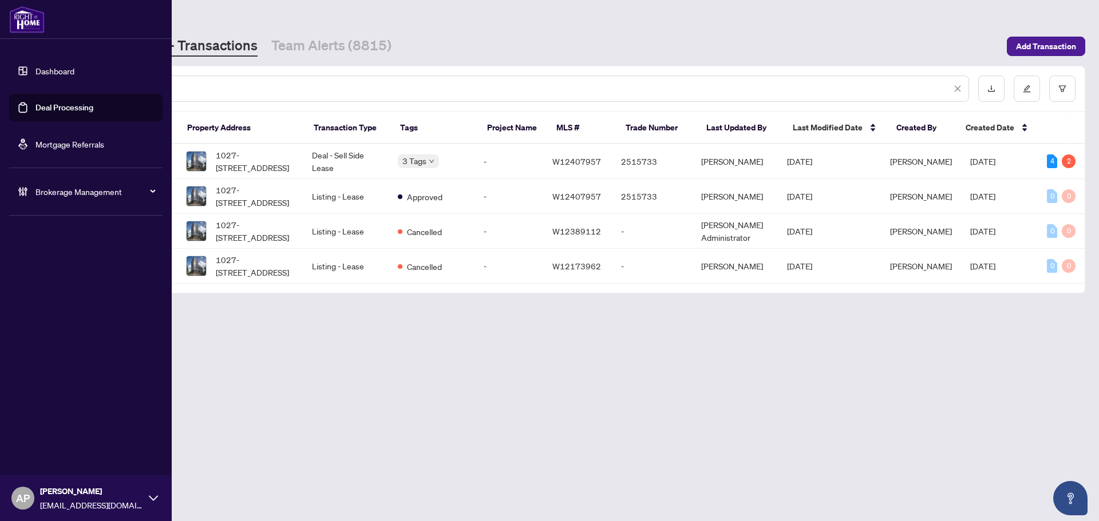
click at [94, 200] on div "Brokerage Management" at bounding box center [85, 191] width 153 height 27
click at [73, 271] on link "Manage Agents" at bounding box center [52, 274] width 57 height 10
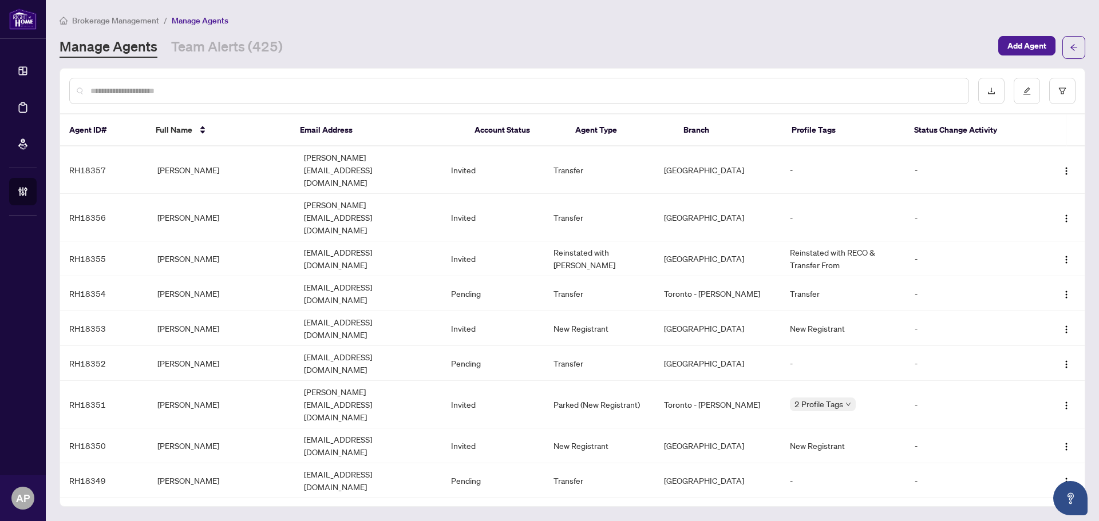
click at [193, 88] on input "text" at bounding box center [524, 91] width 869 height 13
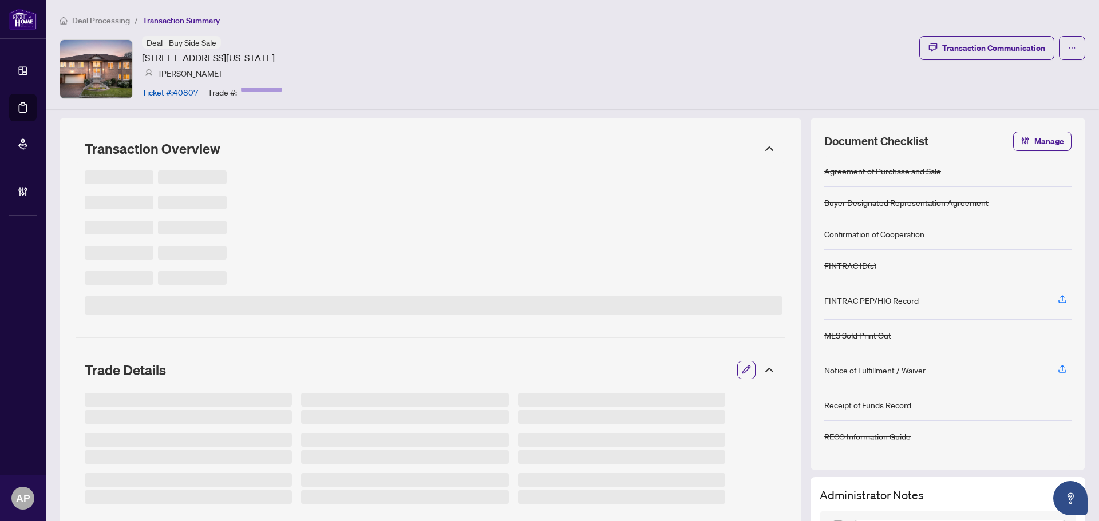
type input "*******"
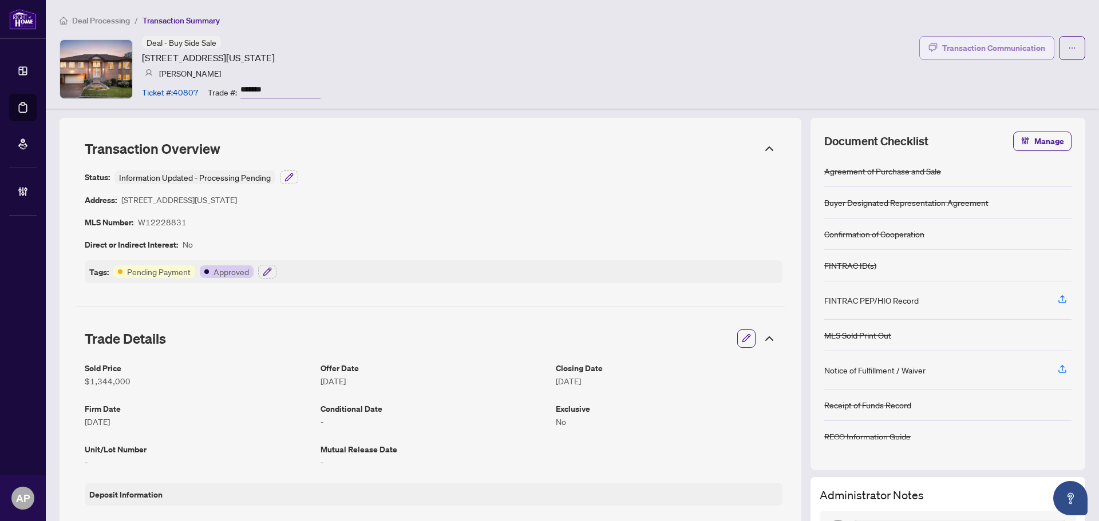
click at [992, 53] on div "Transaction Communication" at bounding box center [993, 48] width 103 height 18
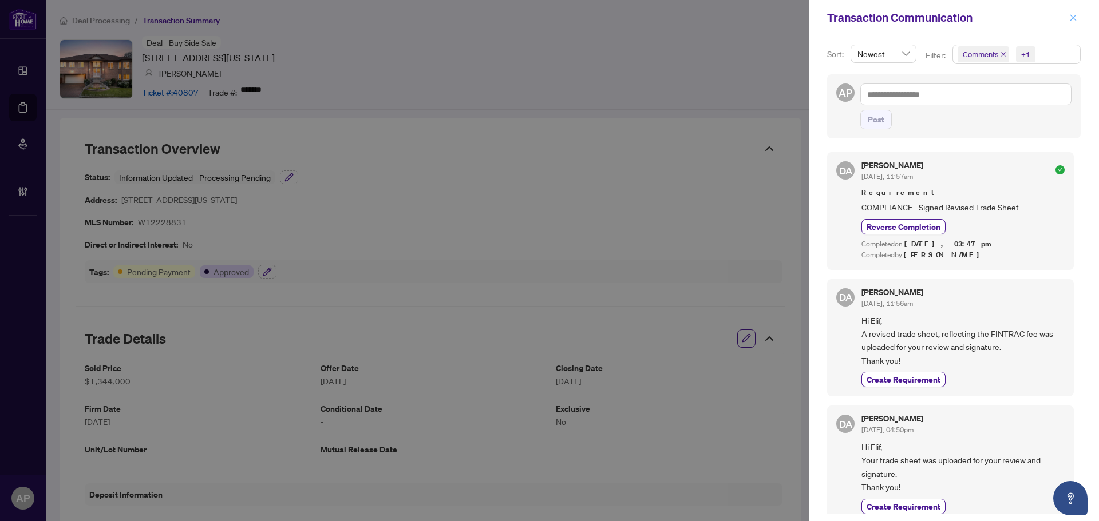
click at [1074, 19] on icon "close" at bounding box center [1073, 17] width 6 height 6
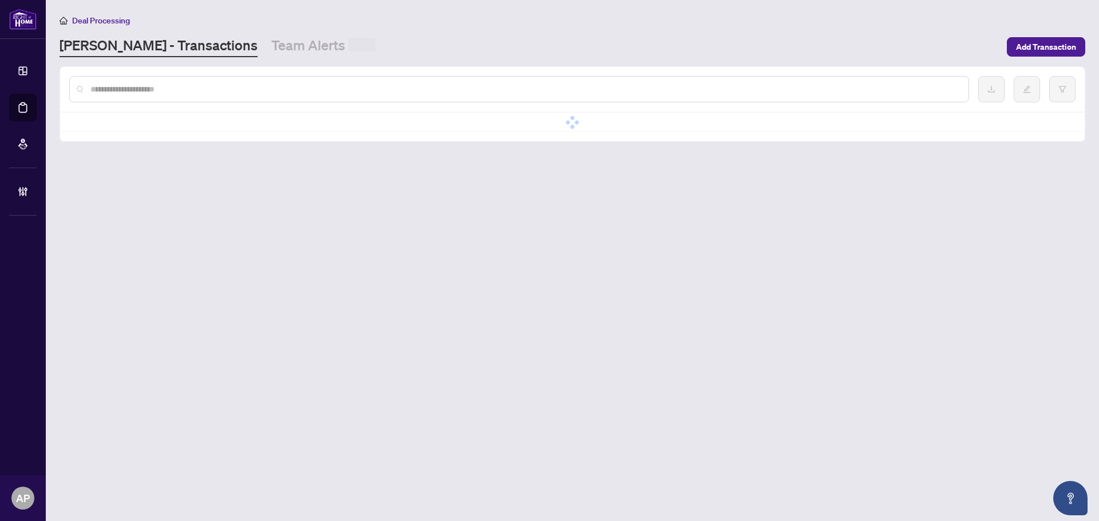
click at [206, 87] on input "text" at bounding box center [524, 89] width 869 height 13
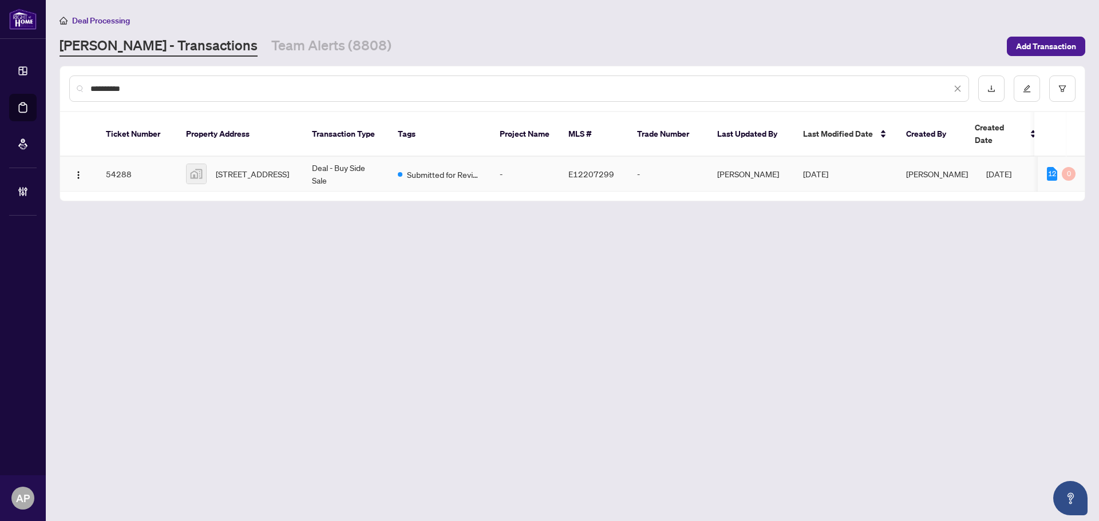
type input "**********"
click at [549, 166] on td "-" at bounding box center [524, 174] width 69 height 35
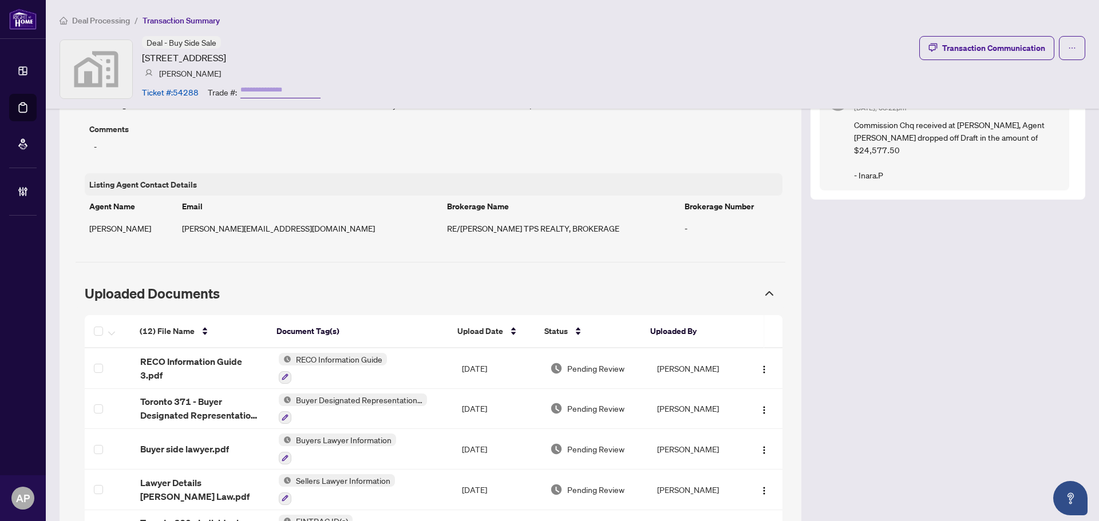
scroll to position [1044, 0]
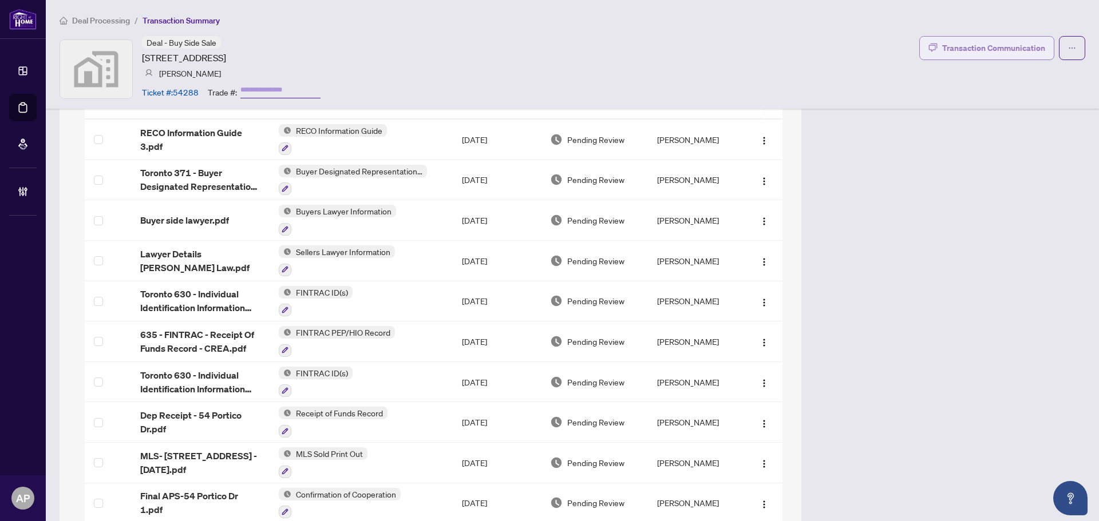
click at [1019, 45] on div "Transaction Communication" at bounding box center [993, 48] width 103 height 18
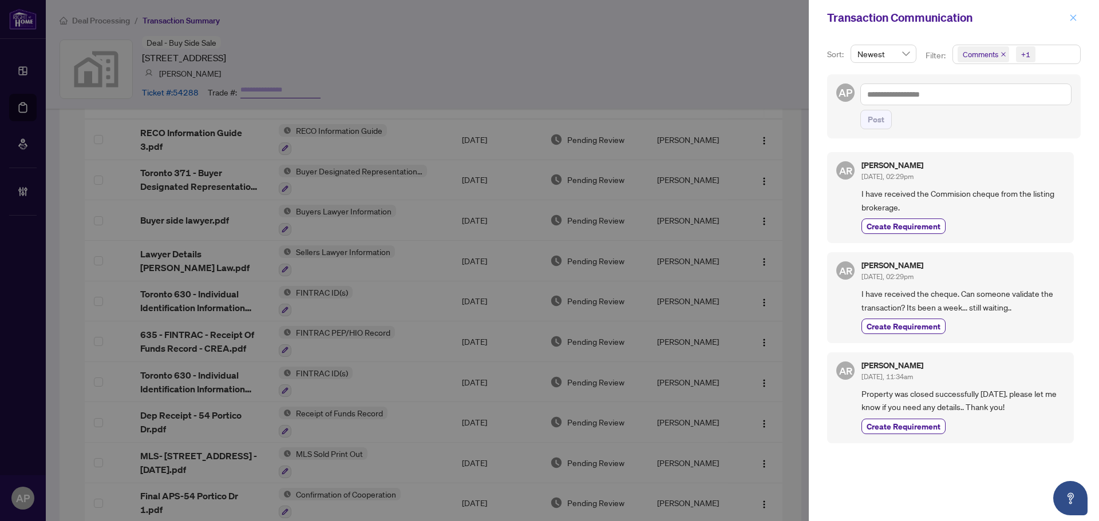
click at [1072, 21] on icon "close" at bounding box center [1073, 18] width 8 height 8
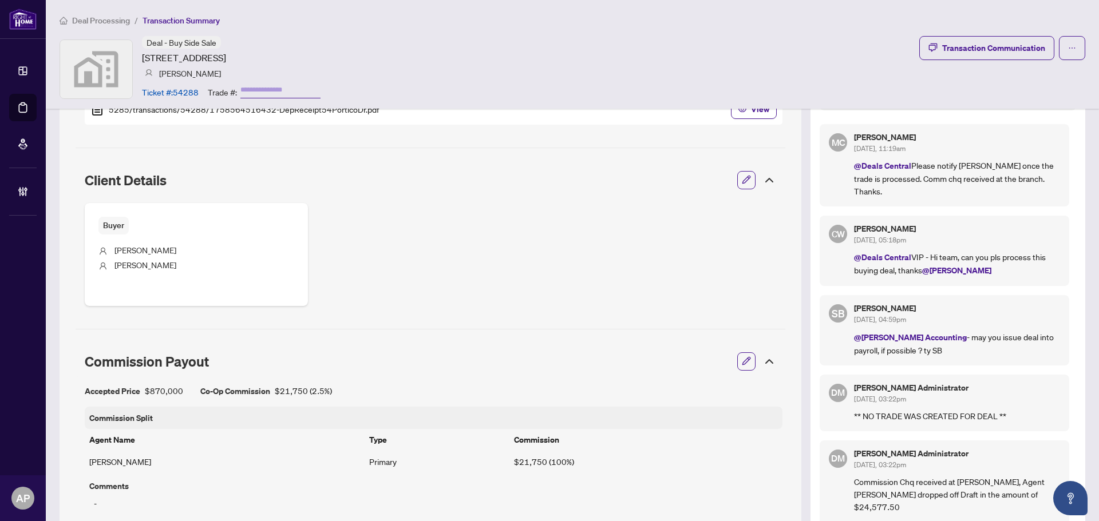
scroll to position [858, 0]
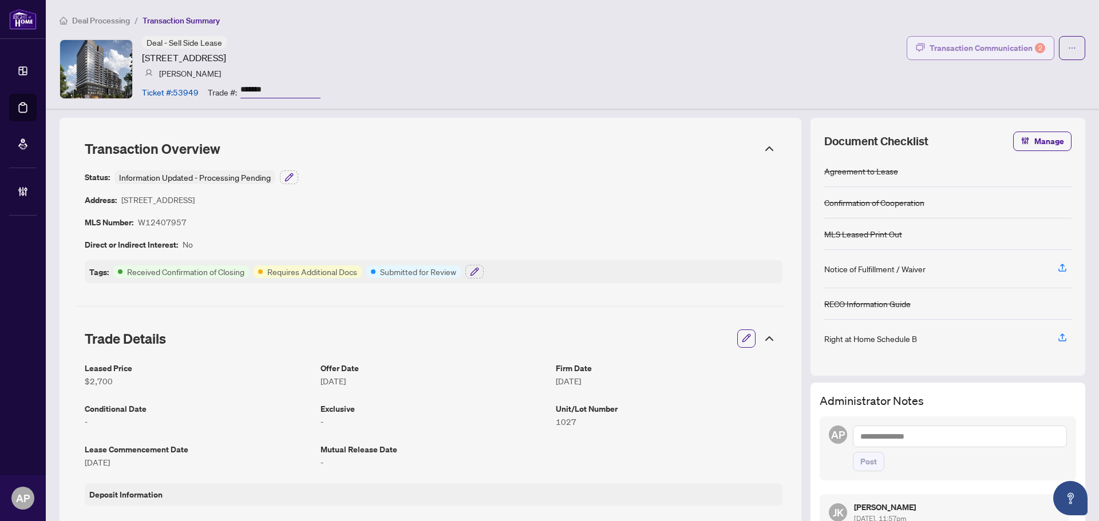
click at [1001, 43] on div "Transaction Communication 2" at bounding box center [987, 48] width 116 height 18
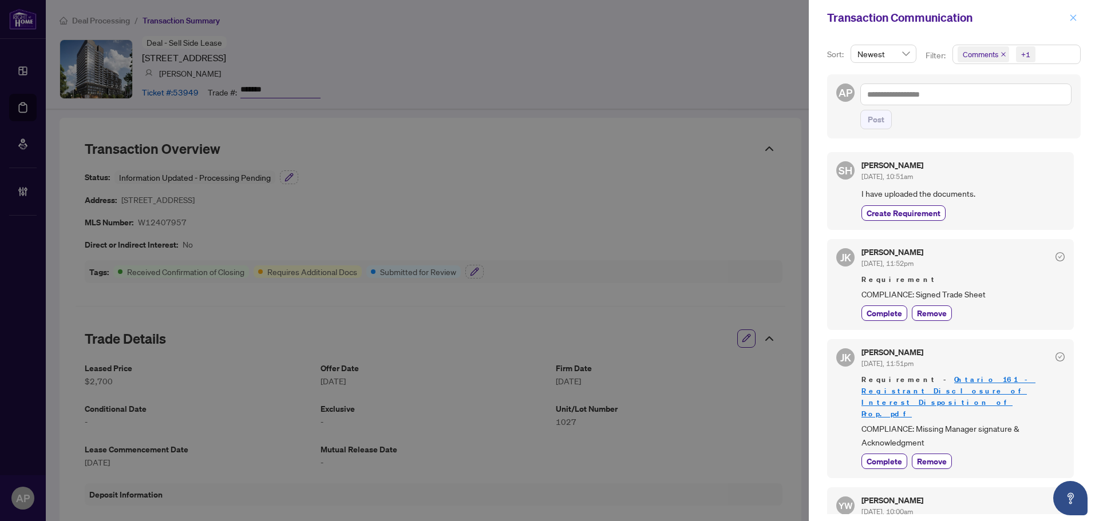
click at [1072, 19] on icon "close" at bounding box center [1073, 17] width 6 height 6
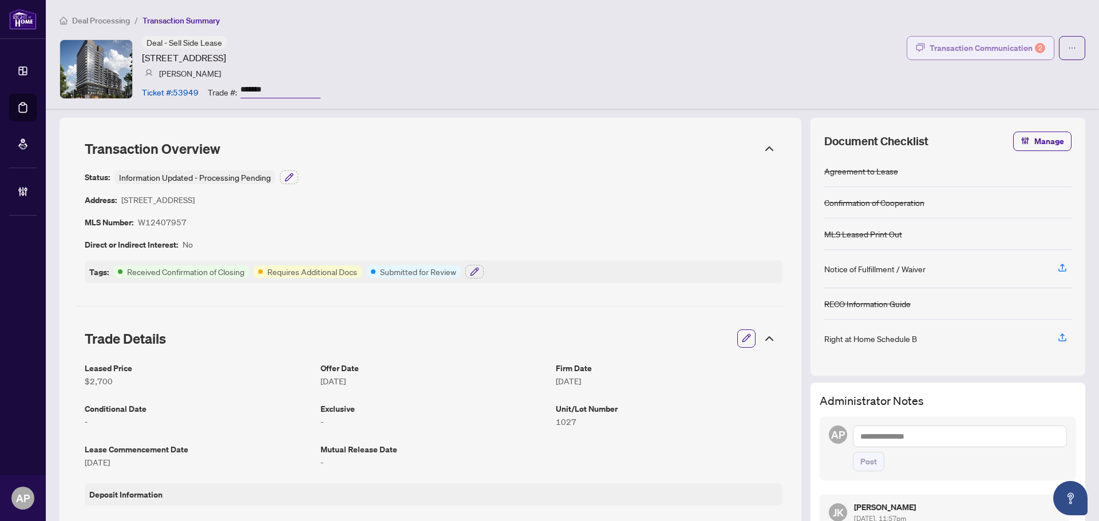
click at [1021, 38] on button "Transaction Communication 2" at bounding box center [980, 48] width 148 height 24
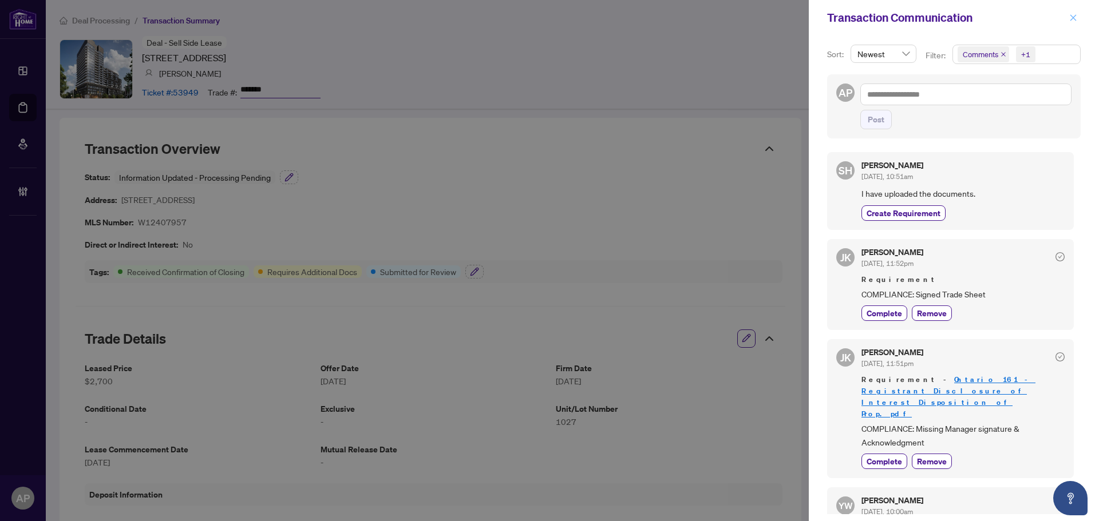
click at [1074, 17] on icon "close" at bounding box center [1073, 17] width 6 height 6
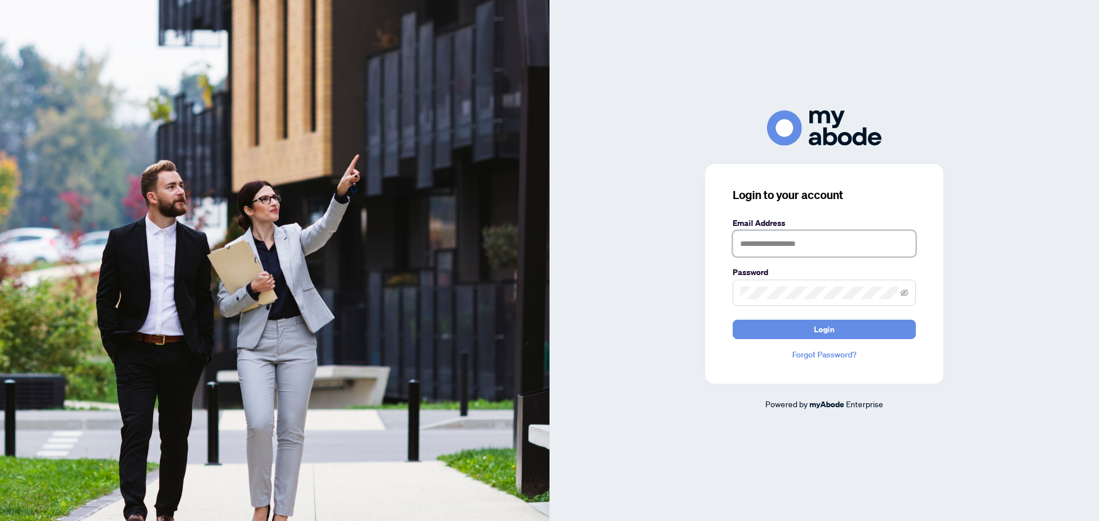
type input "**********"
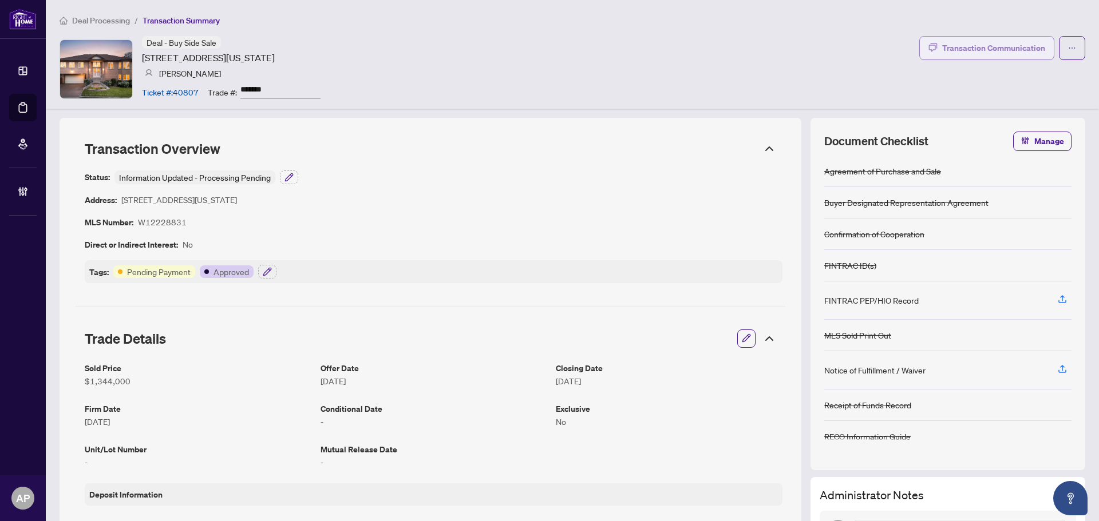
click at [1013, 47] on div "Transaction Communication" at bounding box center [993, 48] width 103 height 18
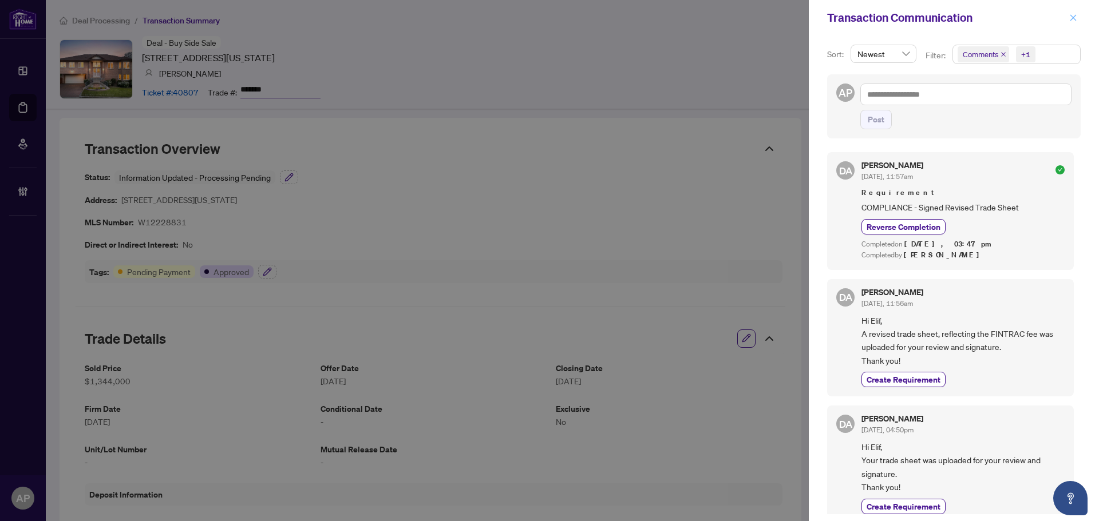
click at [1076, 18] on icon "close" at bounding box center [1073, 18] width 8 height 8
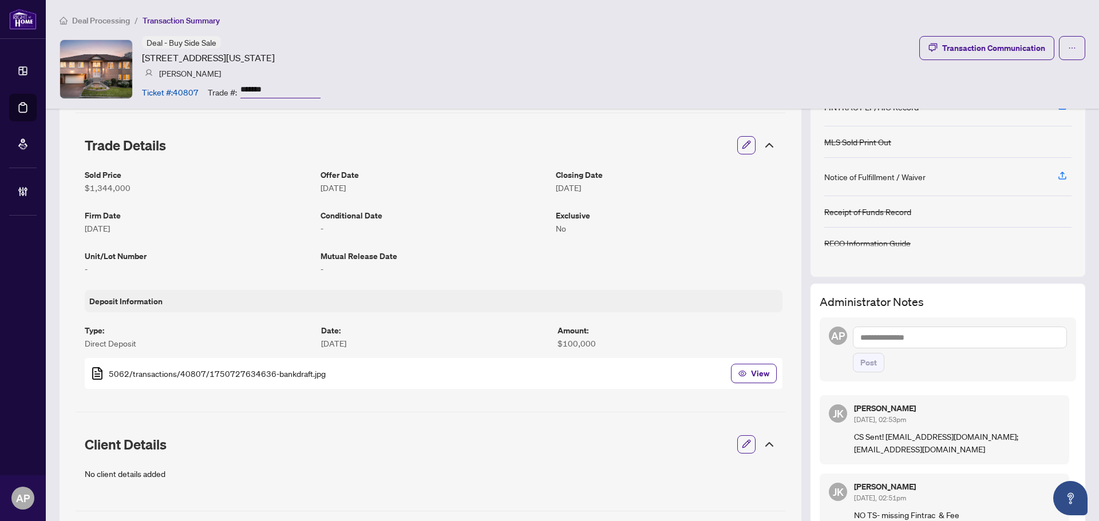
scroll to position [286, 0]
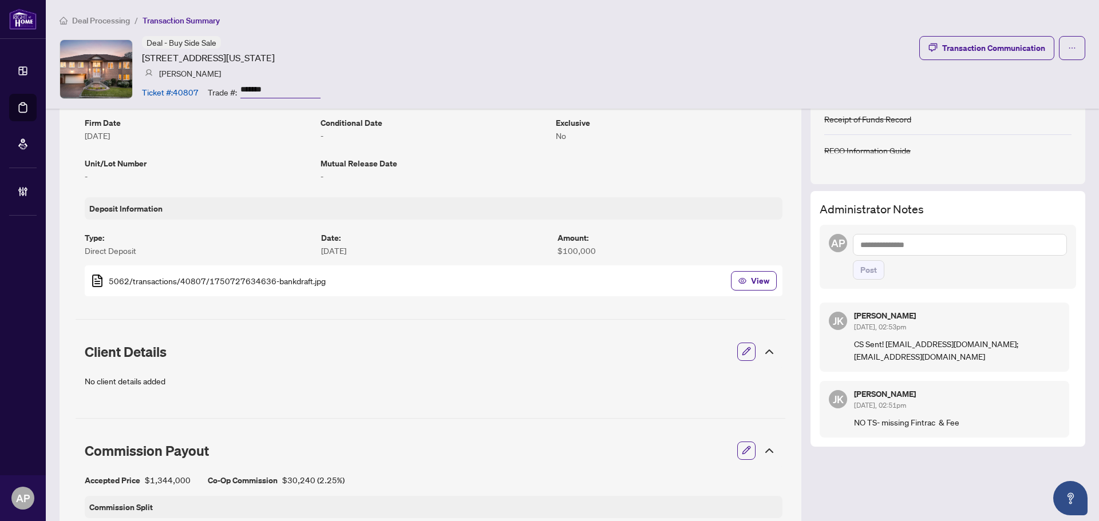
click at [947, 244] on textarea at bounding box center [960, 245] width 214 height 22
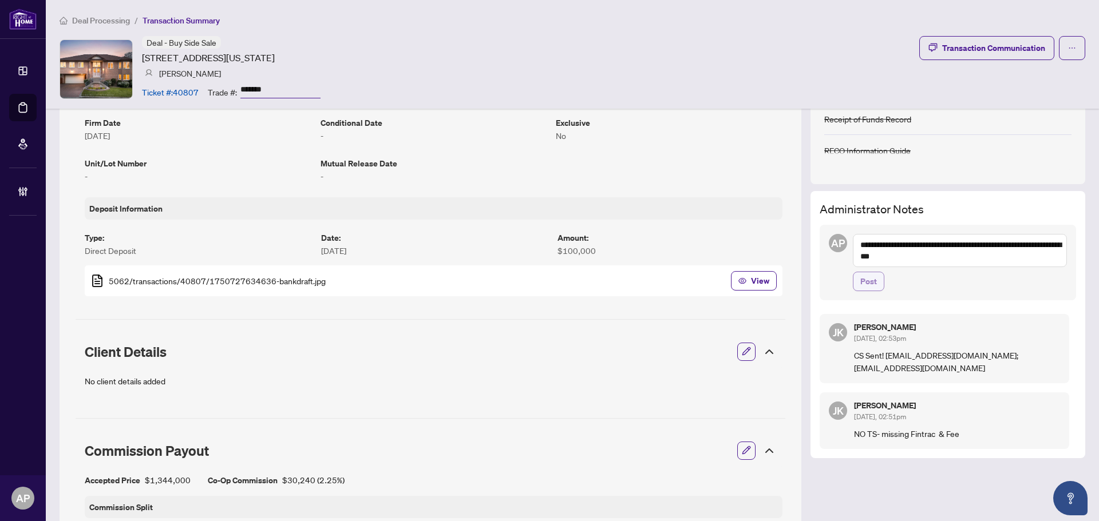
type textarea "**********"
click at [869, 279] on button "Post" at bounding box center [868, 281] width 31 height 19
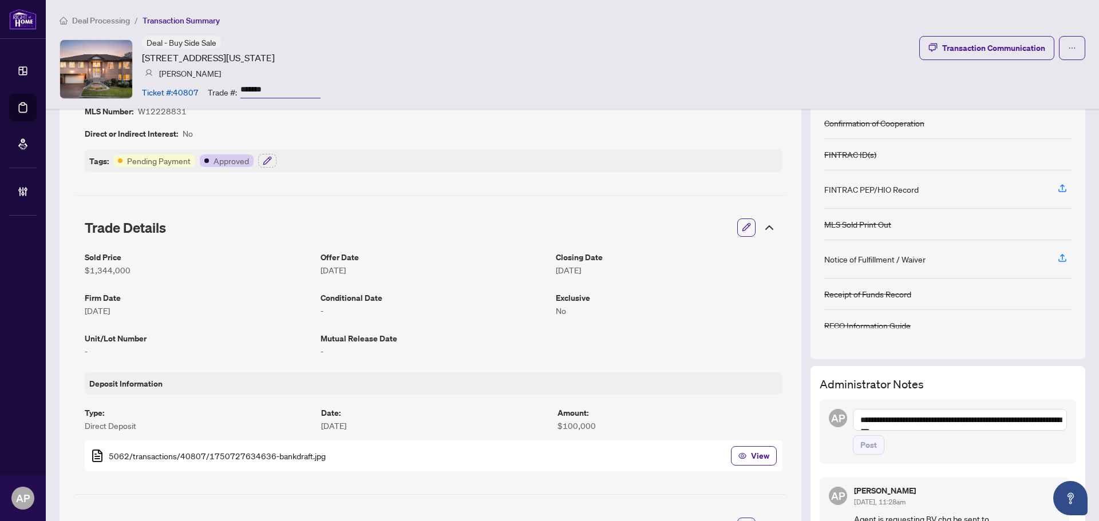
scroll to position [0, 0]
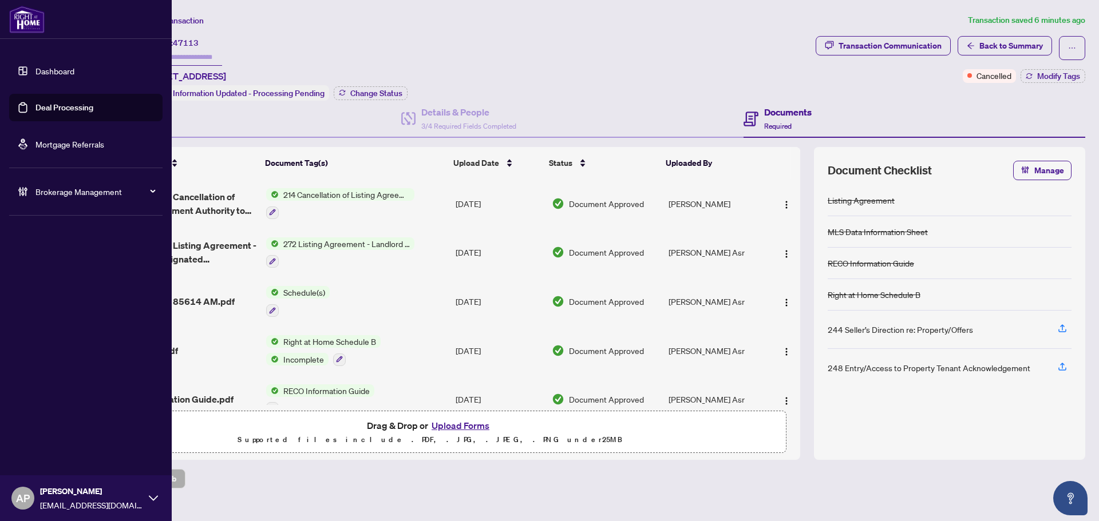
click at [29, 187] on div "Brokerage Management" at bounding box center [85, 191] width 153 height 27
click at [77, 272] on link "Manage Agents" at bounding box center [52, 274] width 57 height 10
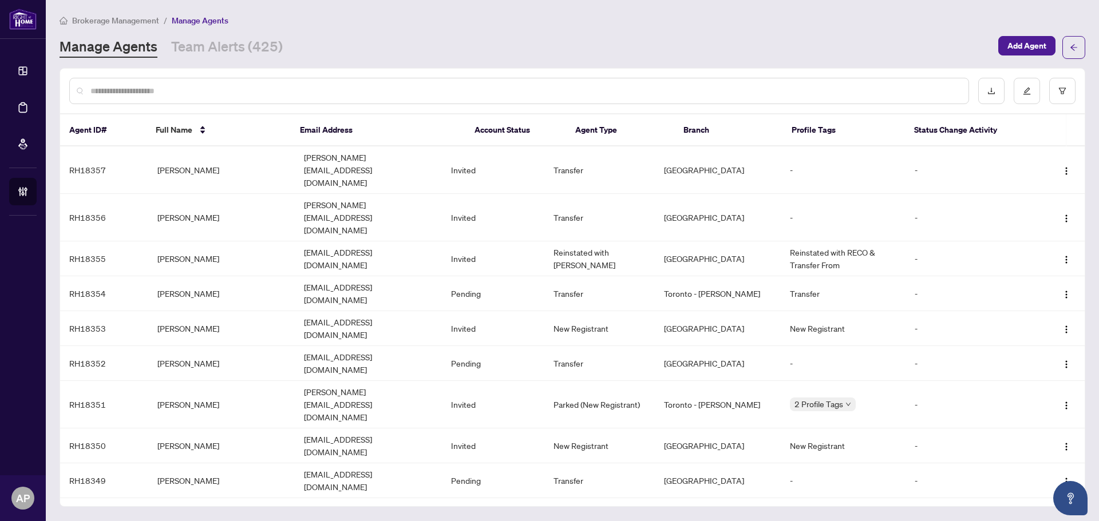
click at [207, 89] on input "text" at bounding box center [524, 91] width 869 height 13
click at [310, 85] on input "text" at bounding box center [524, 91] width 869 height 13
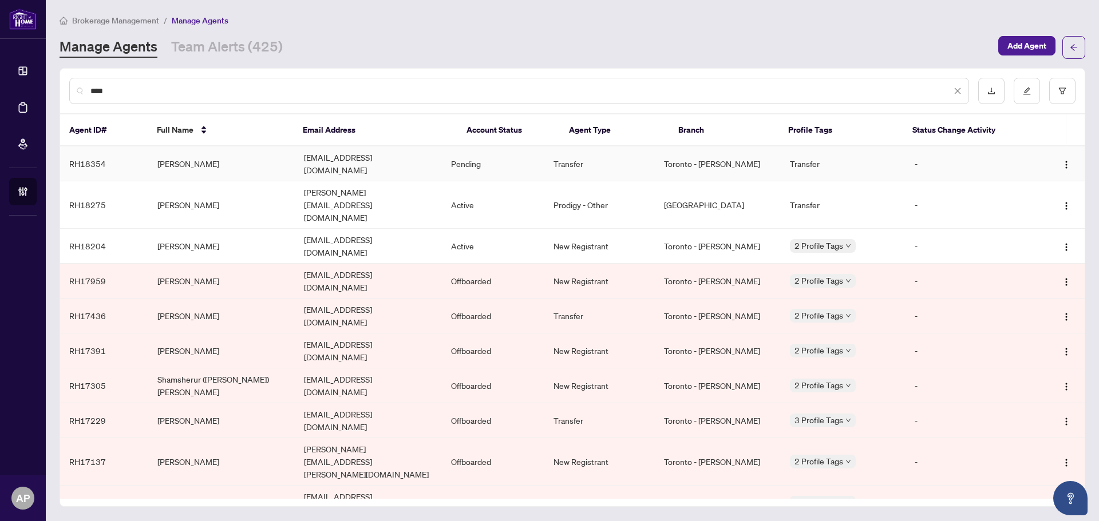
type input "****"
click at [245, 152] on td "[PERSON_NAME]" at bounding box center [221, 163] width 146 height 35
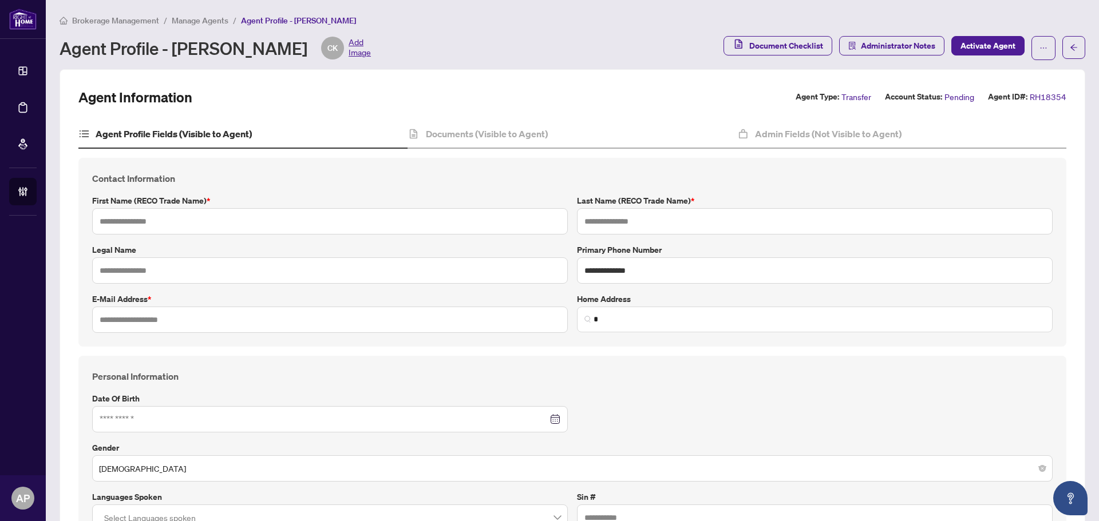
type input "********"
type input "*****"
type input "**********"
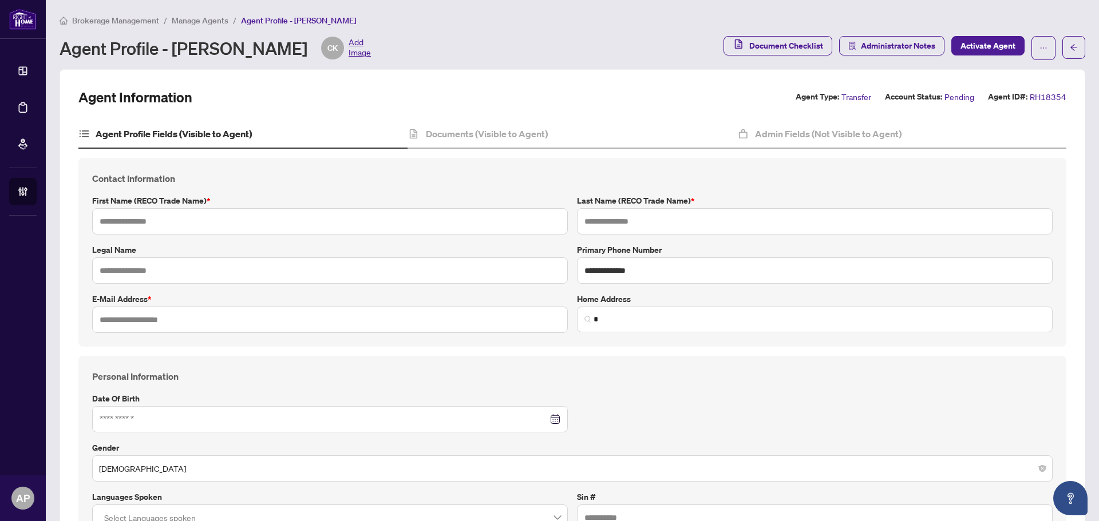
type input "**********"
type input "*"
type input "*******"
type input "**********"
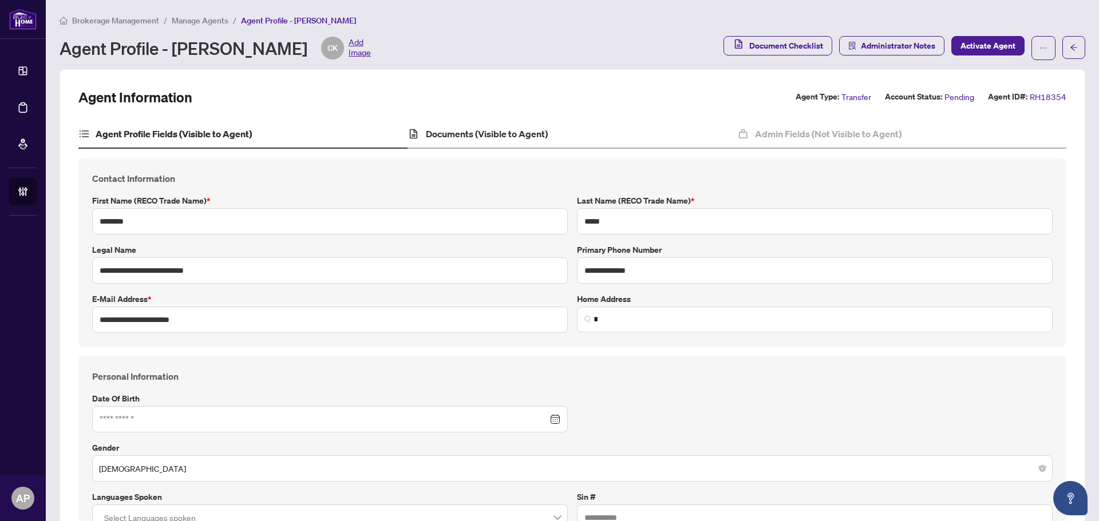
click at [520, 148] on div "Documents (Visible to Agent)" at bounding box center [571, 134] width 329 height 29
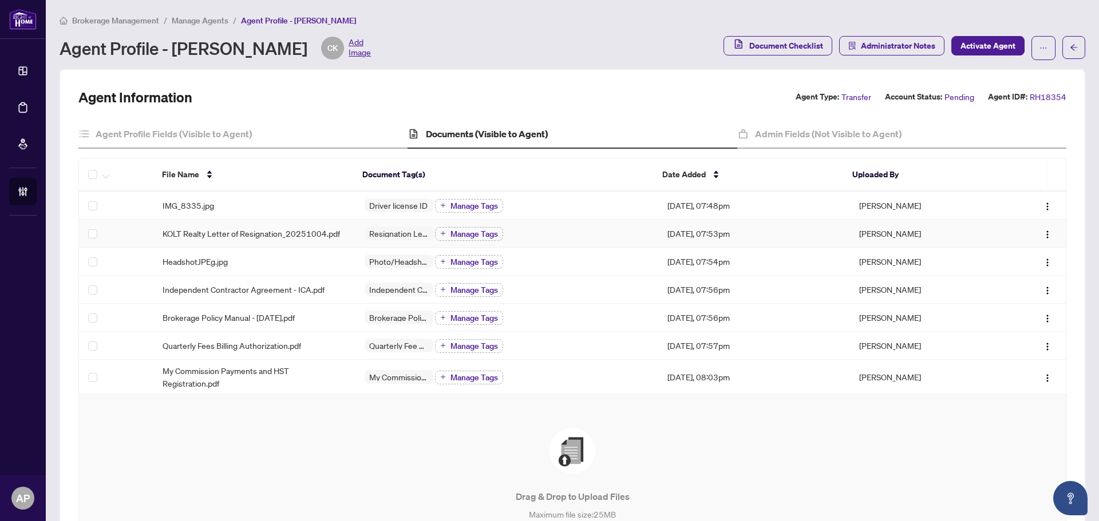
click at [342, 235] on div "KOLT Realty Letter of Resignation_20251004.pdf" at bounding box center [254, 233] width 184 height 13
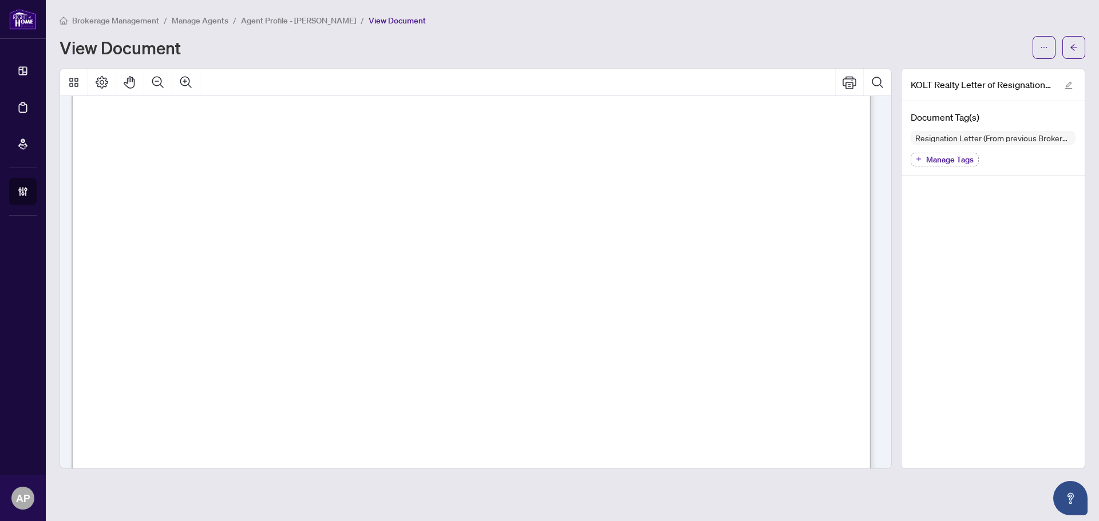
scroll to position [172, 0]
click at [1042, 46] on icon "ellipsis" at bounding box center [1044, 47] width 8 height 8
click at [1079, 50] on button "button" at bounding box center [1073, 47] width 23 height 23
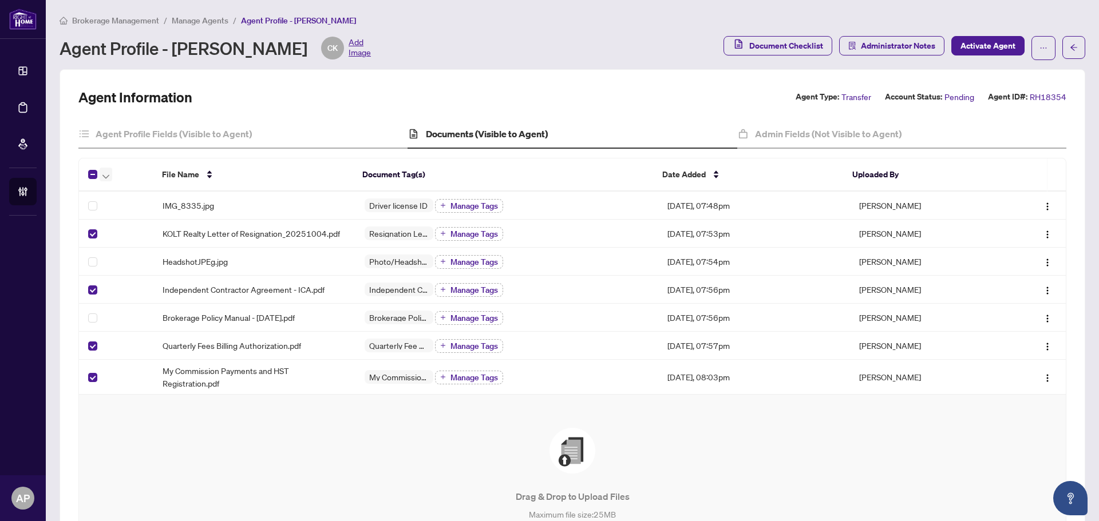
click at [106, 179] on span "button" at bounding box center [105, 174] width 7 height 13
click at [345, 108] on div "Agent Information Agent Type: Transfer Account Status: Pending Agent ID#: RH183…" at bounding box center [572, 358] width 988 height 540
click at [1042, 234] on img "button" at bounding box center [1046, 234] width 9 height 9
click at [1039, 46] on icon "ellipsis" at bounding box center [1043, 48] width 8 height 8
click at [590, 89] on div "Agent Information Agent Type: Transfer Account Status: Pending Agent ID#: RH183…" at bounding box center [572, 97] width 988 height 18
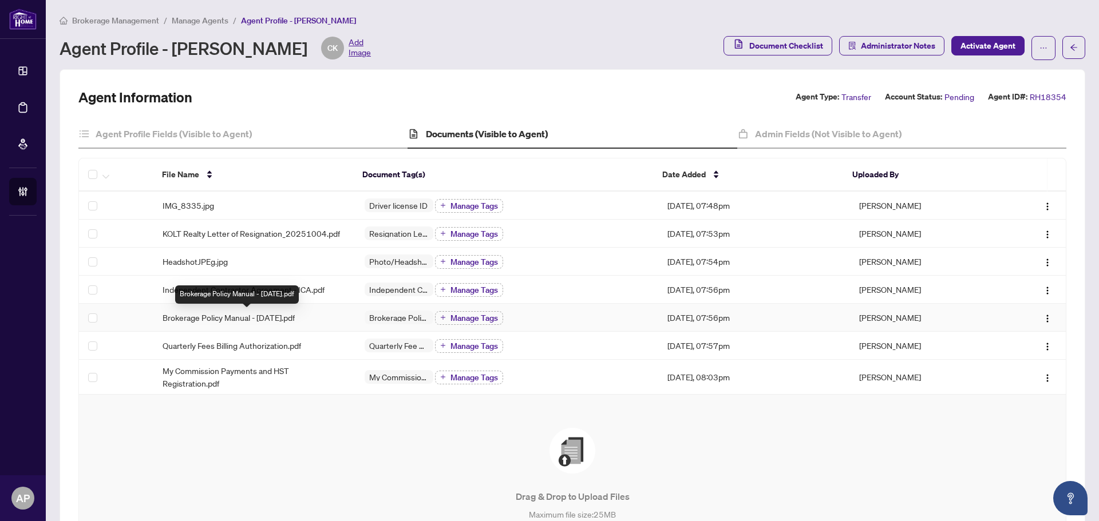
click at [332, 315] on div "Brokerage Policy Manual - [DATE].pdf" at bounding box center [254, 317] width 184 height 13
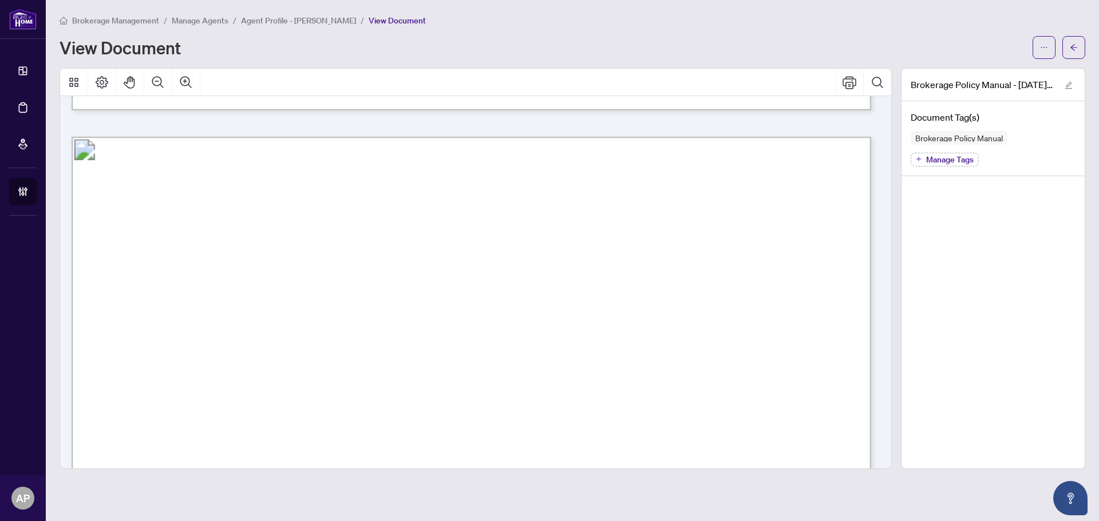
scroll to position [3261, 0]
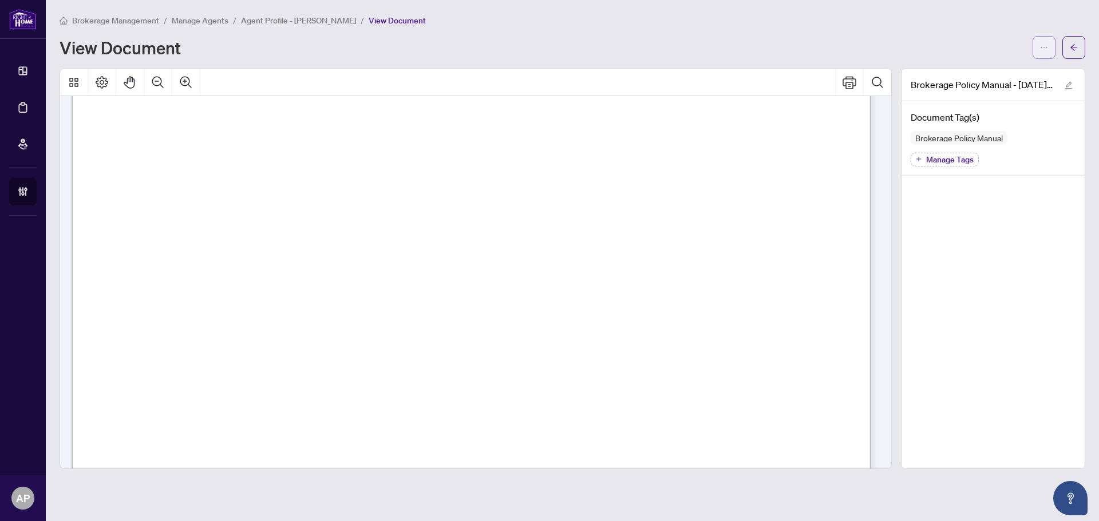
click at [1048, 46] on button "button" at bounding box center [1043, 47] width 23 height 23
click at [1077, 46] on button "button" at bounding box center [1073, 47] width 23 height 23
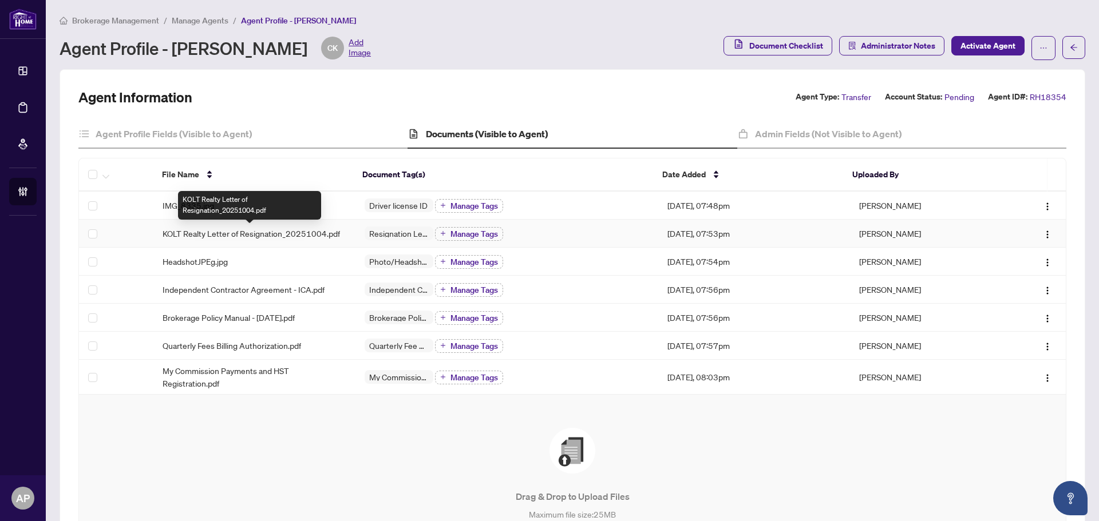
click at [337, 231] on span "KOLT Realty Letter of Resignation_20251004.pdf" at bounding box center [250, 233] width 177 height 13
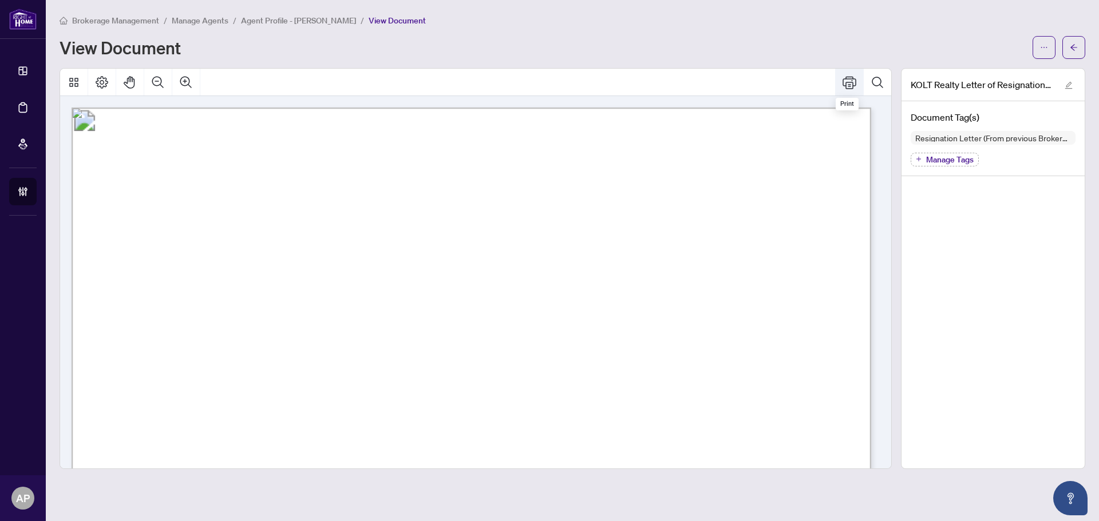
click at [848, 84] on icon "Print" at bounding box center [849, 82] width 14 height 13
click at [1075, 47] on icon "arrow-left" at bounding box center [1073, 47] width 8 height 8
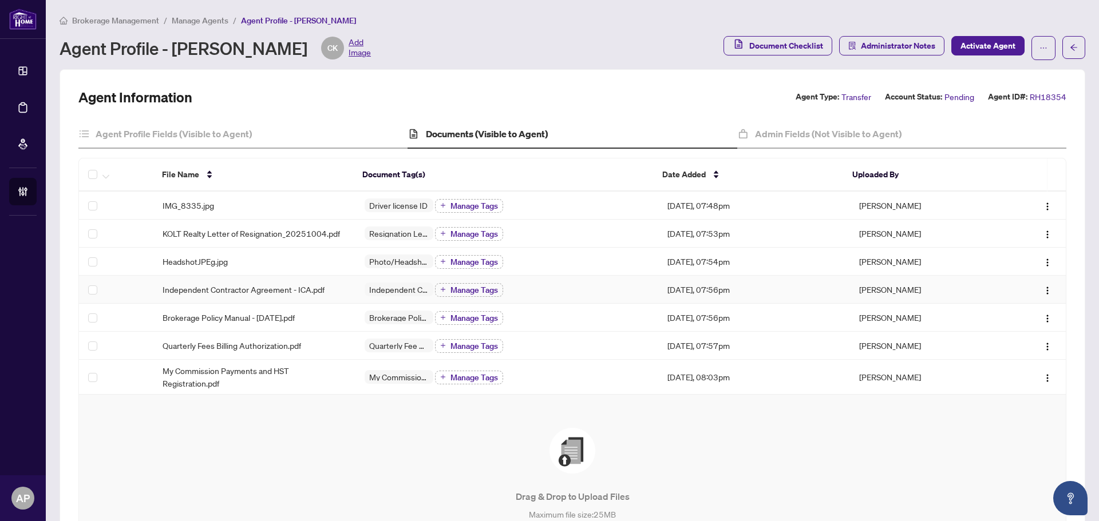
click at [347, 290] on td "Independent Contractor Agreement - ICA.pdf" at bounding box center [254, 290] width 202 height 28
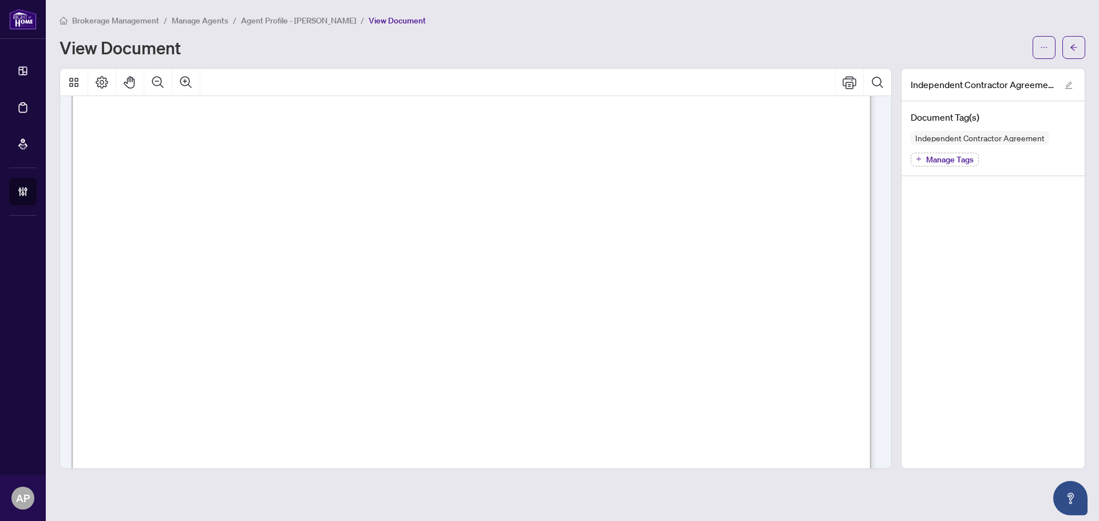
scroll to position [16592, 0]
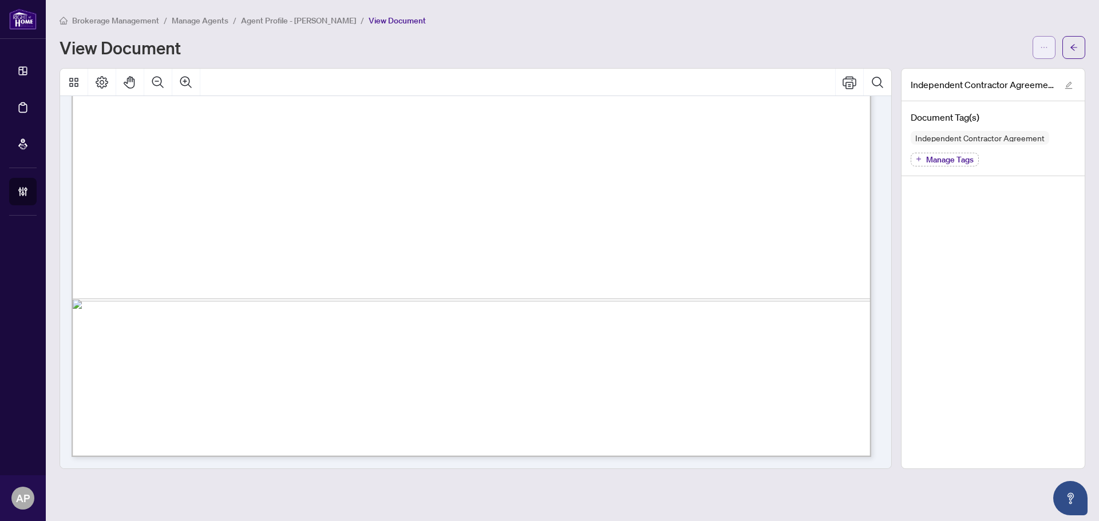
click at [1042, 47] on icon "ellipsis" at bounding box center [1044, 47] width 8 height 8
click at [931, 46] on div "View Document" at bounding box center [543, 47] width 966 height 18
click at [853, 78] on icon "Print" at bounding box center [849, 82] width 14 height 13
click at [1076, 46] on icon "arrow-left" at bounding box center [1073, 47] width 8 height 8
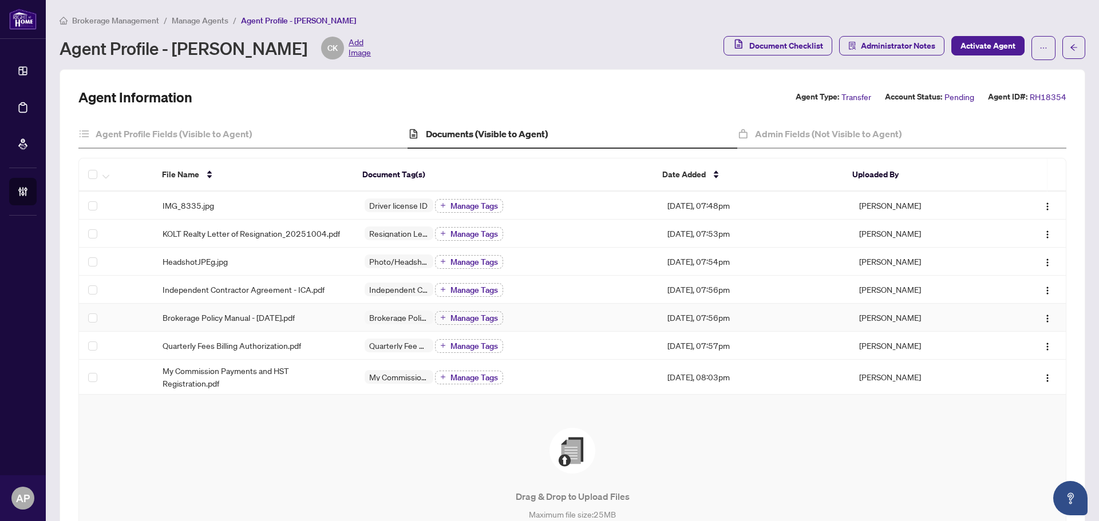
click at [352, 323] on td "Brokerage Policy Manual - [DATE].pdf" at bounding box center [254, 318] width 202 height 28
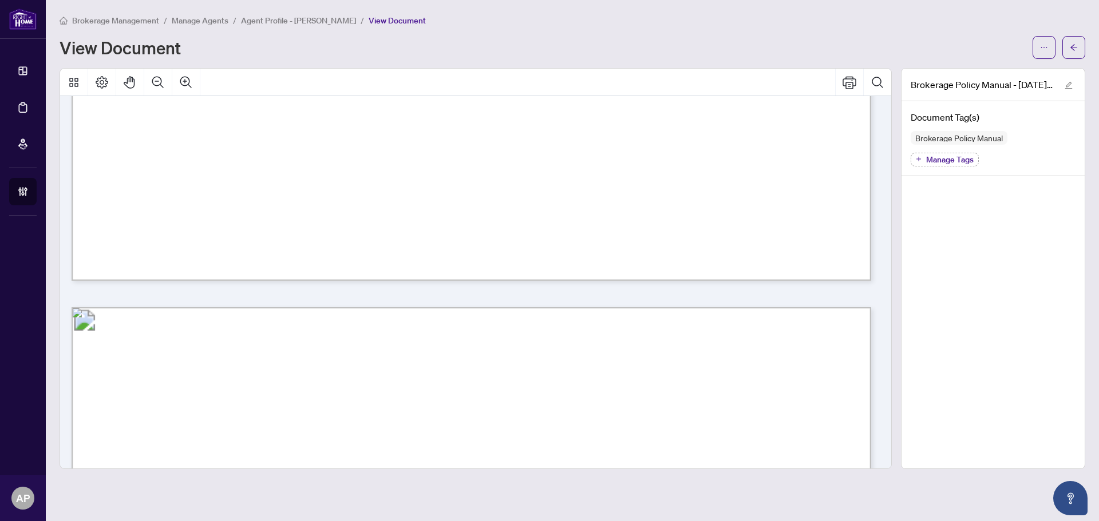
scroll to position [60249, 0]
click at [852, 83] on icon "Print" at bounding box center [849, 83] width 14 height 14
click at [1079, 51] on button "button" at bounding box center [1073, 47] width 23 height 23
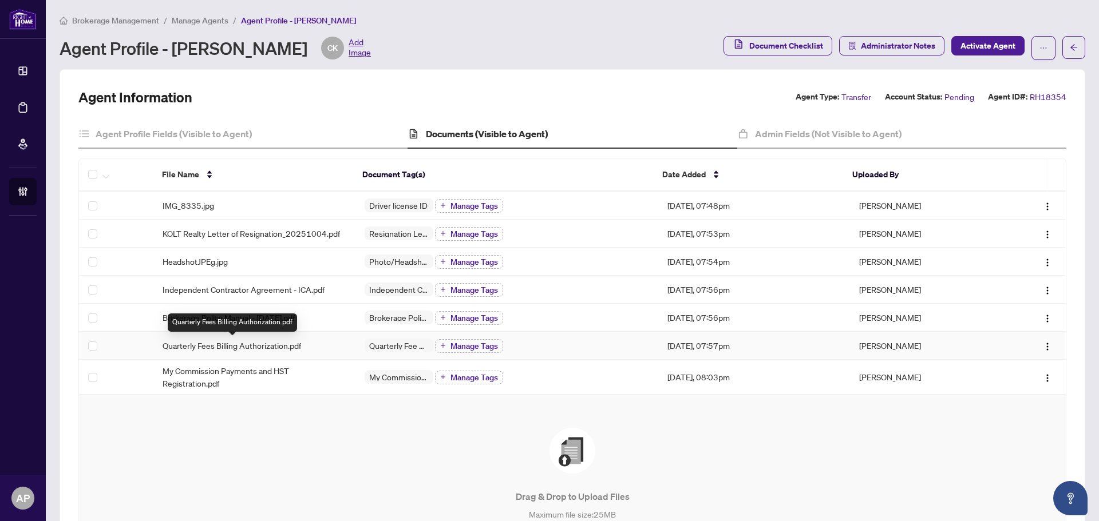
click at [245, 348] on span "Quarterly Fees Billing Authorization.pdf" at bounding box center [231, 345] width 138 height 13
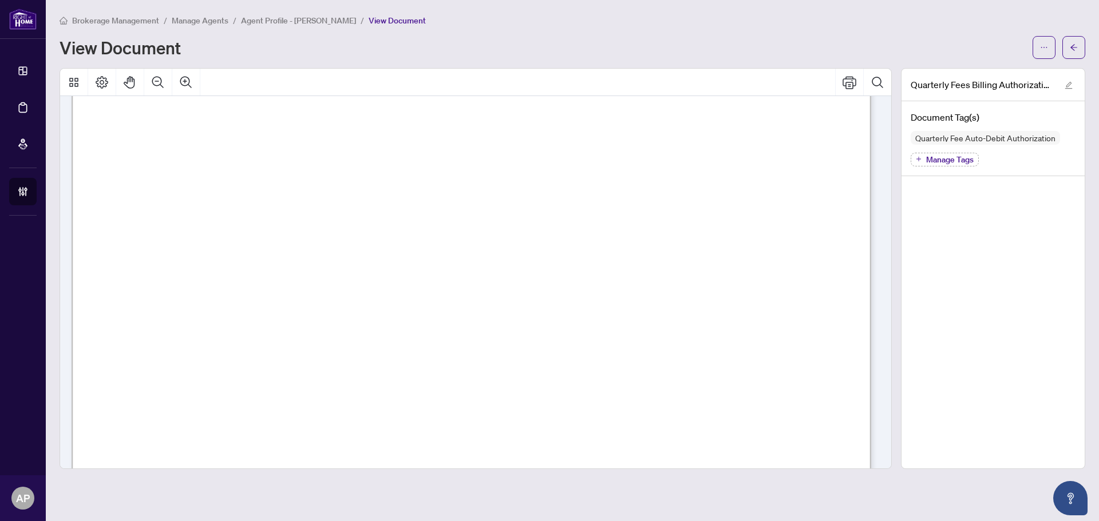
scroll to position [342, 0]
click at [1051, 45] on button "button" at bounding box center [1043, 47] width 23 height 23
drag, startPoint x: 878, startPoint y: 55, endPoint x: 854, endPoint y: 70, distance: 28.5
click at [869, 58] on div "View Document" at bounding box center [572, 47] width 1025 height 23
click at [843, 80] on icon "Print" at bounding box center [849, 82] width 14 height 13
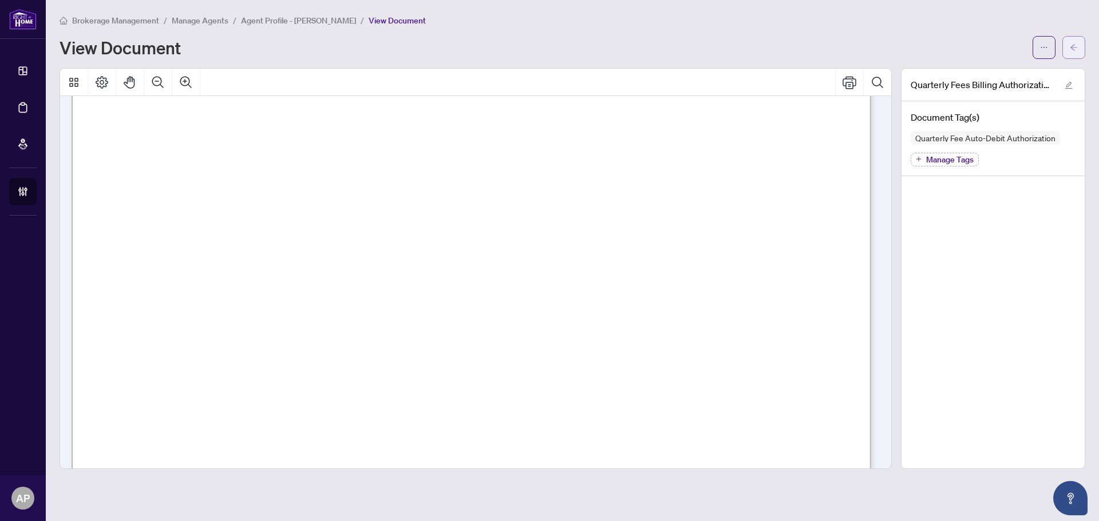
click at [1079, 48] on button "button" at bounding box center [1073, 47] width 23 height 23
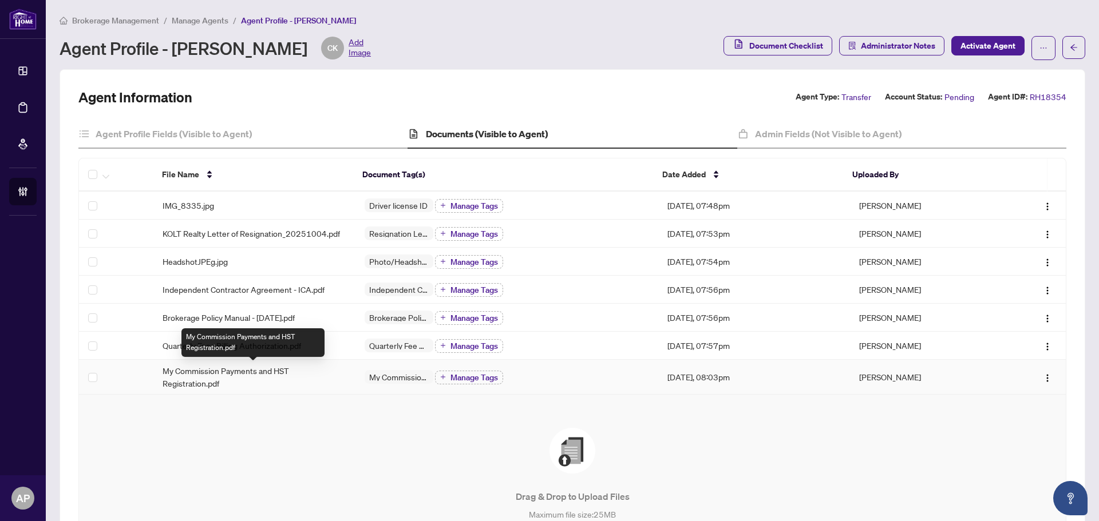
click at [328, 375] on span "My Commission Payments and HST Registration.pdf" at bounding box center [254, 376] width 184 height 25
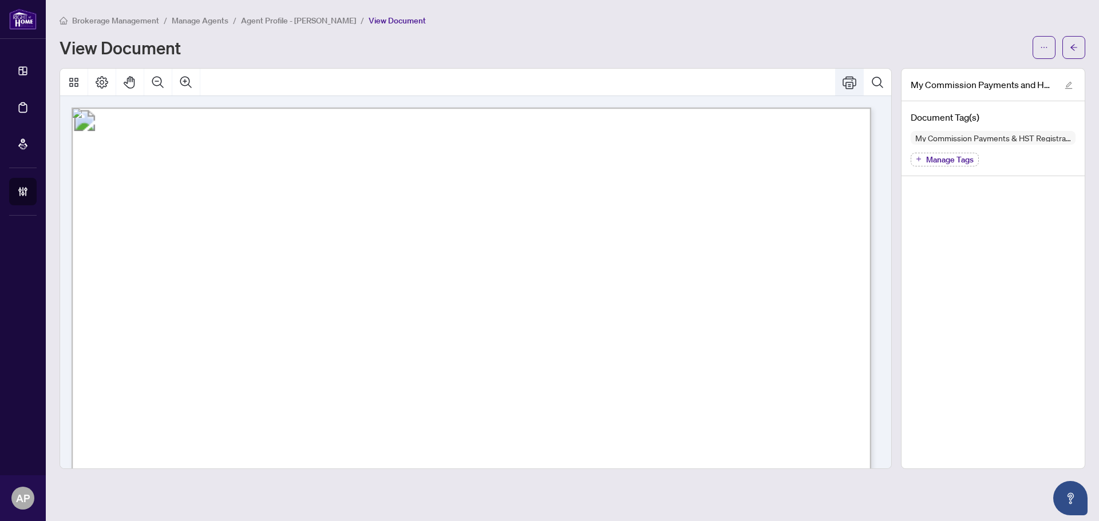
click at [851, 79] on icon "Print" at bounding box center [849, 83] width 14 height 14
click at [1079, 44] on button "button" at bounding box center [1073, 47] width 23 height 23
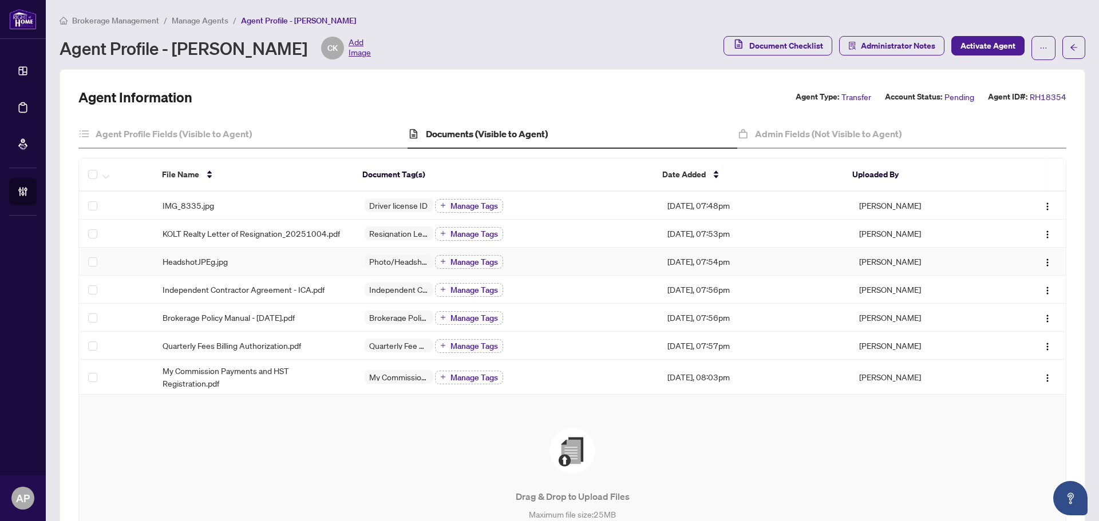
click at [344, 268] on td "HeadshotJPEg.jpg" at bounding box center [254, 262] width 202 height 28
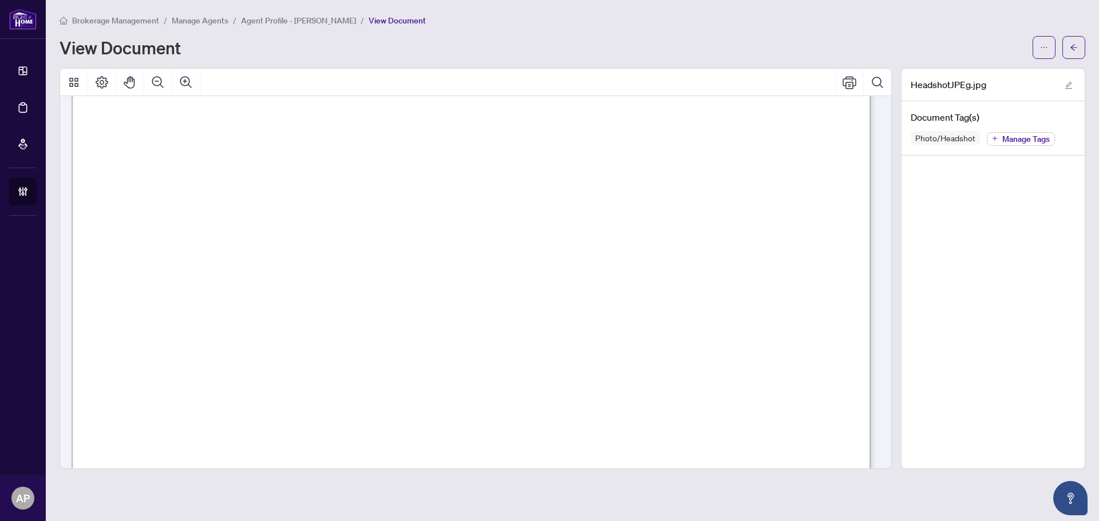
scroll to position [629, 0]
click at [165, 79] on button "Zoom Out" at bounding box center [157, 82] width 27 height 27
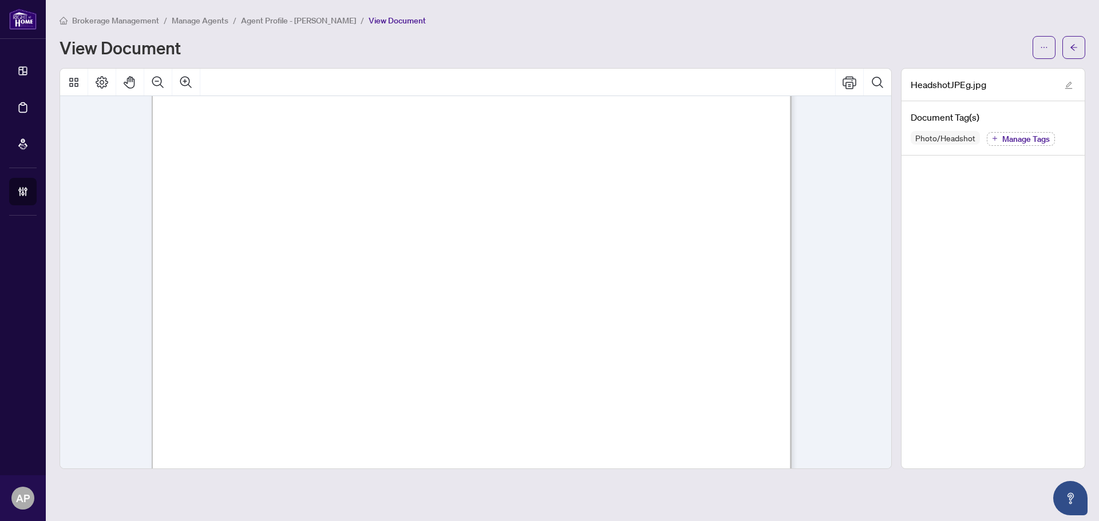
scroll to position [114, 0]
click at [1077, 49] on button "button" at bounding box center [1073, 47] width 23 height 23
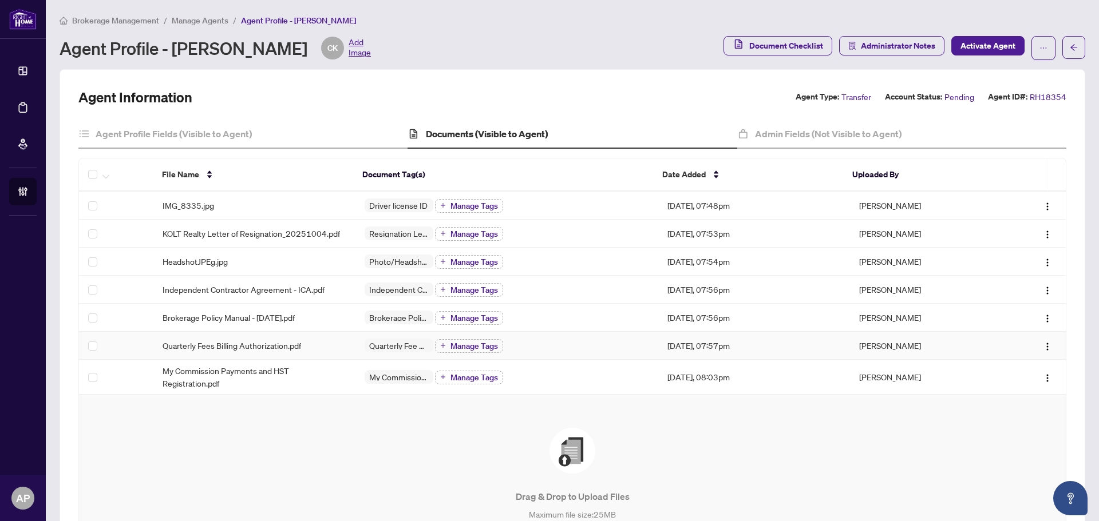
click at [335, 350] on div "Quarterly Fees Billing Authorization.pdf" at bounding box center [254, 345] width 184 height 13
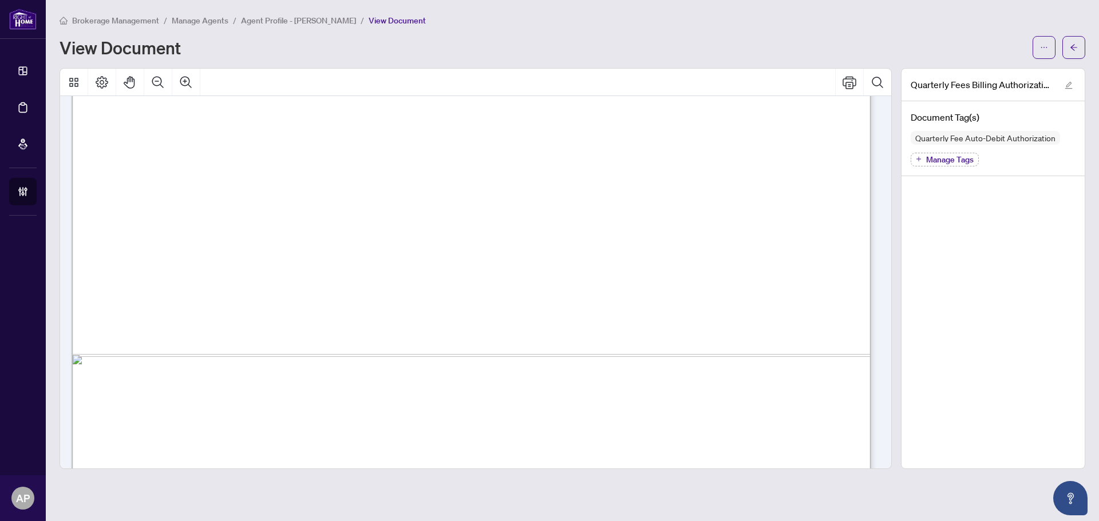
scroll to position [685, 0]
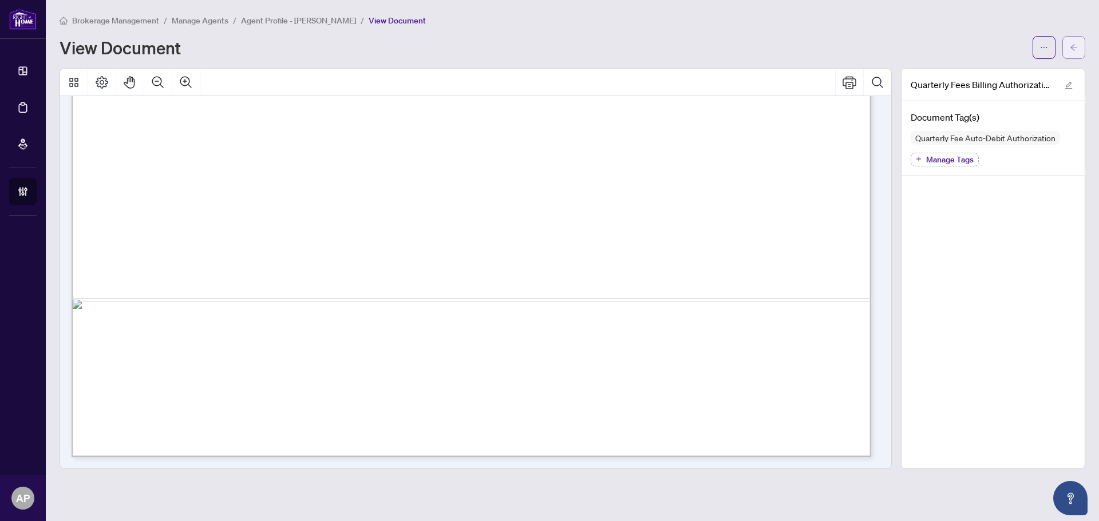
click at [1068, 40] on button "button" at bounding box center [1073, 47] width 23 height 23
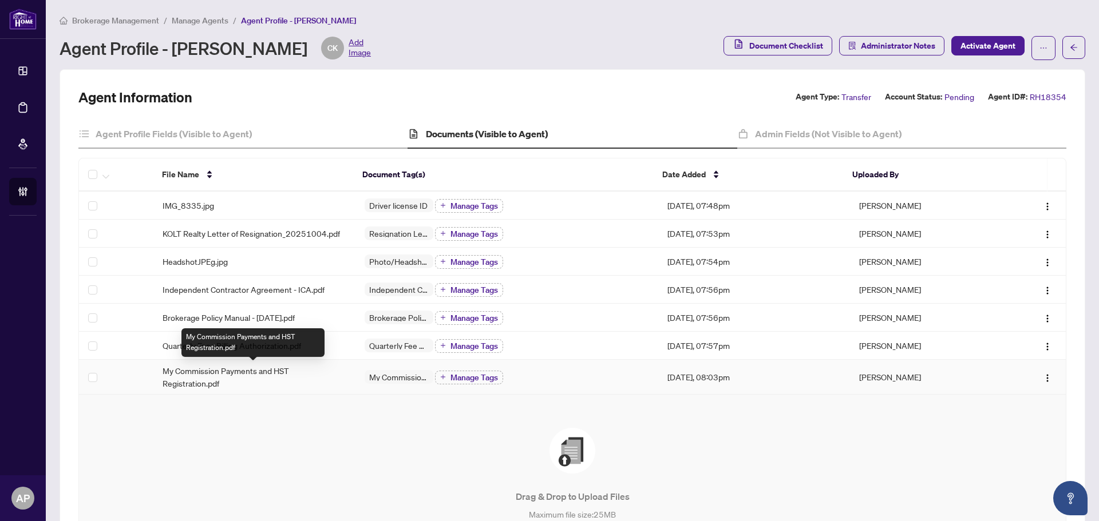
click at [292, 375] on span "My Commission Payments and HST Registration.pdf" at bounding box center [254, 376] width 184 height 25
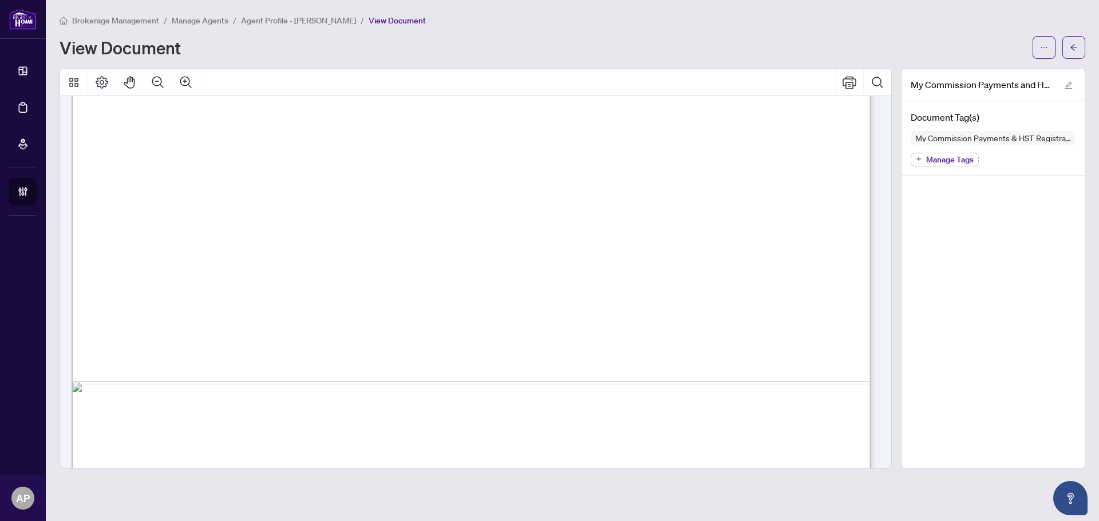
scroll to position [399, 0]
click at [1079, 51] on button "button" at bounding box center [1073, 47] width 23 height 23
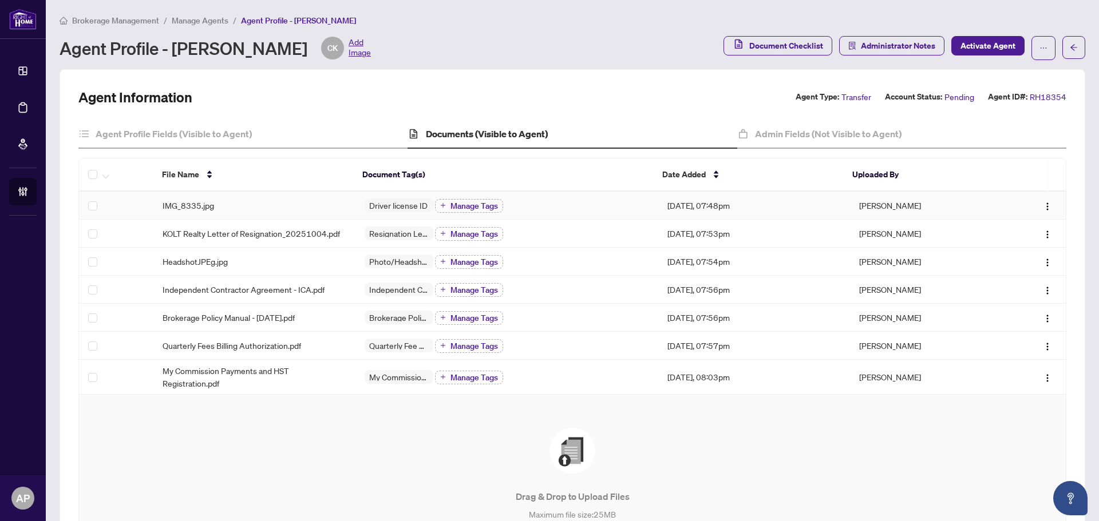
click at [261, 212] on td "IMG_8335.jpg" at bounding box center [254, 206] width 202 height 28
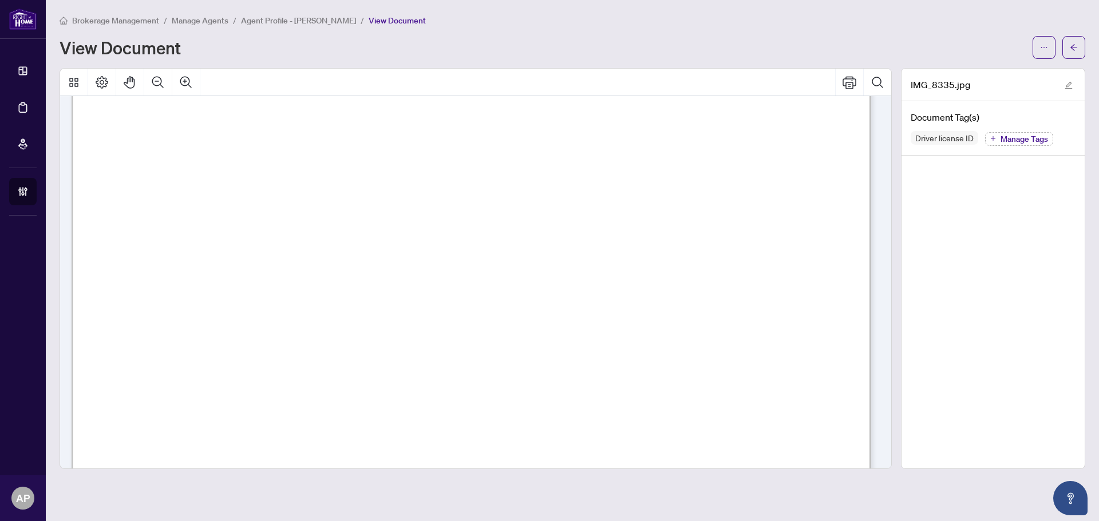
scroll to position [57, 0]
click at [1076, 53] on span "button" at bounding box center [1073, 47] width 8 height 18
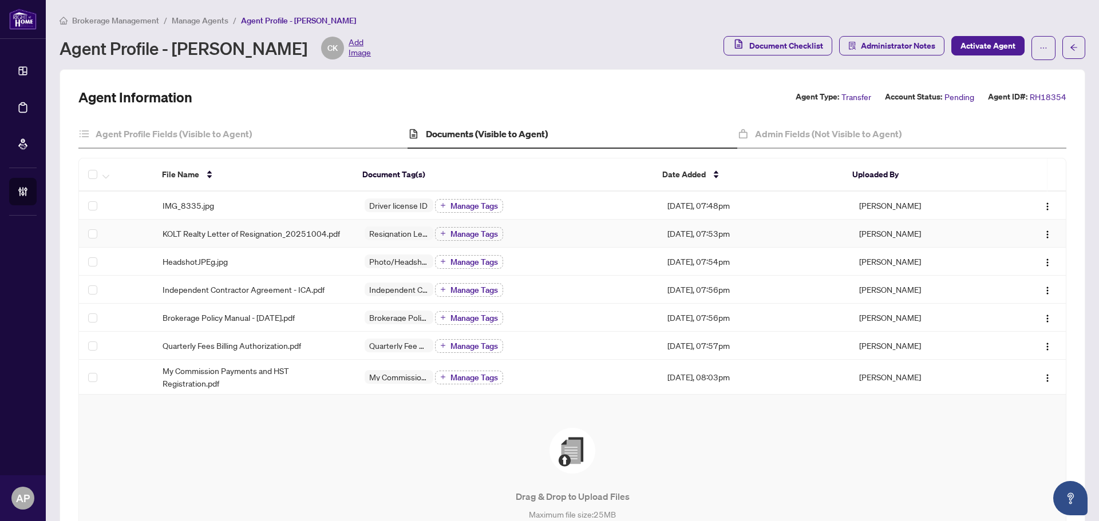
click at [350, 231] on td "KOLT Realty Letter of Resignation_20251004.pdf" at bounding box center [254, 234] width 202 height 28
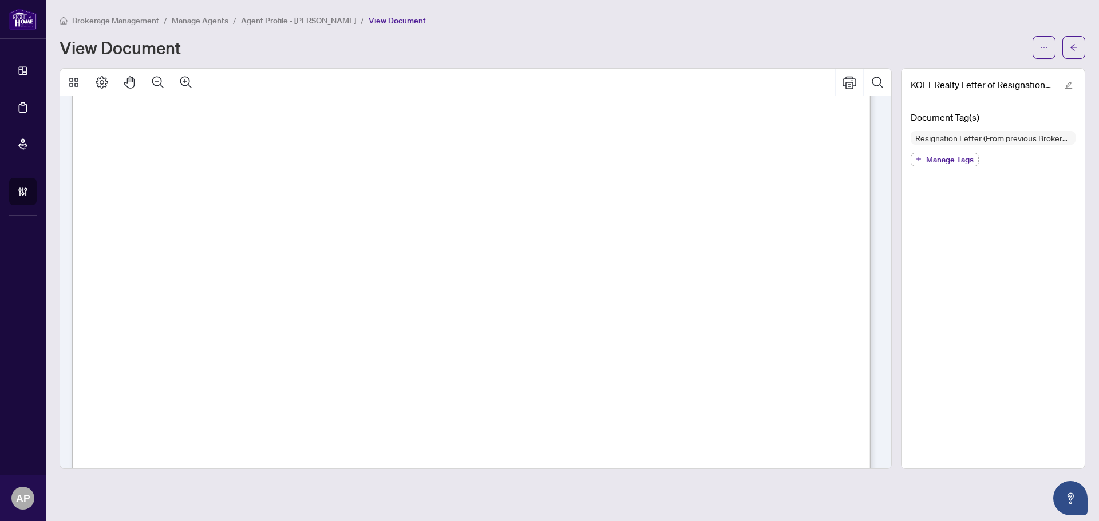
scroll to position [515, 0]
click at [1070, 49] on icon "arrow-left" at bounding box center [1073, 47] width 8 height 8
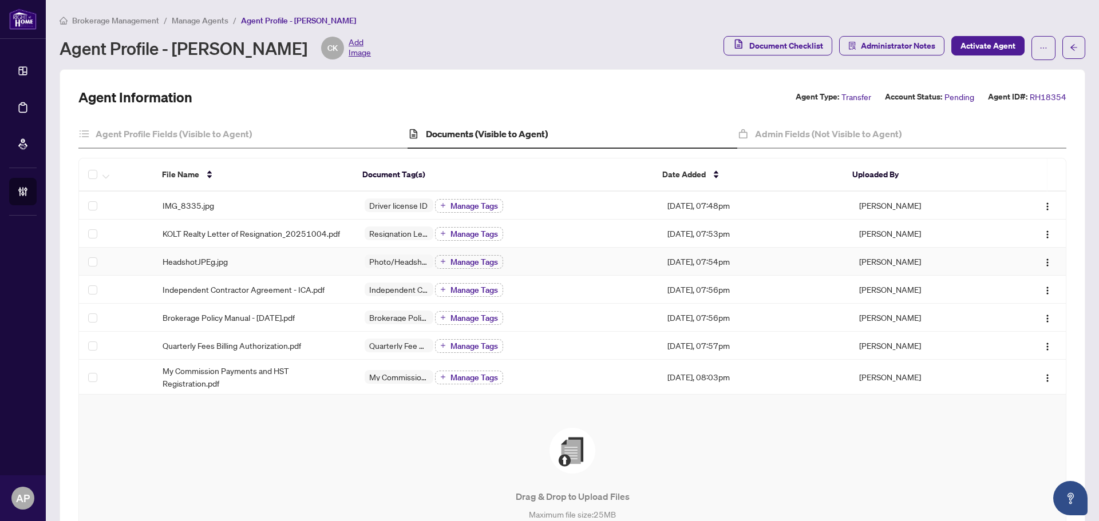
click at [300, 264] on div "HeadshotJPEg.jpg" at bounding box center [254, 261] width 184 height 13
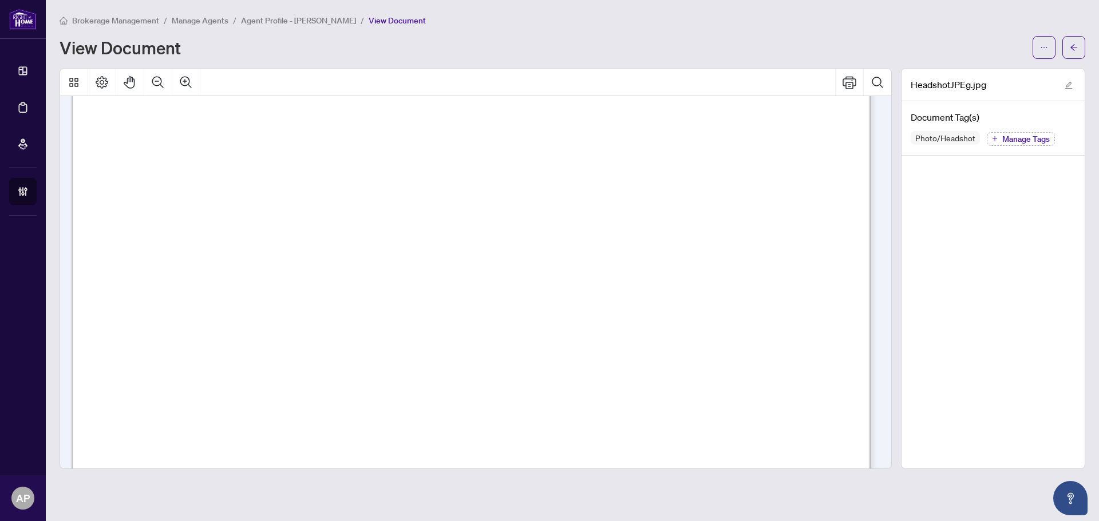
scroll to position [515, 0]
click at [1076, 46] on button "button" at bounding box center [1073, 47] width 23 height 23
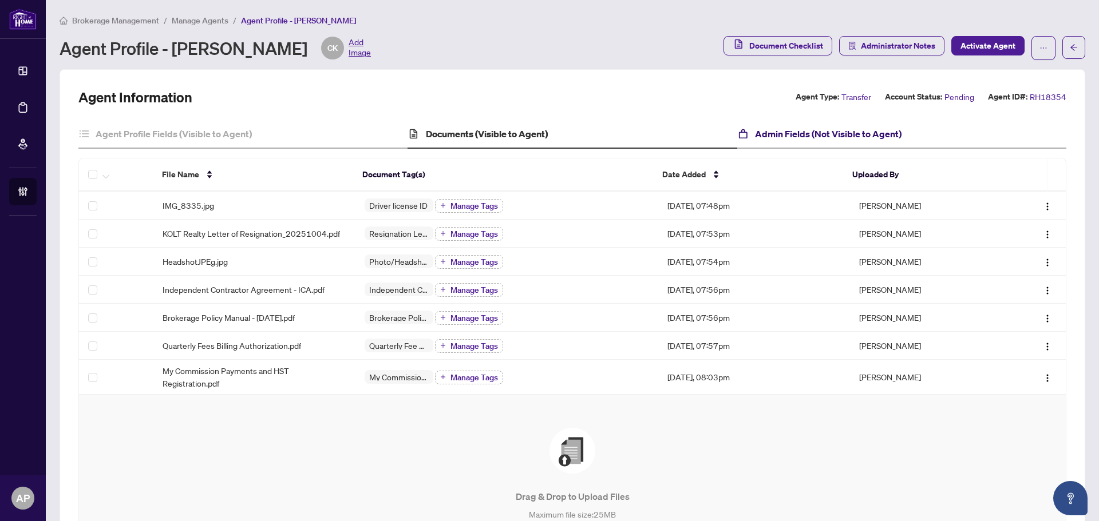
click at [804, 133] on h4 "Admin Fields (Not Visible to Agent)" at bounding box center [828, 134] width 146 height 14
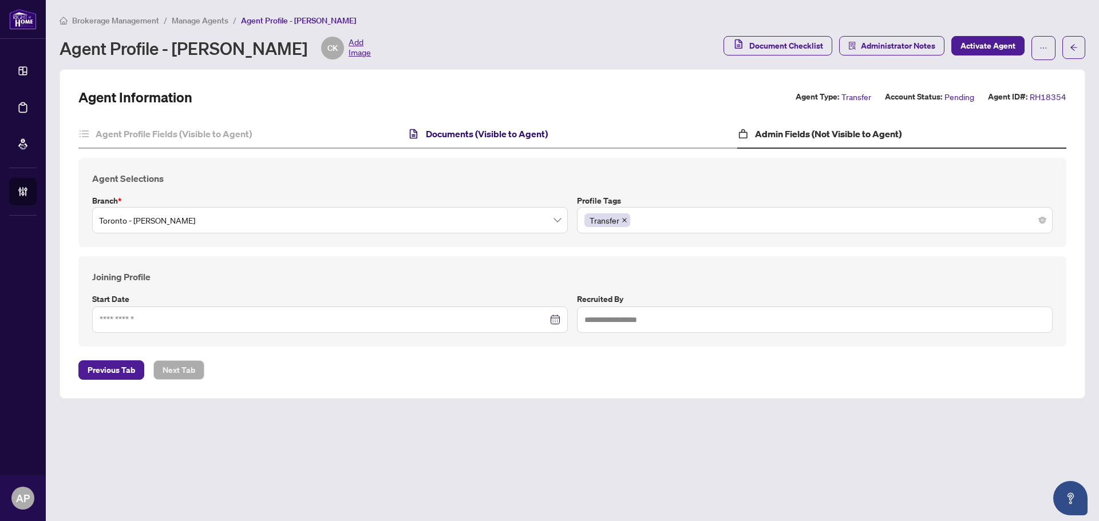
click at [544, 137] on h4 "Documents (Visible to Agent)" at bounding box center [487, 134] width 122 height 14
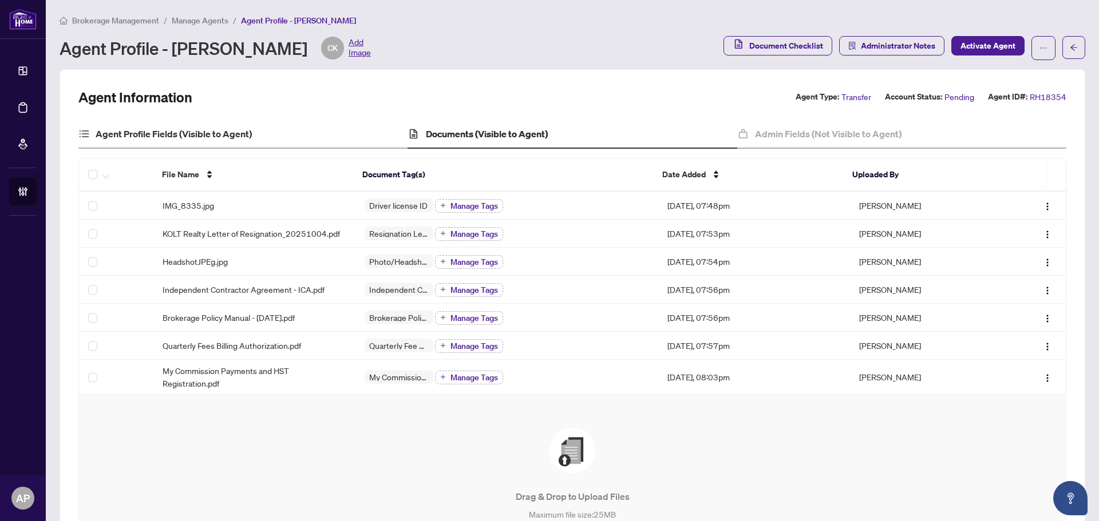
click at [280, 134] on div "Agent Profile Fields (Visible to Agent)" at bounding box center [242, 134] width 329 height 29
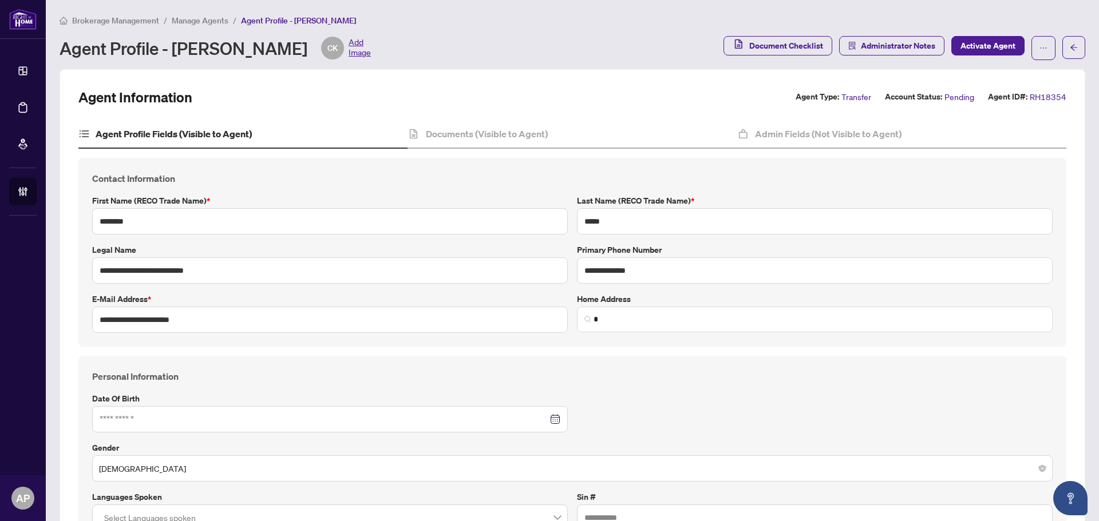
type input "**********"
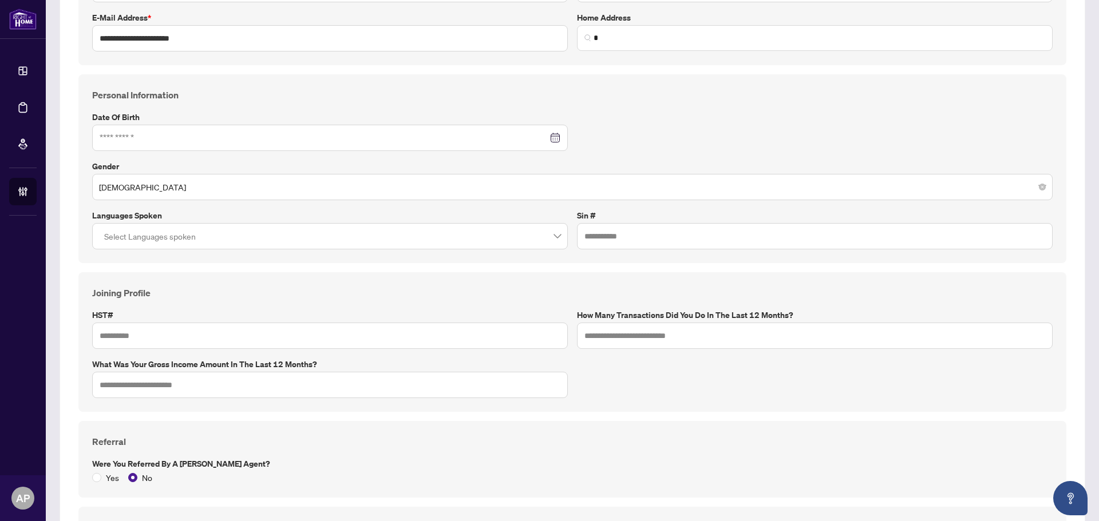
scroll to position [286, 0]
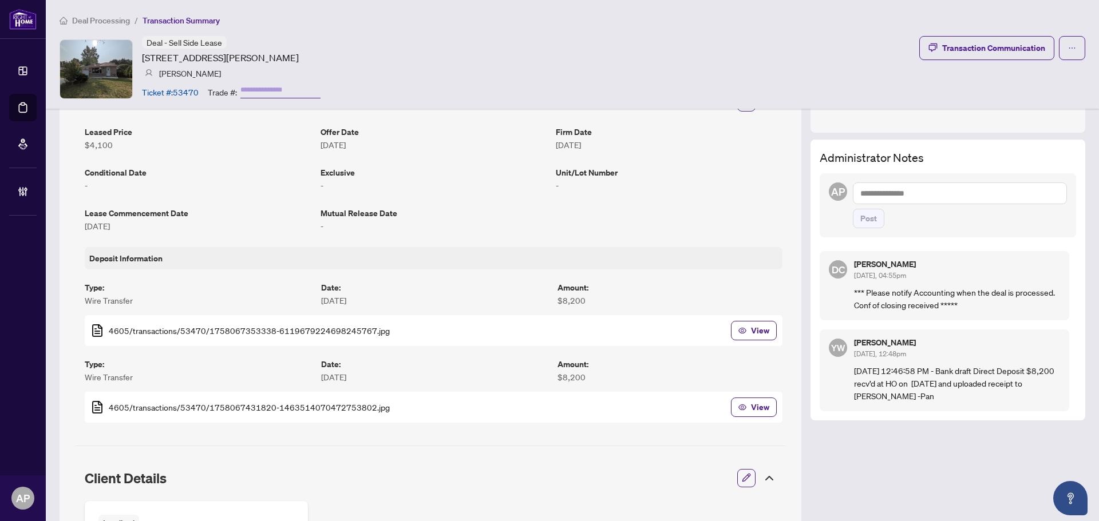
scroll to position [64, 0]
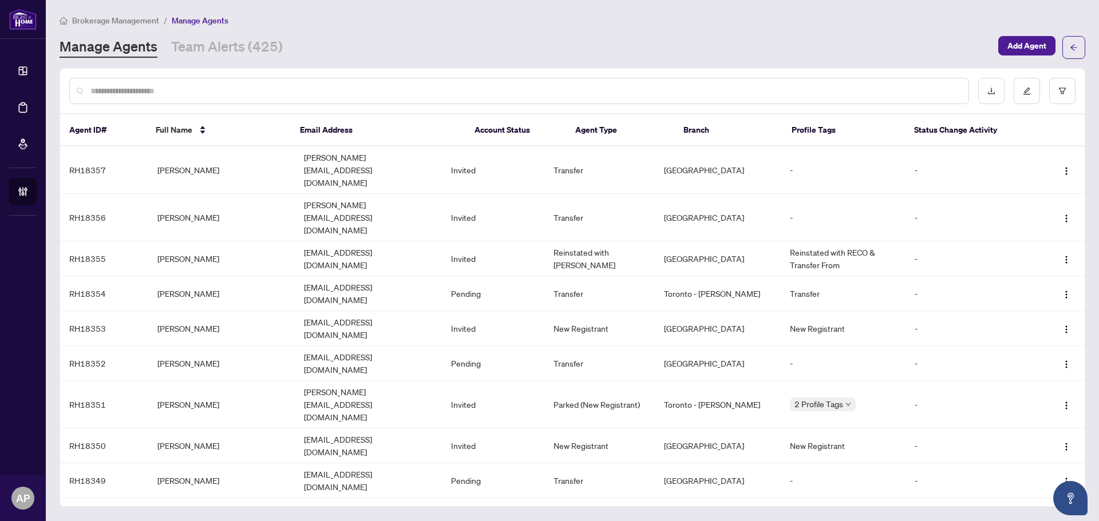
click at [290, 89] on input "text" at bounding box center [524, 91] width 869 height 13
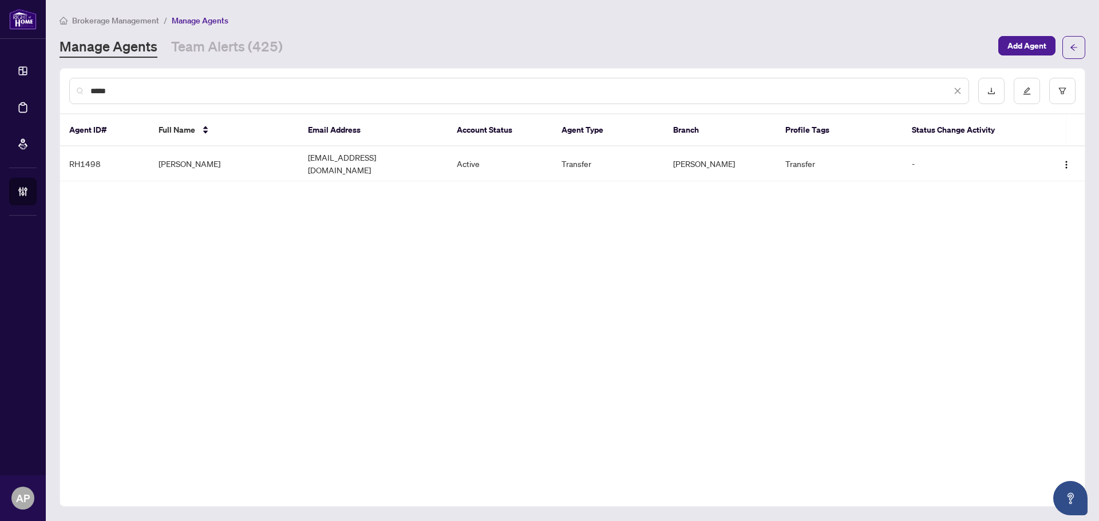
type input "*****"
click at [109, 100] on div "*****" at bounding box center [518, 91] width 899 height 26
click at [109, 89] on input "*****" at bounding box center [520, 91] width 861 height 13
type input "********"
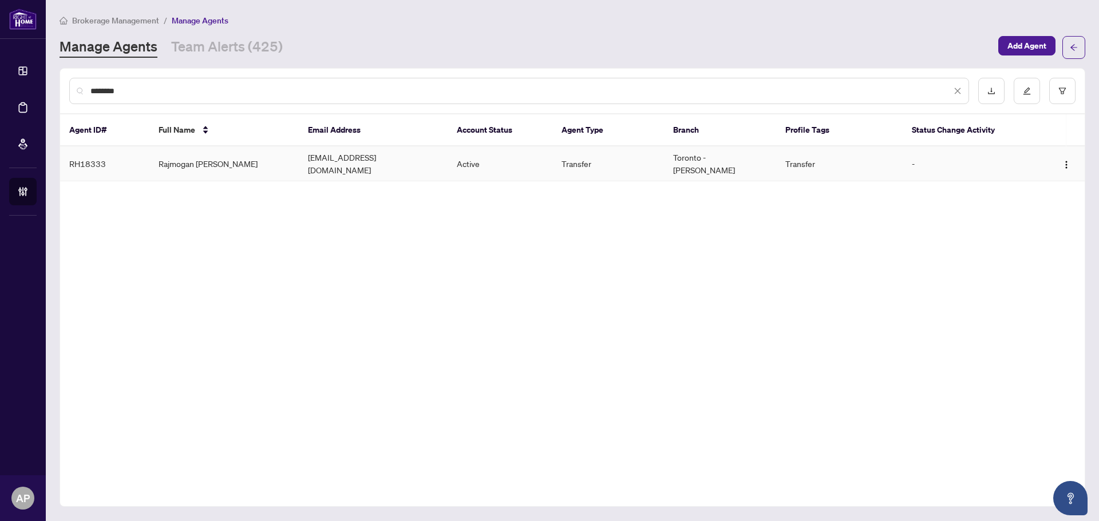
click at [237, 162] on td "Rajmogan [PERSON_NAME]" at bounding box center [223, 163] width 149 height 35
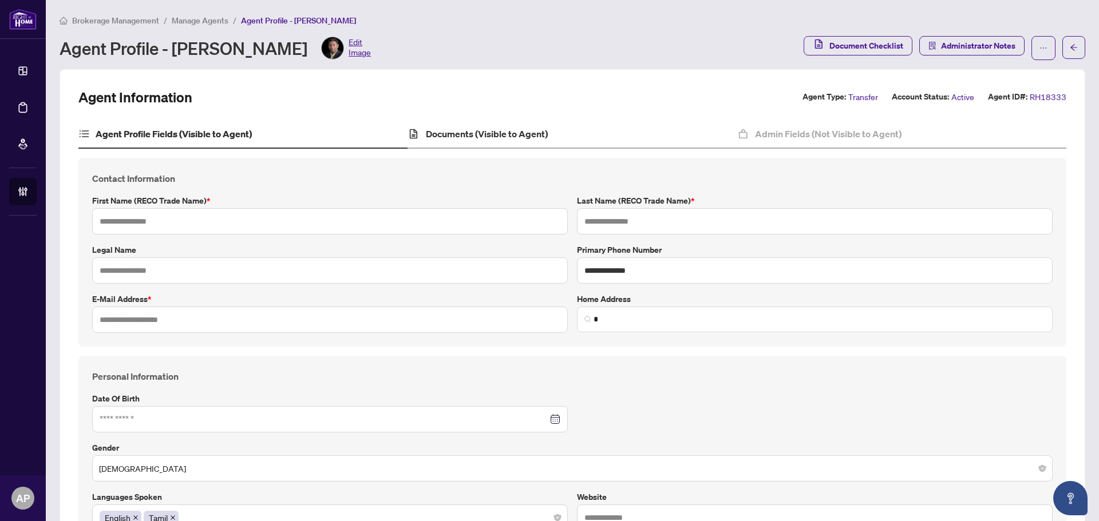
type input "********"
type input "*******"
type input "**********"
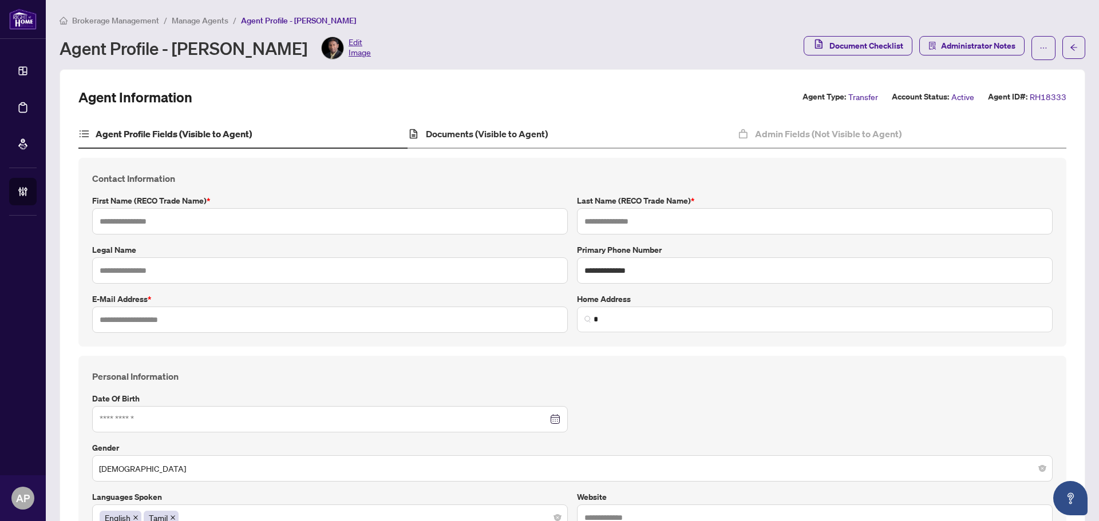
type input "*********"
type input "**********"
type input "*"
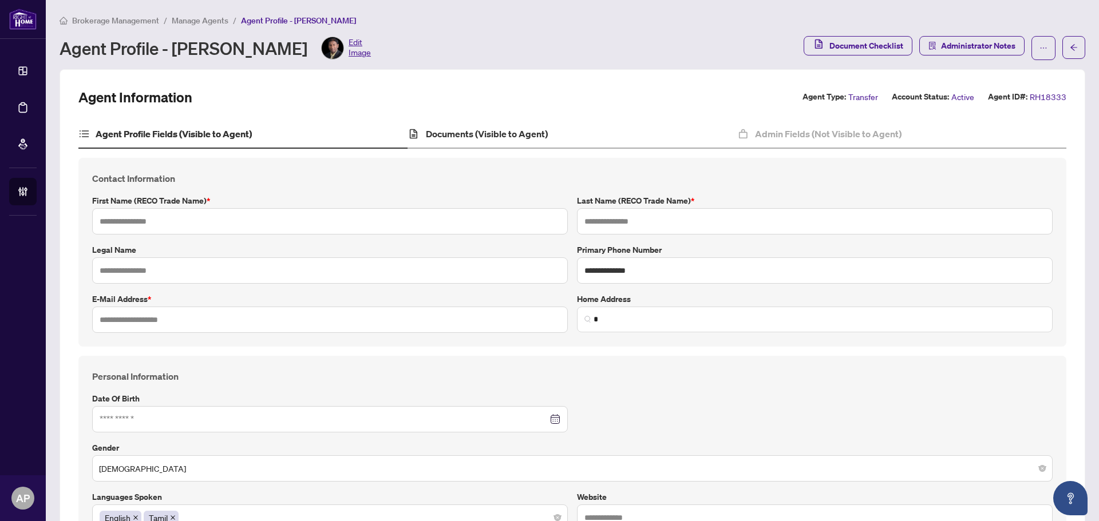
type input "*"
type input "**********"
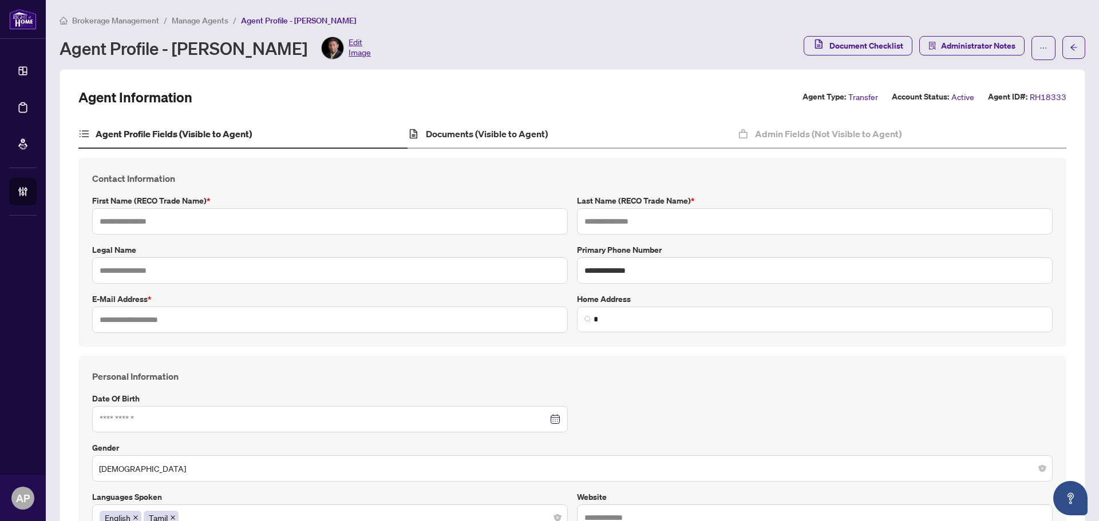
type input "**********"
type input "*******"
type input "**********"
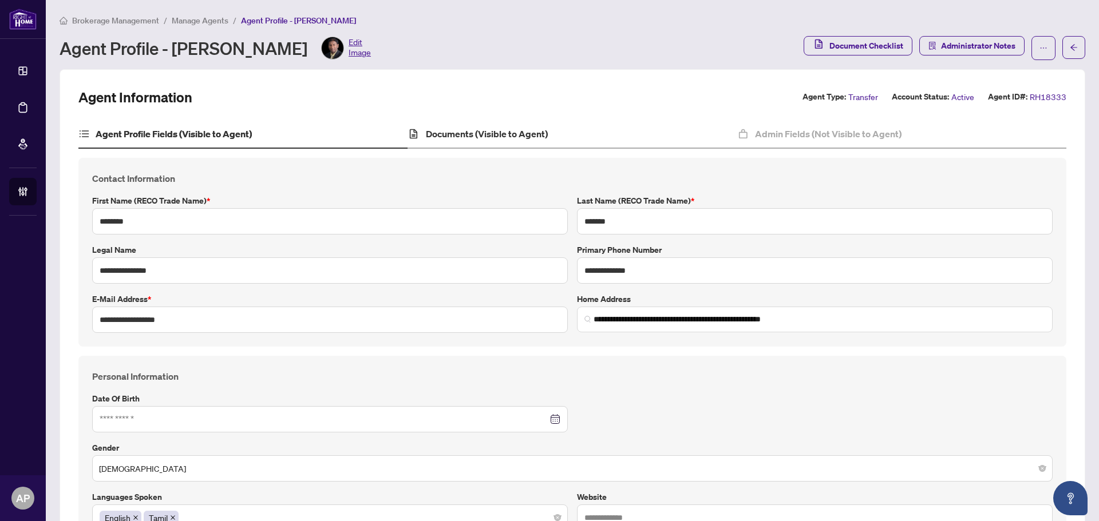
type input "****"
type input "**********"
click at [523, 126] on div "Documents (Visible to Agent)" at bounding box center [571, 134] width 329 height 29
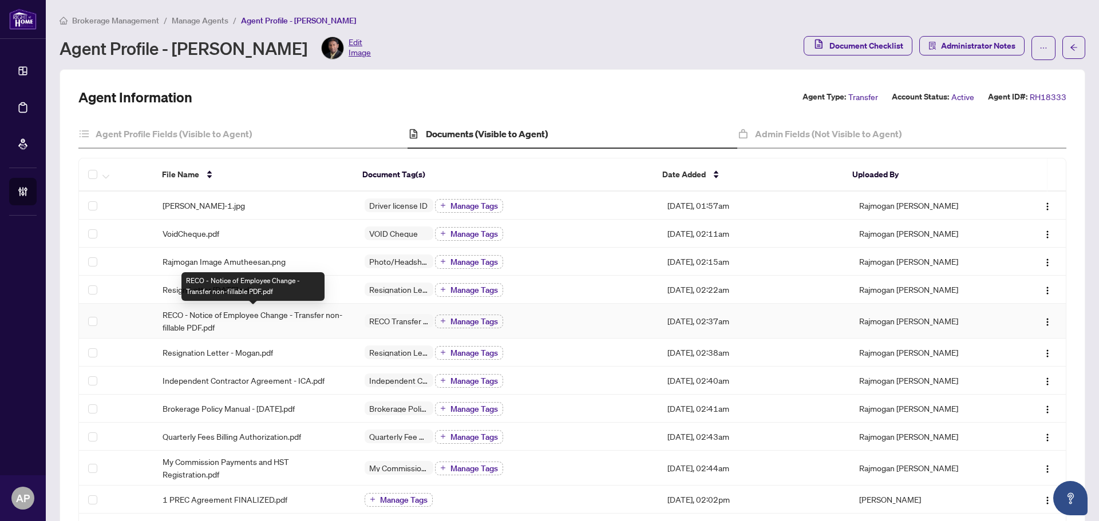
click at [336, 324] on span "RECO - Notice of Employee Change - Transfer non-fillable PDF.pdf" at bounding box center [254, 320] width 184 height 25
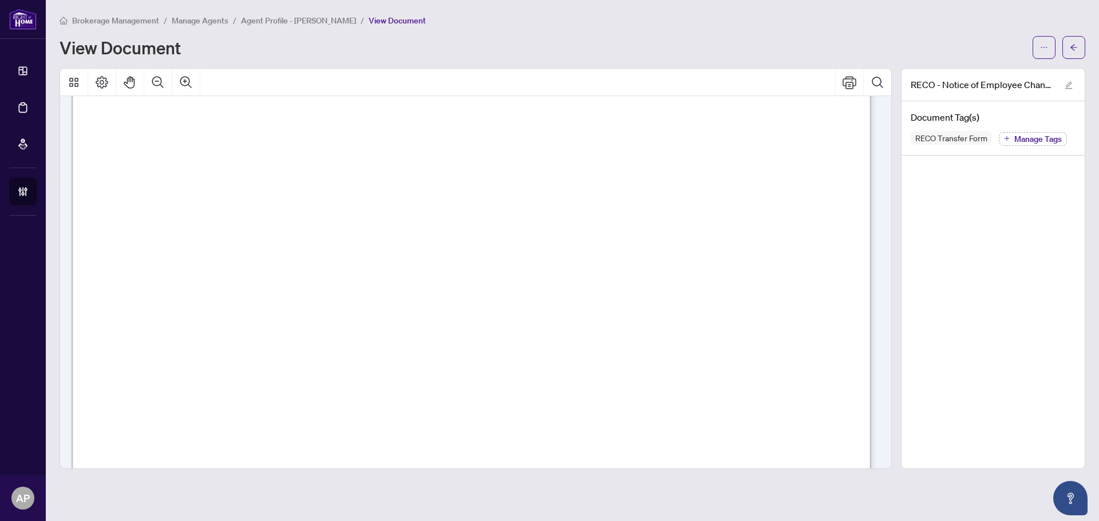
scroll to position [216, 0]
